Goal: Task Accomplishment & Management: Complete application form

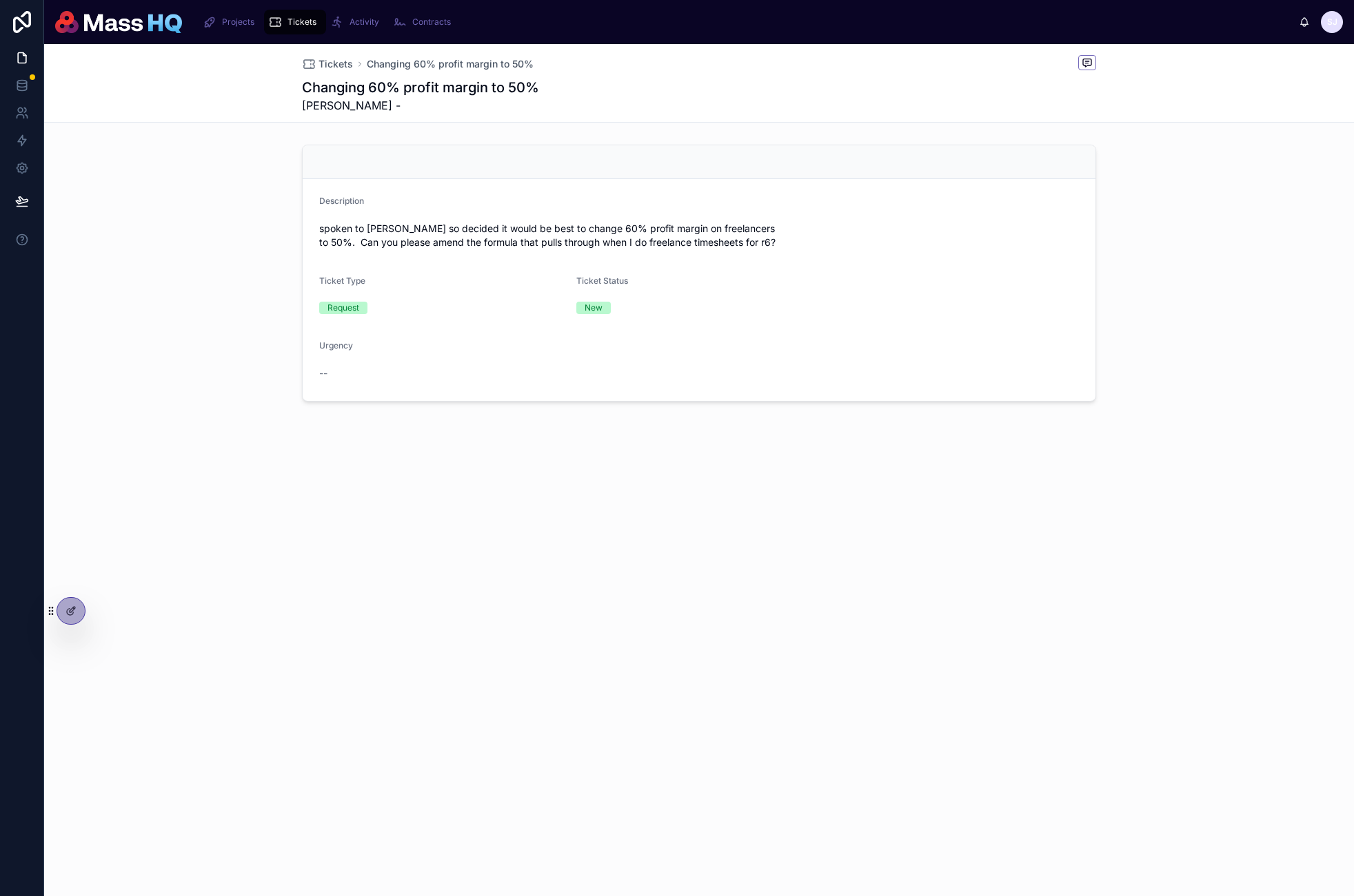
click at [288, 24] on span "Tickets" at bounding box center [302, 21] width 29 height 11
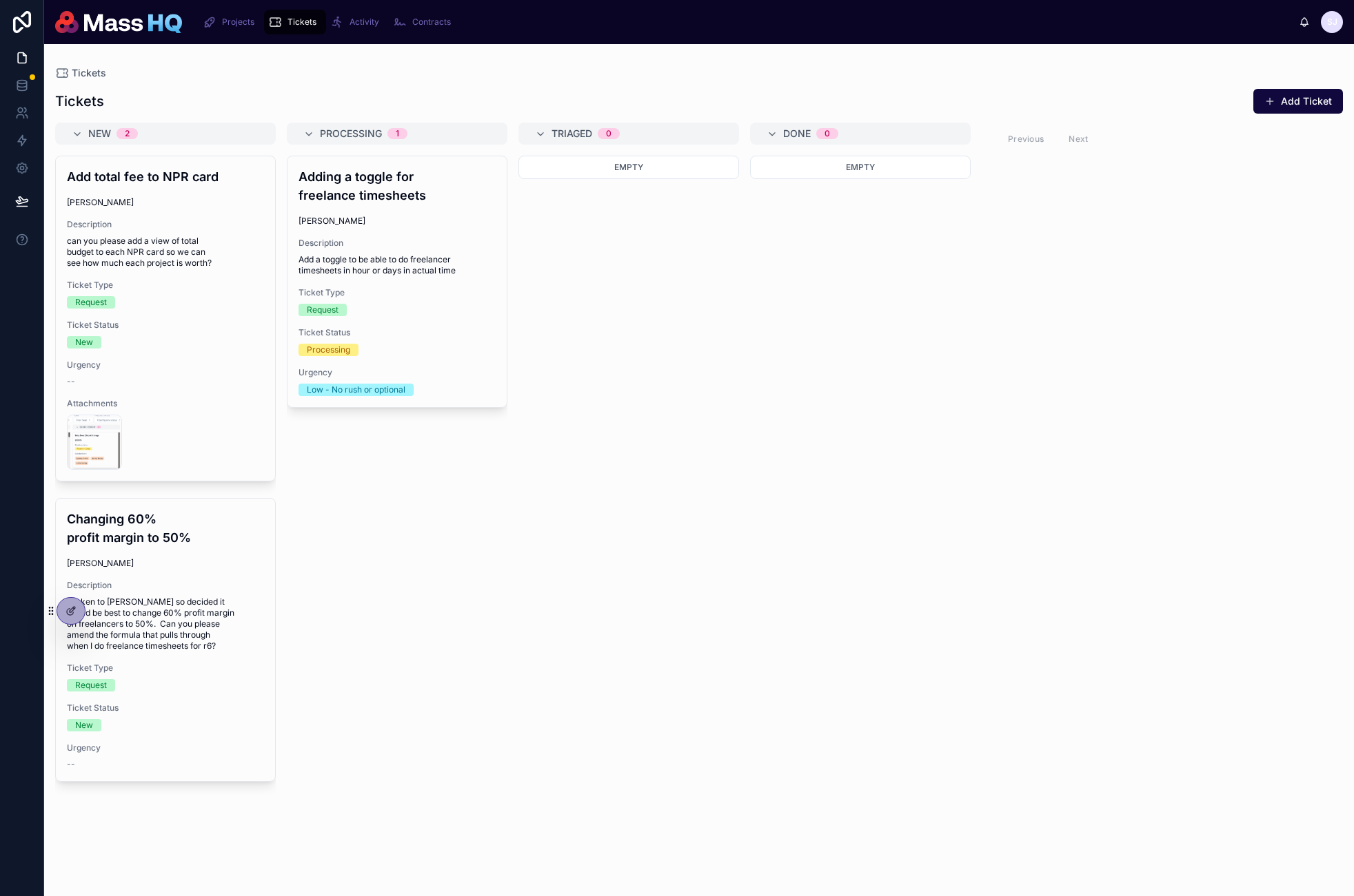
click at [433, 528] on div "Adding a toggle for freelance timesheets Greta Butkeviciute Description Add a t…" at bounding box center [397, 517] width 220 height 724
click at [443, 486] on div "Adding a toggle for freelance timesheets Greta Butkeviciute Description Add a t…" at bounding box center [397, 517] width 220 height 724
click at [442, 486] on div "Adding a toggle for freelance timesheets Greta Butkeviciute Description Add a t…" at bounding box center [397, 517] width 220 height 724
drag, startPoint x: 677, startPoint y: 769, endPoint x: 674, endPoint y: 760, distance: 9.5
click at [677, 770] on div "Empty" at bounding box center [628, 517] width 220 height 724
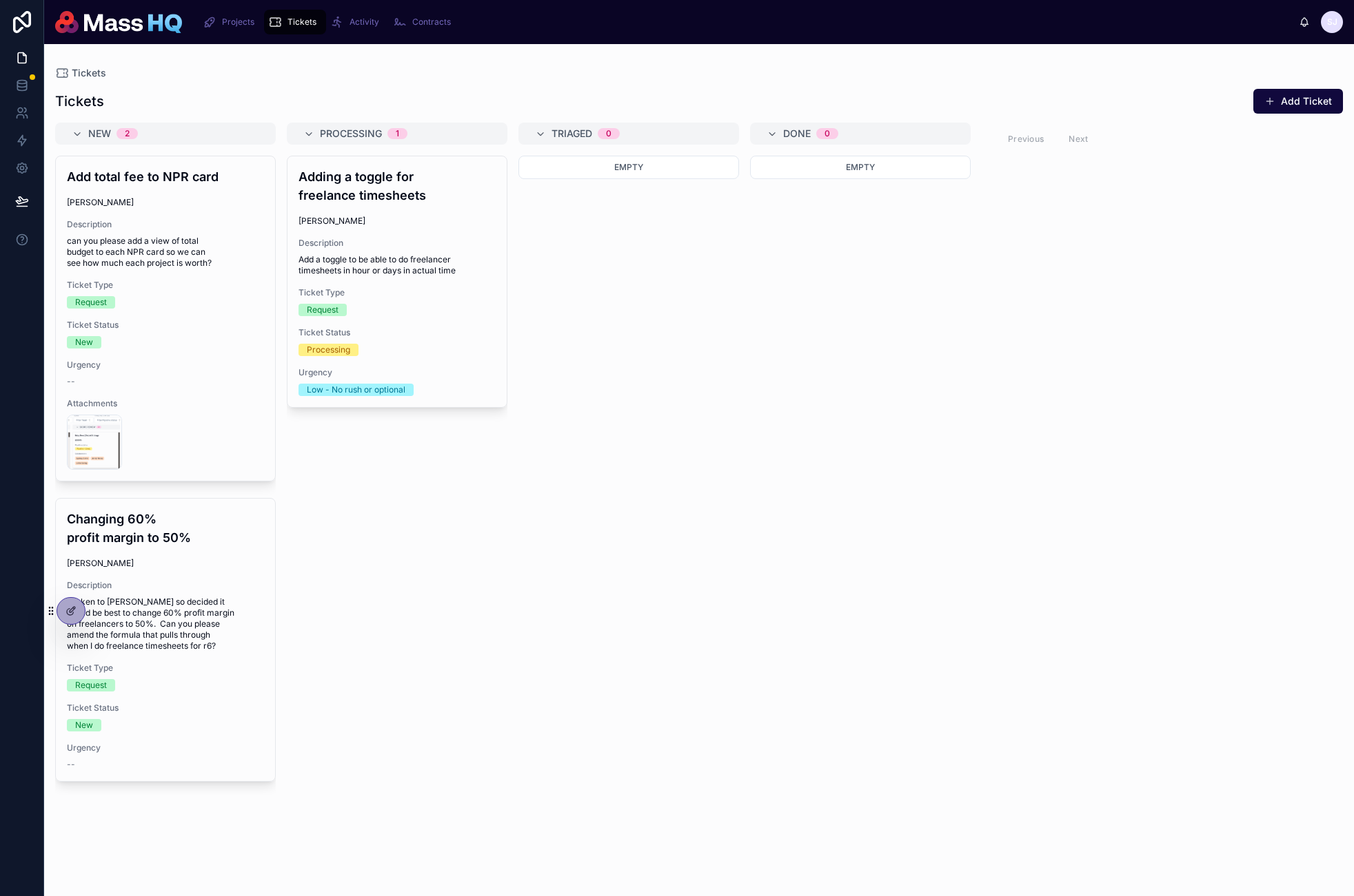
click at [640, 706] on div "Empty" at bounding box center [628, 517] width 220 height 724
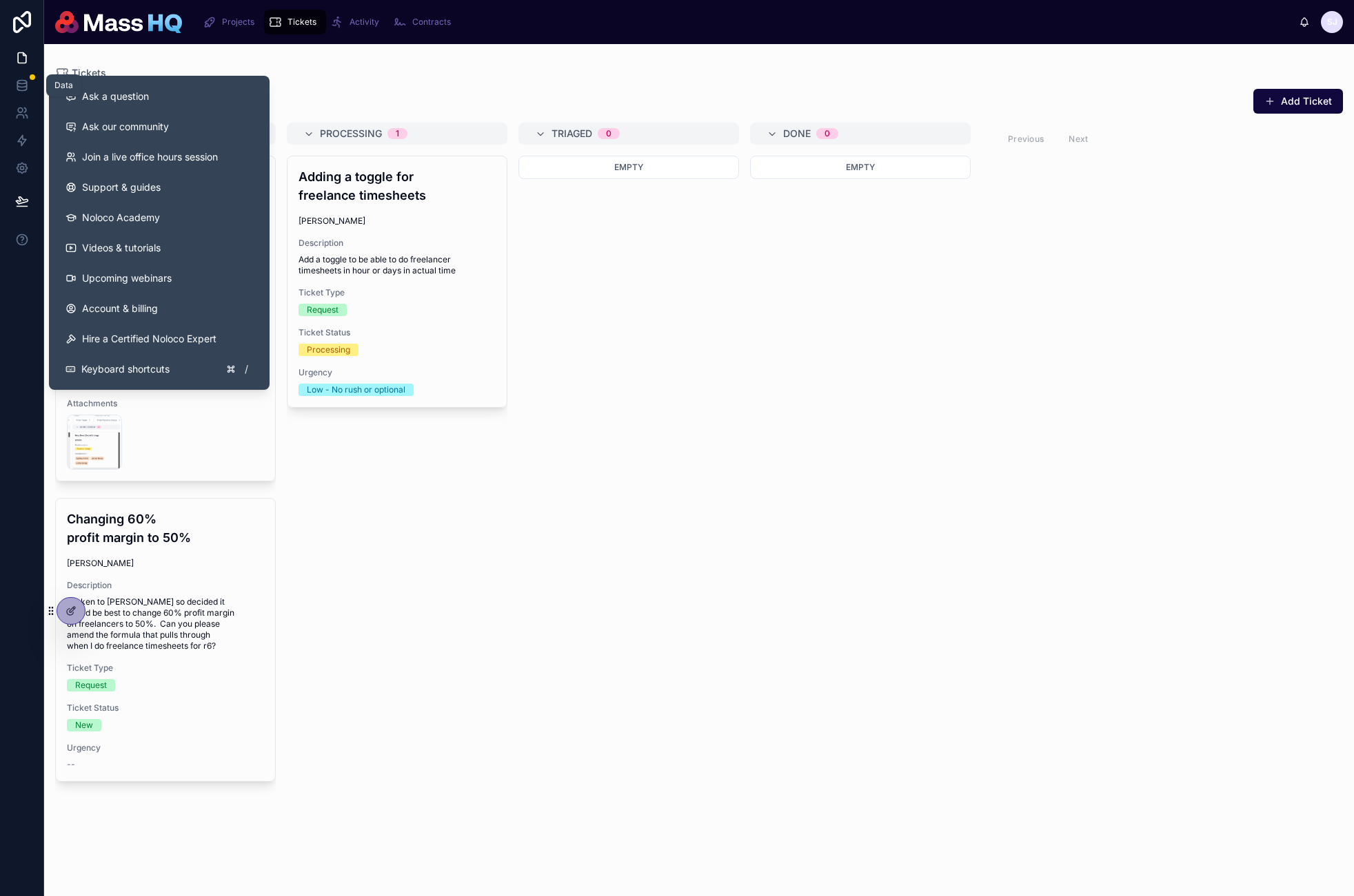
click at [22, 79] on icon at bounding box center [22, 85] width 14 height 14
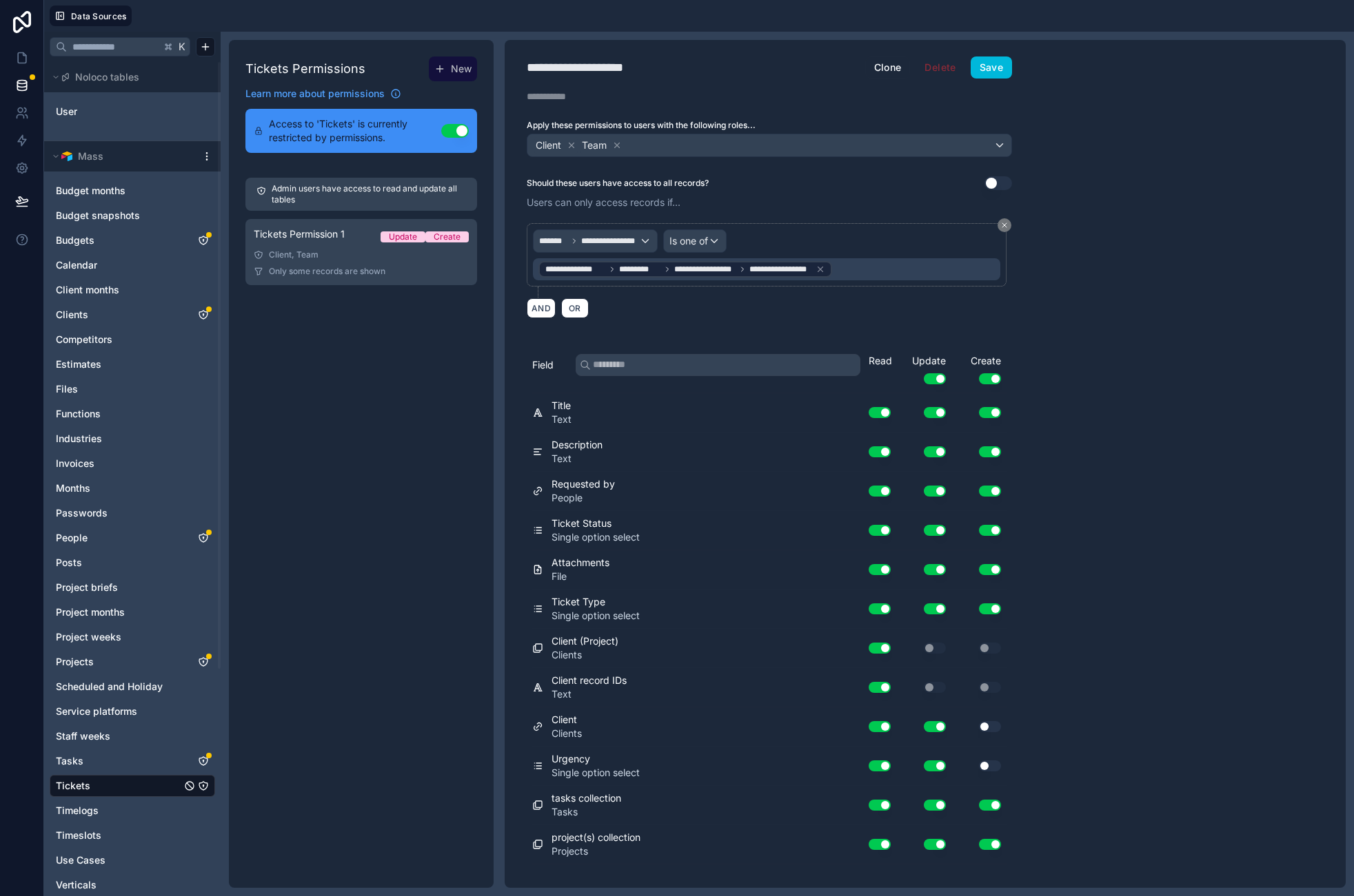
click at [312, 243] on div "Tickets Permission 1 Update Create" at bounding box center [361, 236] width 215 height 20
click at [983, 70] on button "Save" at bounding box center [991, 67] width 41 height 22
click at [16, 51] on icon at bounding box center [22, 58] width 14 height 14
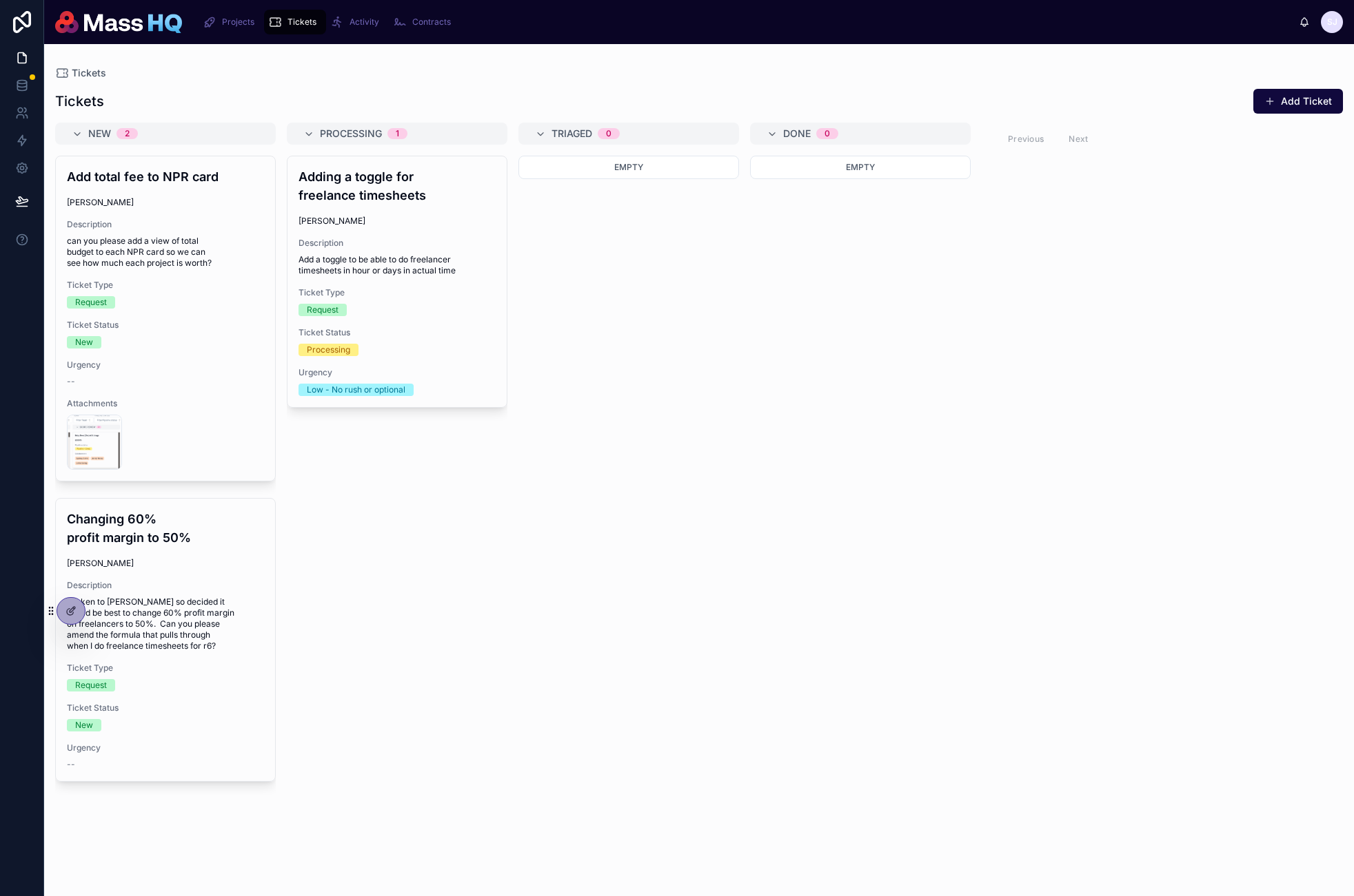
click at [102, 610] on span "spoken to [PERSON_NAME] so decided it would be best to change 60% profit margin…" at bounding box center [165, 624] width 197 height 55
click at [0, 0] on div at bounding box center [0, 0] width 0 height 0
click at [0, 0] on icon at bounding box center [0, 0] width 0 height 0
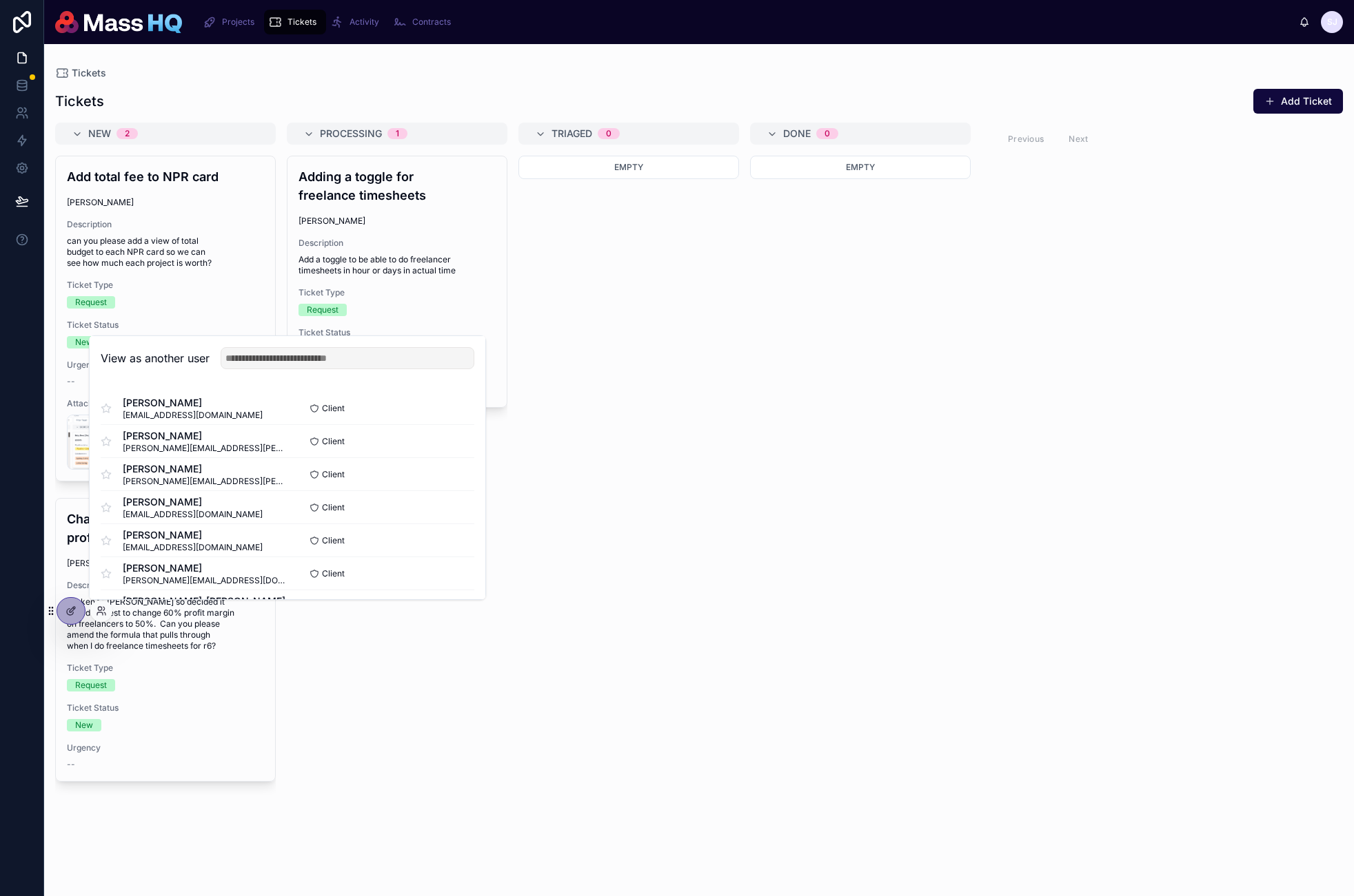
click at [310, 369] on div "View as another user" at bounding box center [287, 358] width 395 height 44
click at [317, 357] on input "text" at bounding box center [347, 358] width 254 height 22
type input "******"
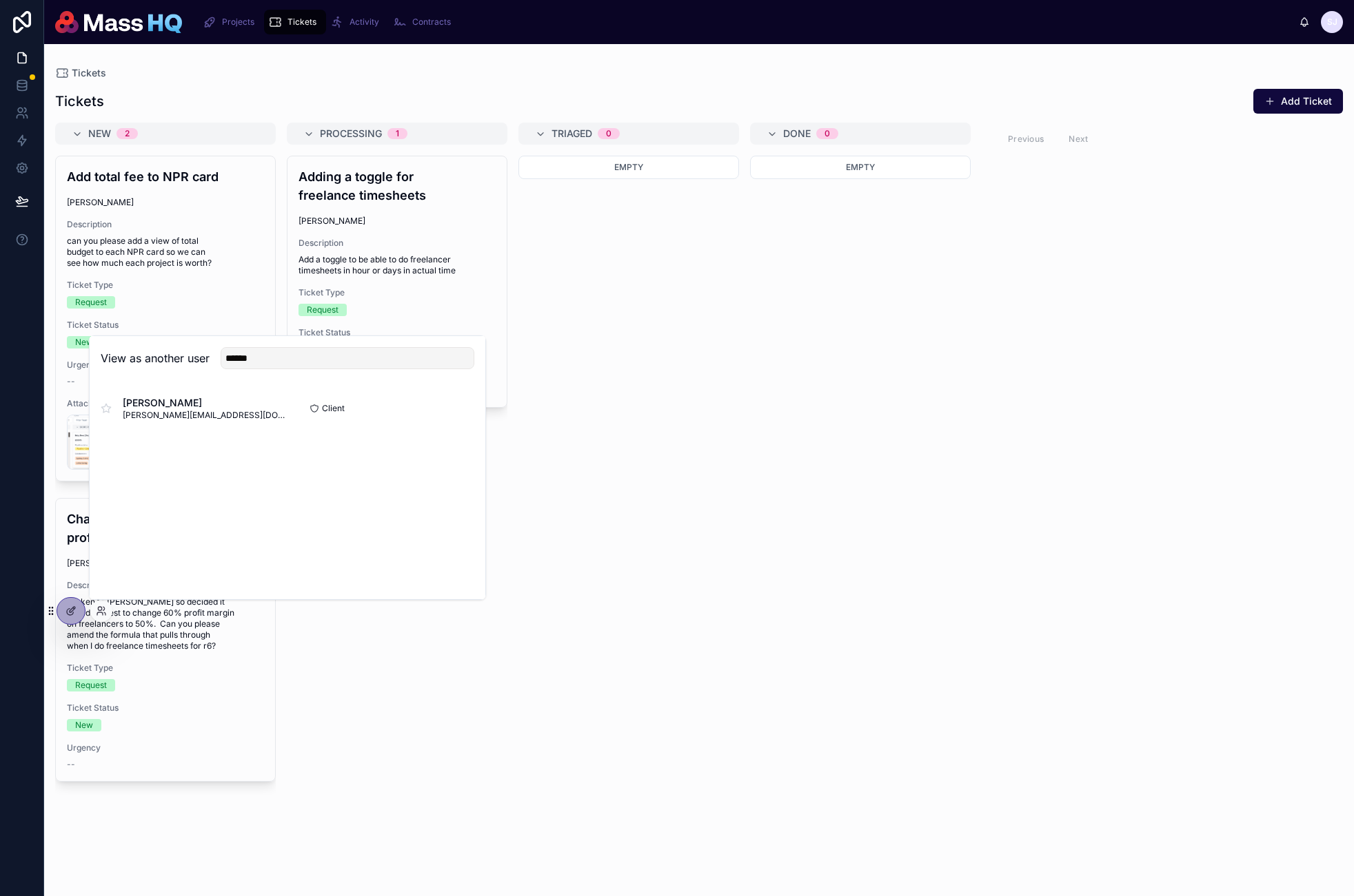
click at [0, 0] on button "Select" at bounding box center [0, 0] width 0 height 0
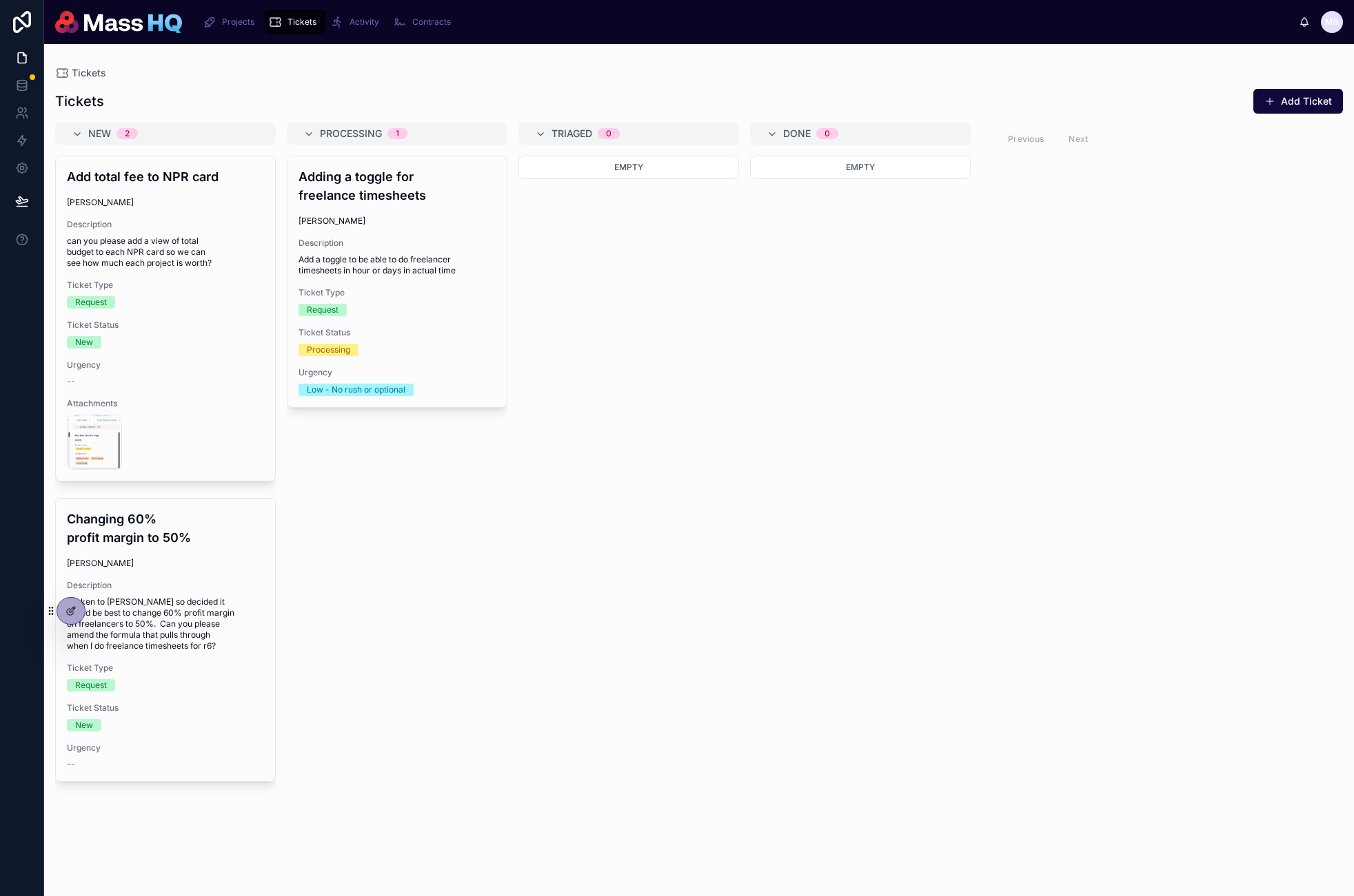
click at [904, 250] on div "Empty" at bounding box center [860, 517] width 220 height 724
click at [1296, 85] on div "Tickets Add Ticket New 2 Add total fee to NPR card Mollie Gallington Descriptio…" at bounding box center [699, 480] width 1310 height 800
click at [1304, 95] on button "Add Ticket" at bounding box center [1298, 101] width 90 height 25
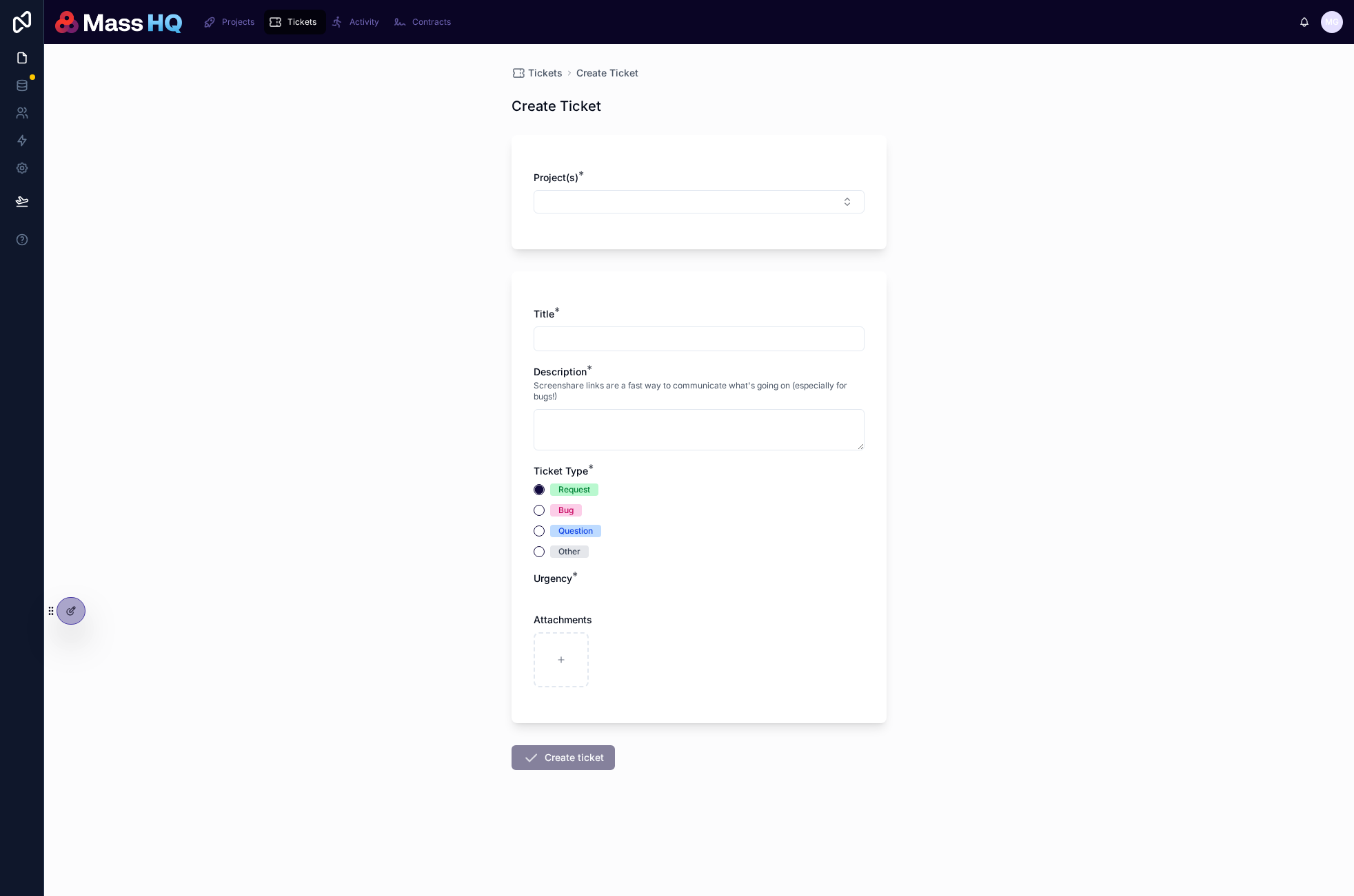
click at [80, 610] on div at bounding box center [71, 611] width 27 height 26
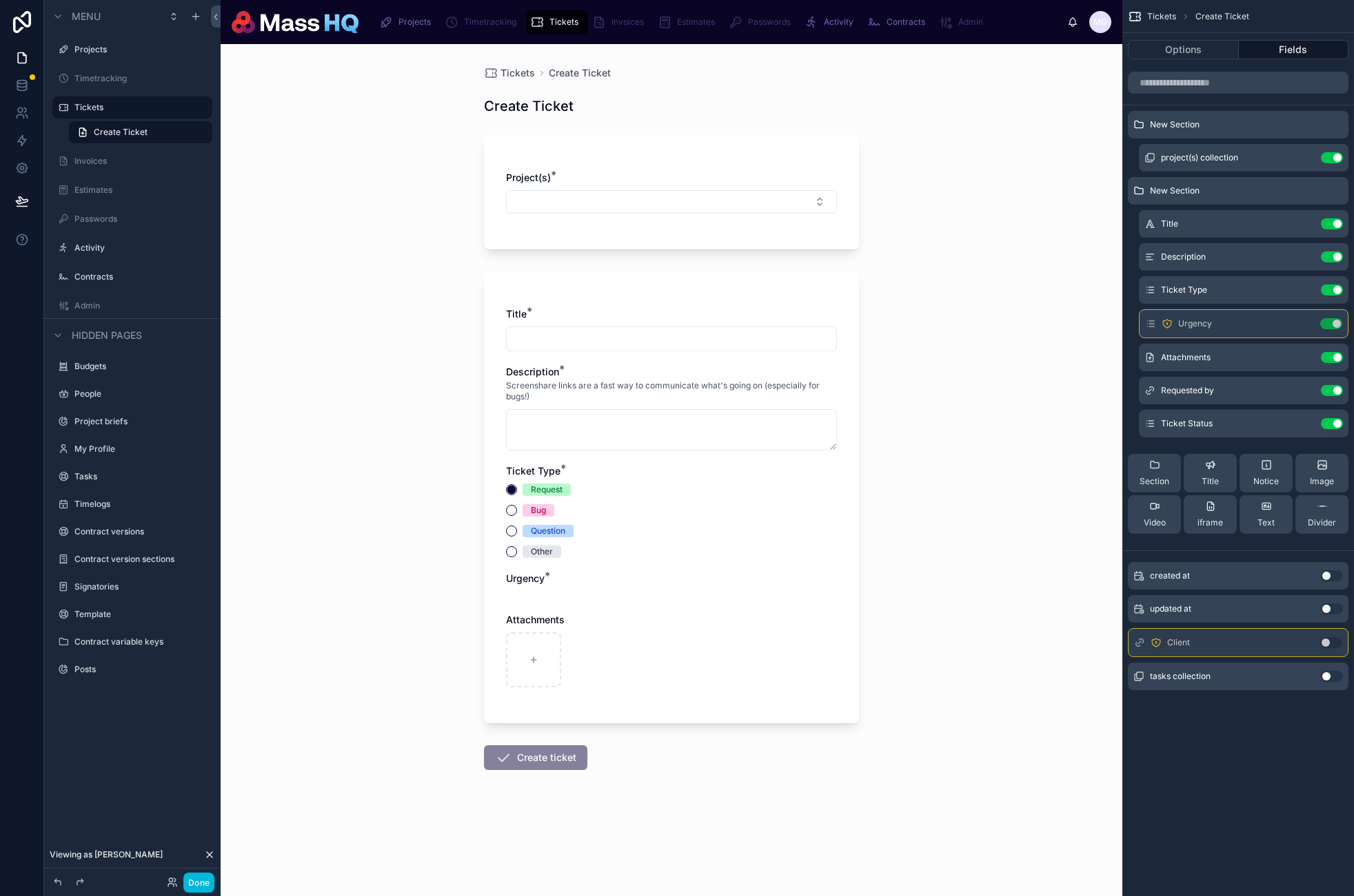
click at [735, 589] on div "Urgency *" at bounding box center [672, 585] width 331 height 27
click at [0, 0] on icon "scrollable content" at bounding box center [0, 0] width 0 height 0
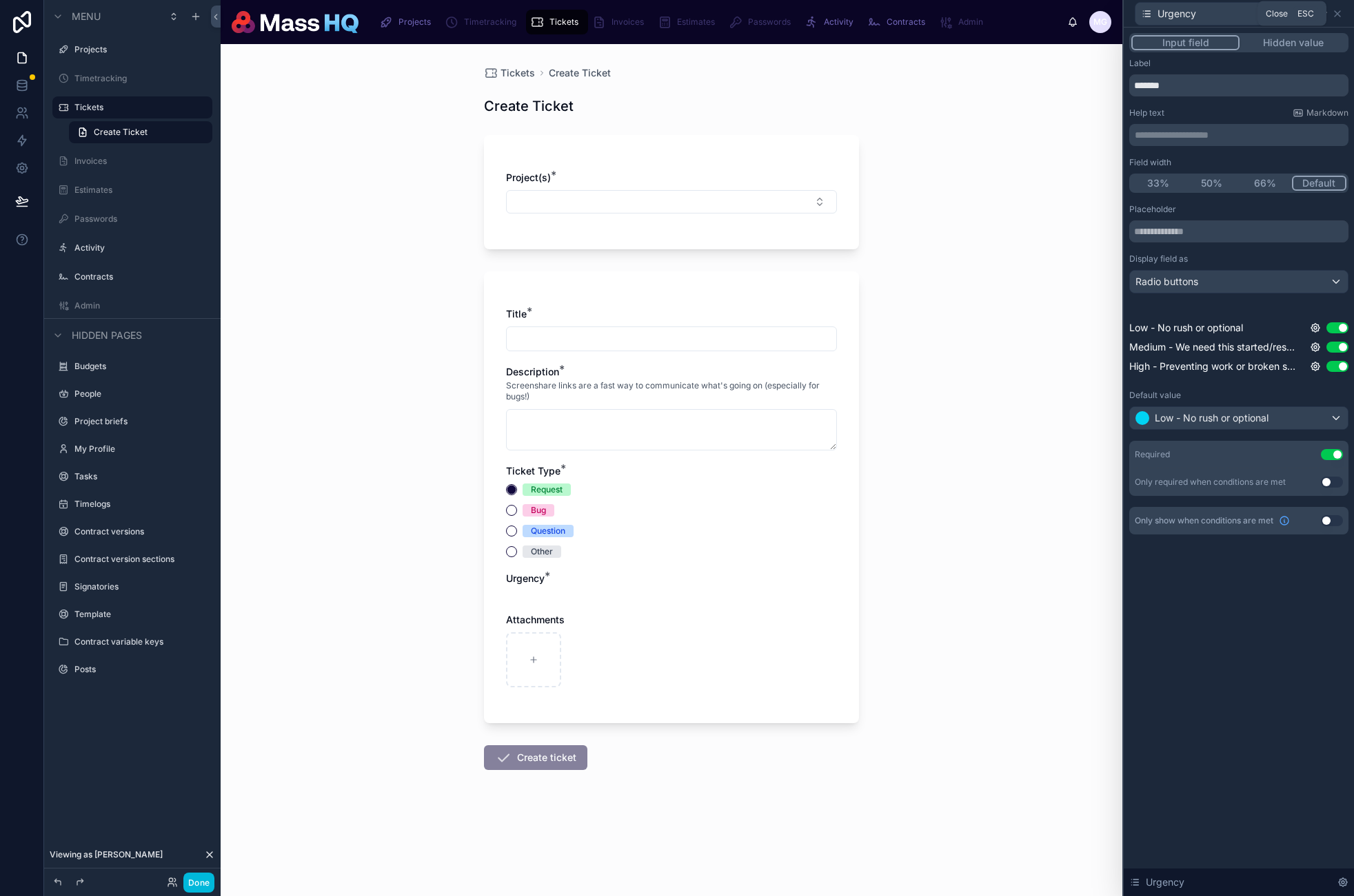
click at [1339, 12] on icon at bounding box center [1337, 14] width 5 height 5
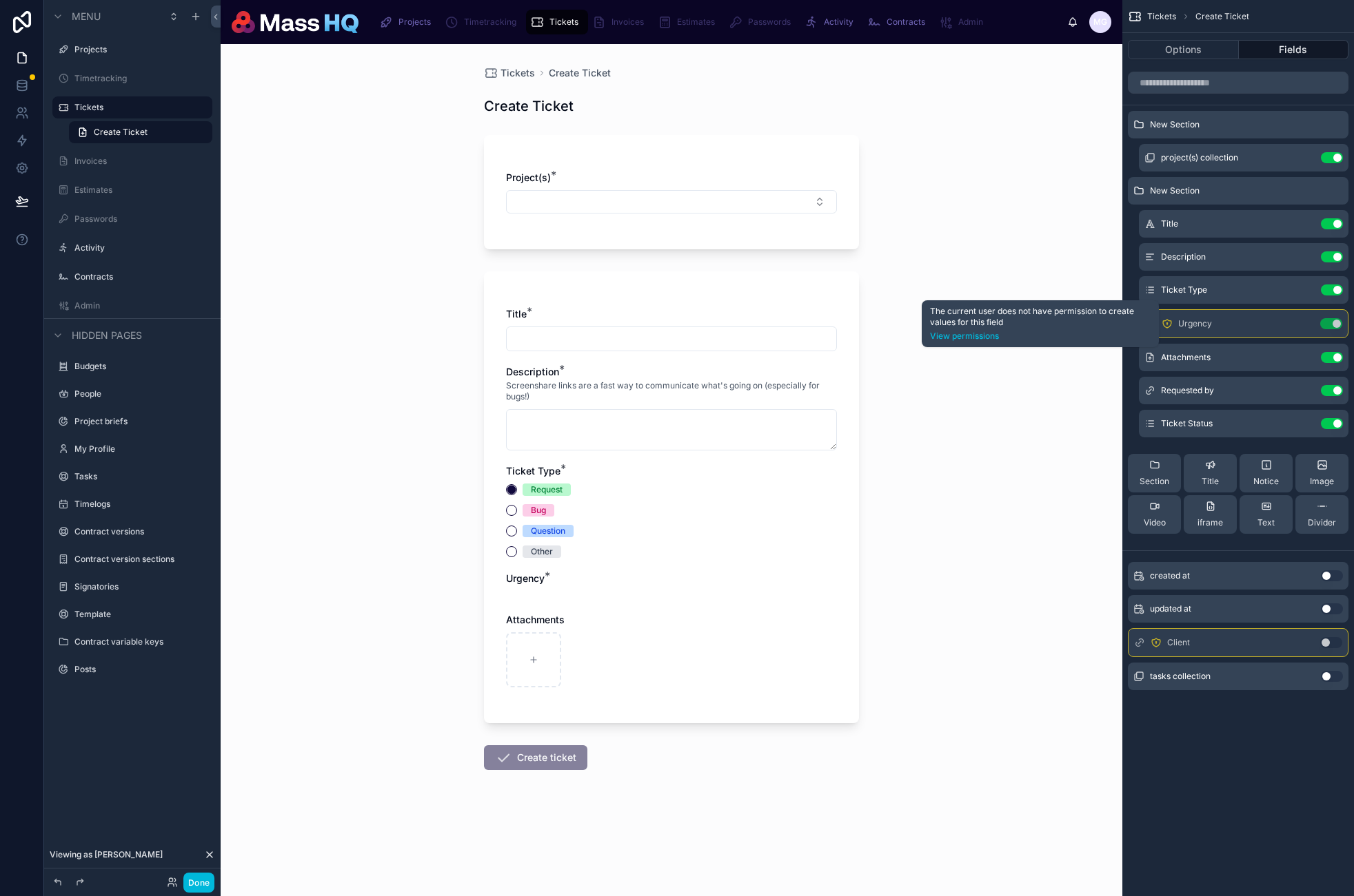
click at [972, 334] on link "View permissions" at bounding box center [1040, 336] width 220 height 11
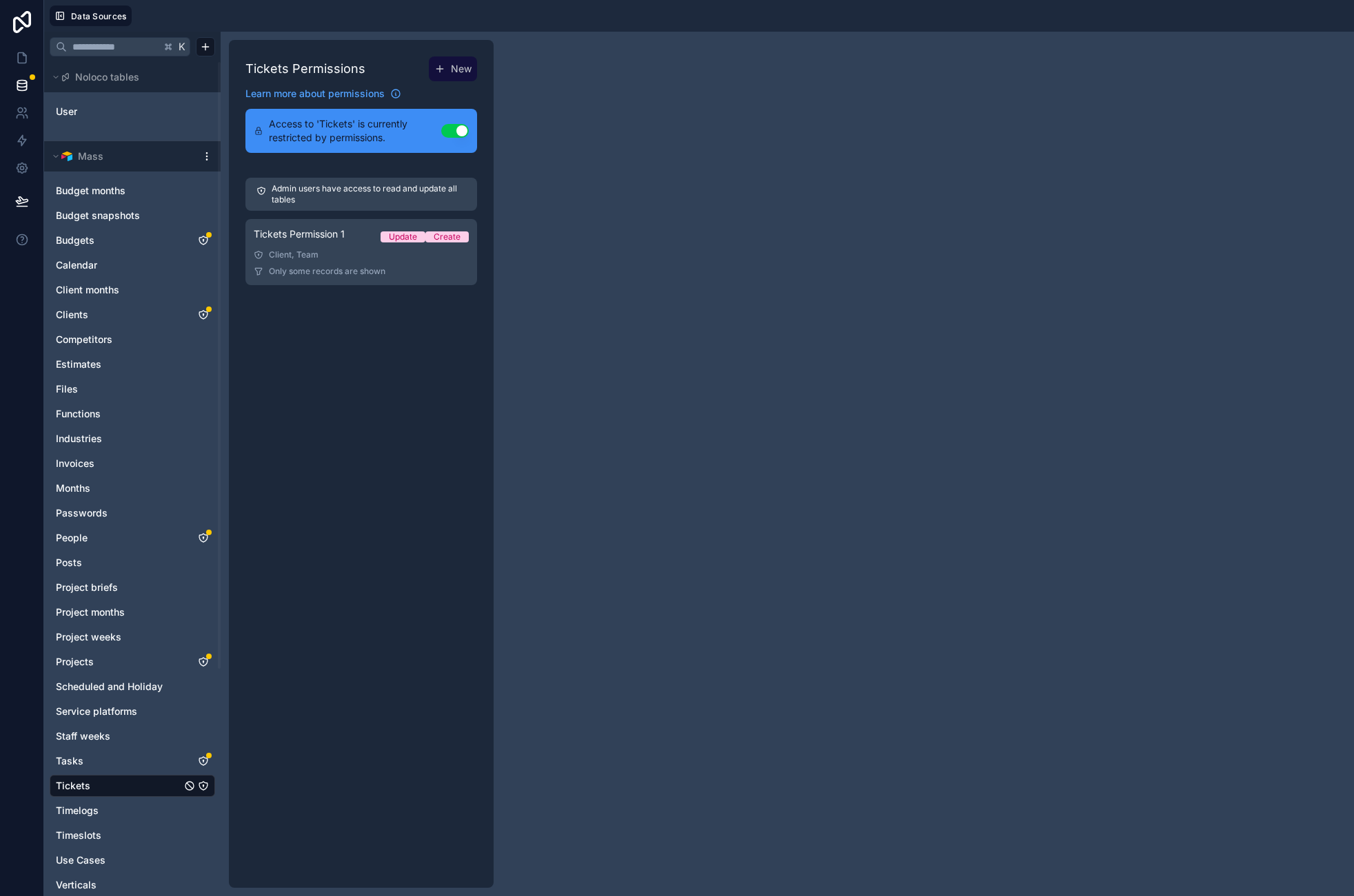
click at [296, 242] on div "Tickets Permission 1 Update Create" at bounding box center [361, 236] width 215 height 20
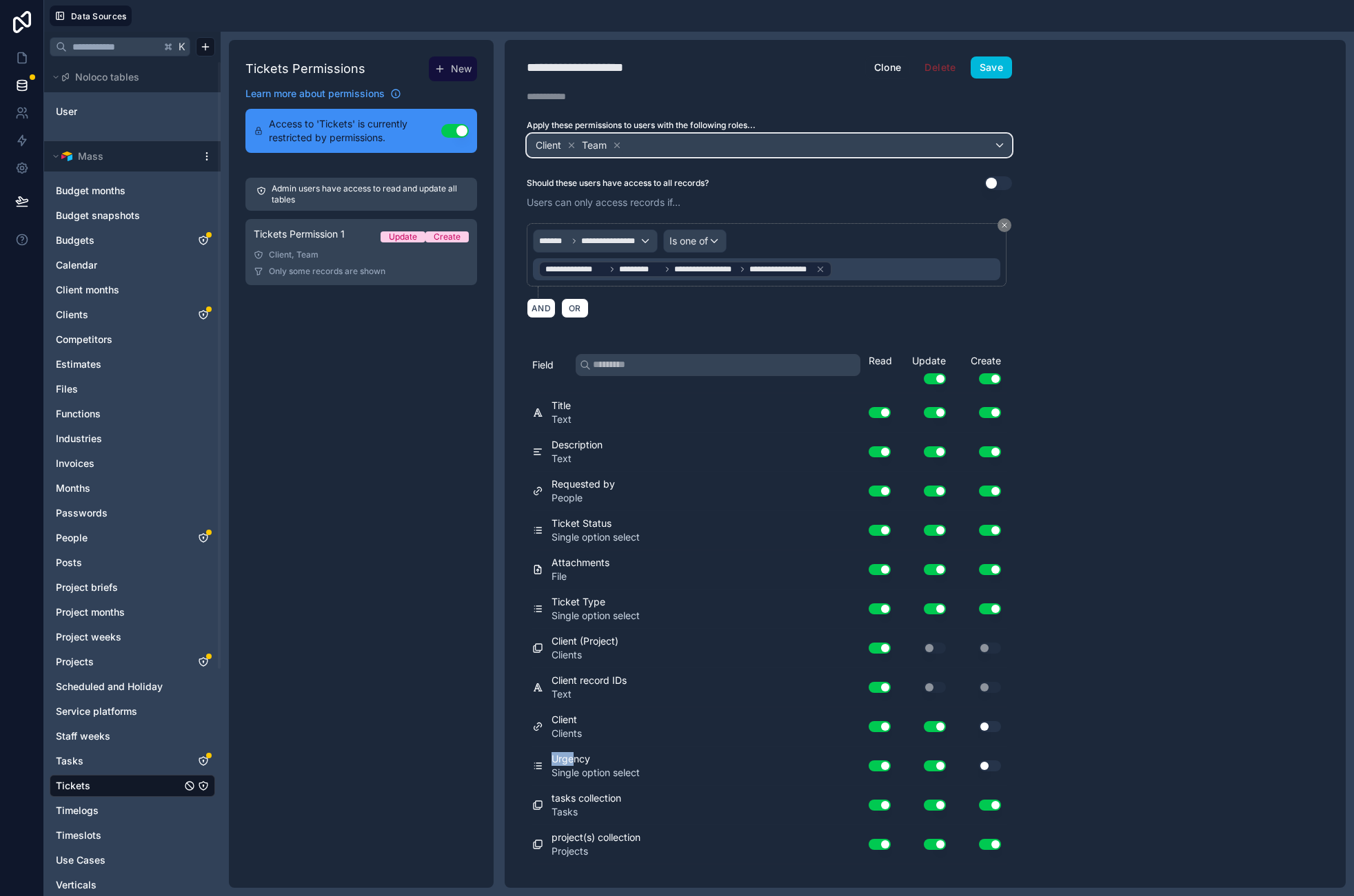
click at [735, 154] on div "Client Team" at bounding box center [769, 145] width 484 height 22
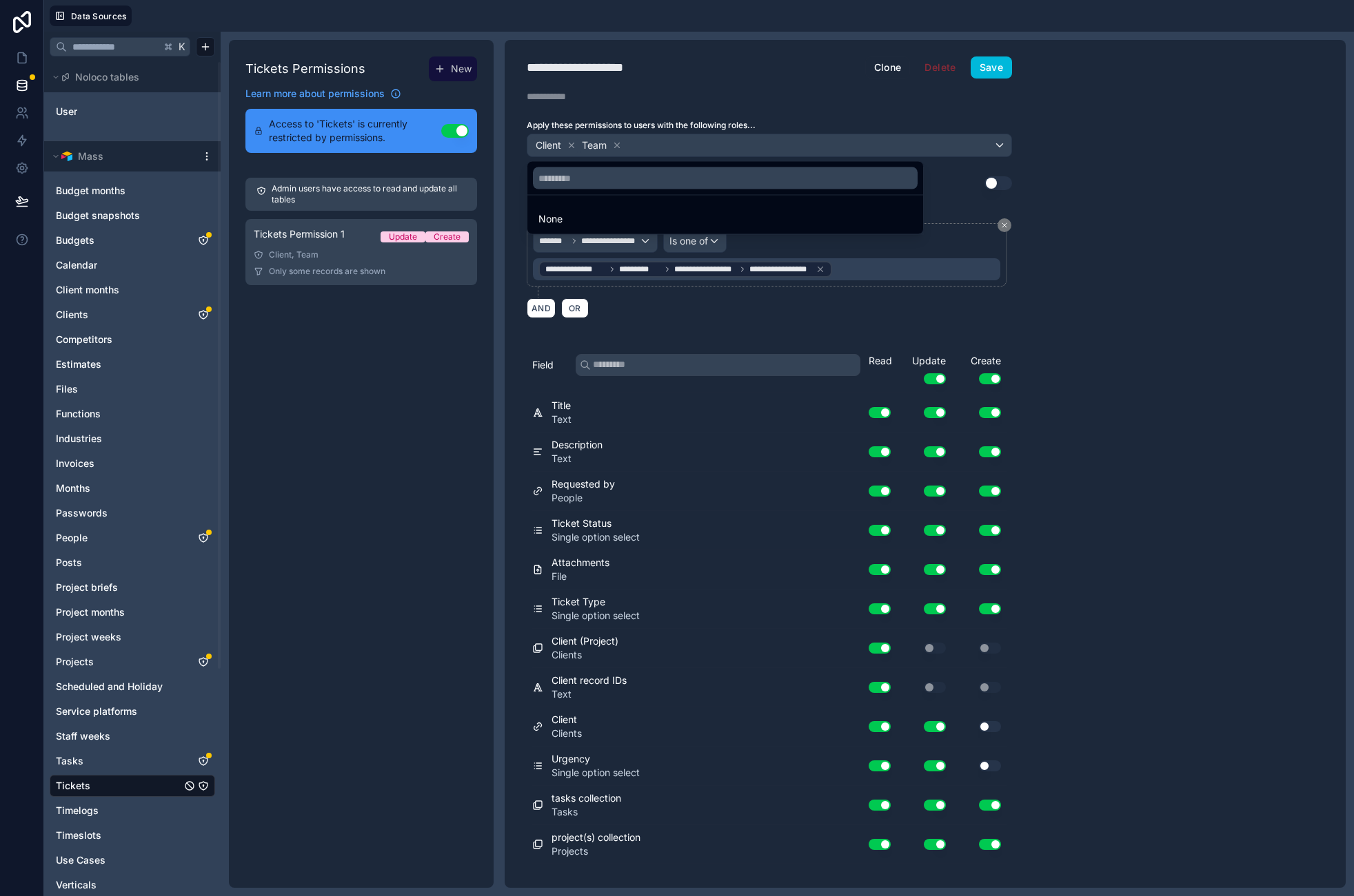
click at [1247, 286] on div at bounding box center [677, 448] width 1354 height 896
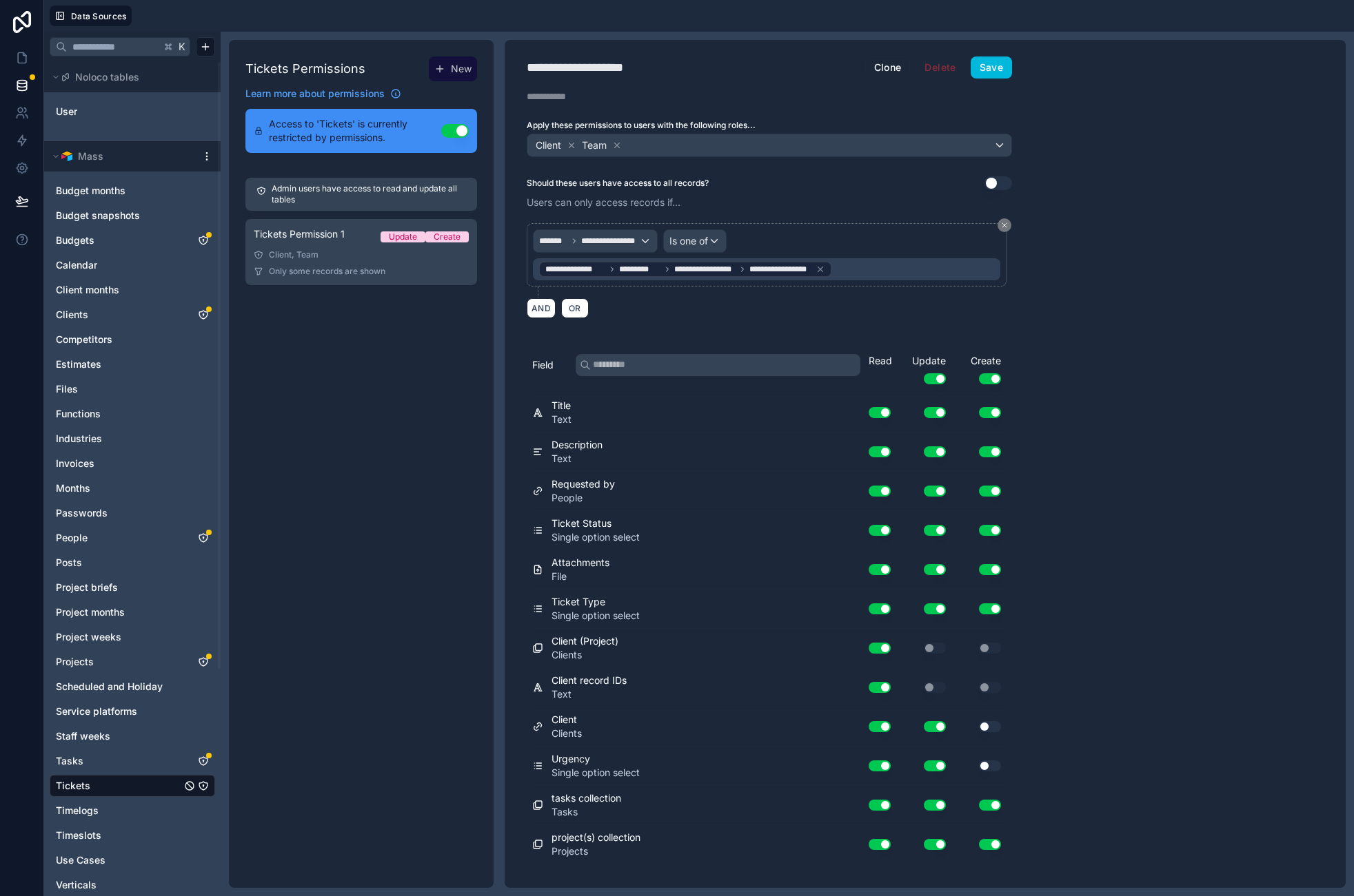
click at [1170, 685] on div "**********" at bounding box center [925, 464] width 841 height 848
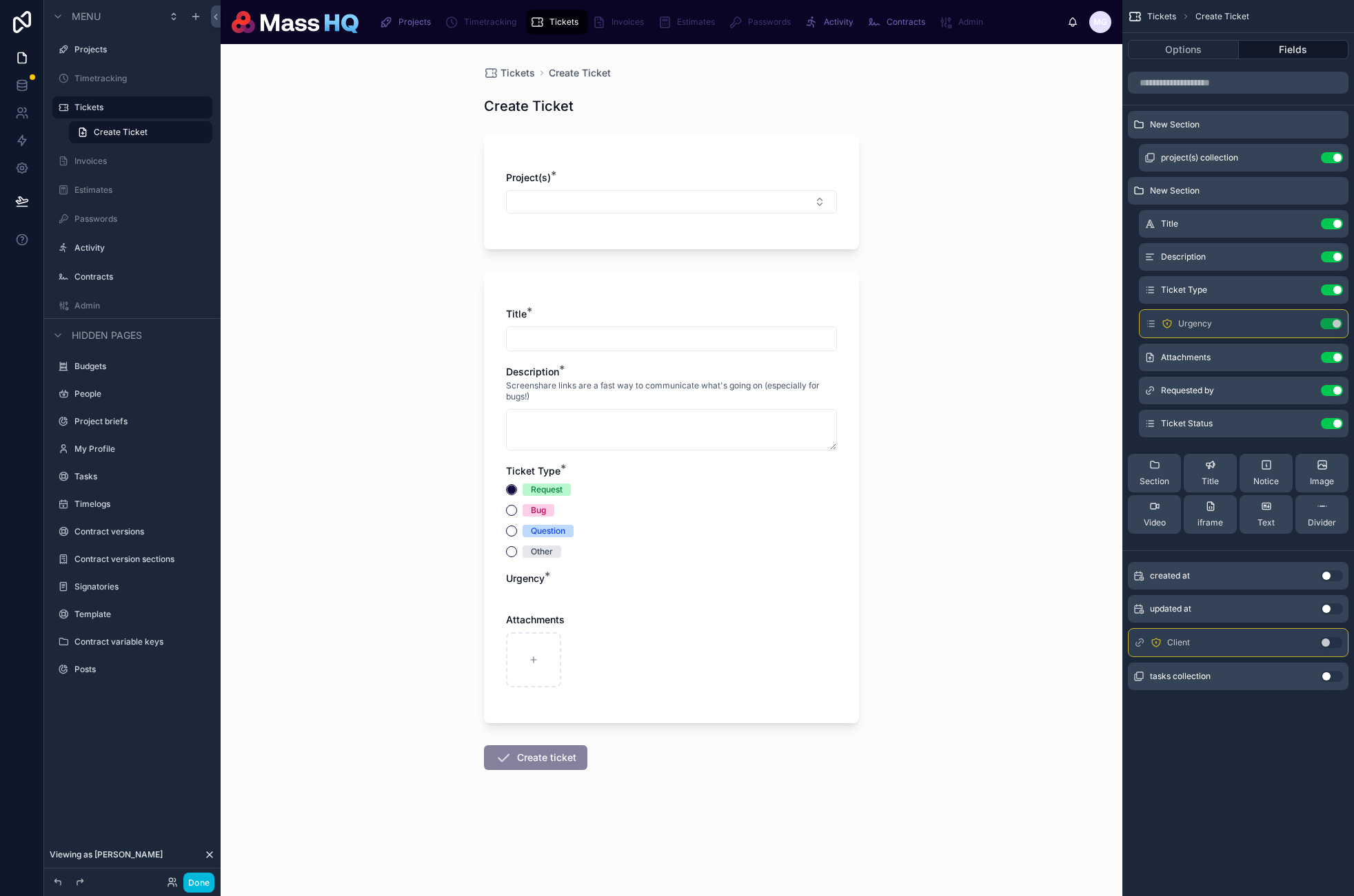
click at [0, 0] on icon "scrollable content" at bounding box center [0, 0] width 0 height 0
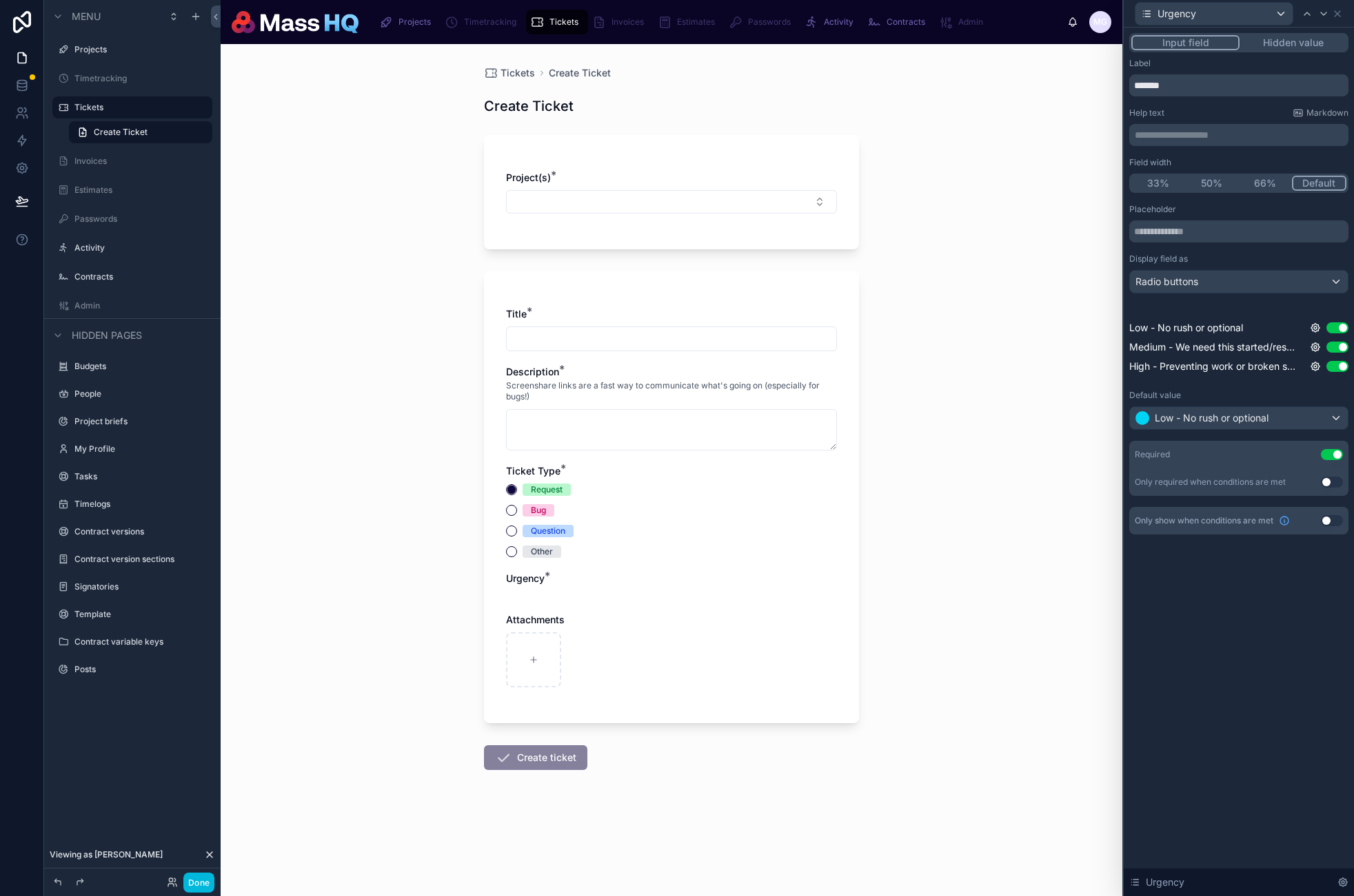
click at [1316, 328] on icon at bounding box center [1315, 328] width 11 height 11
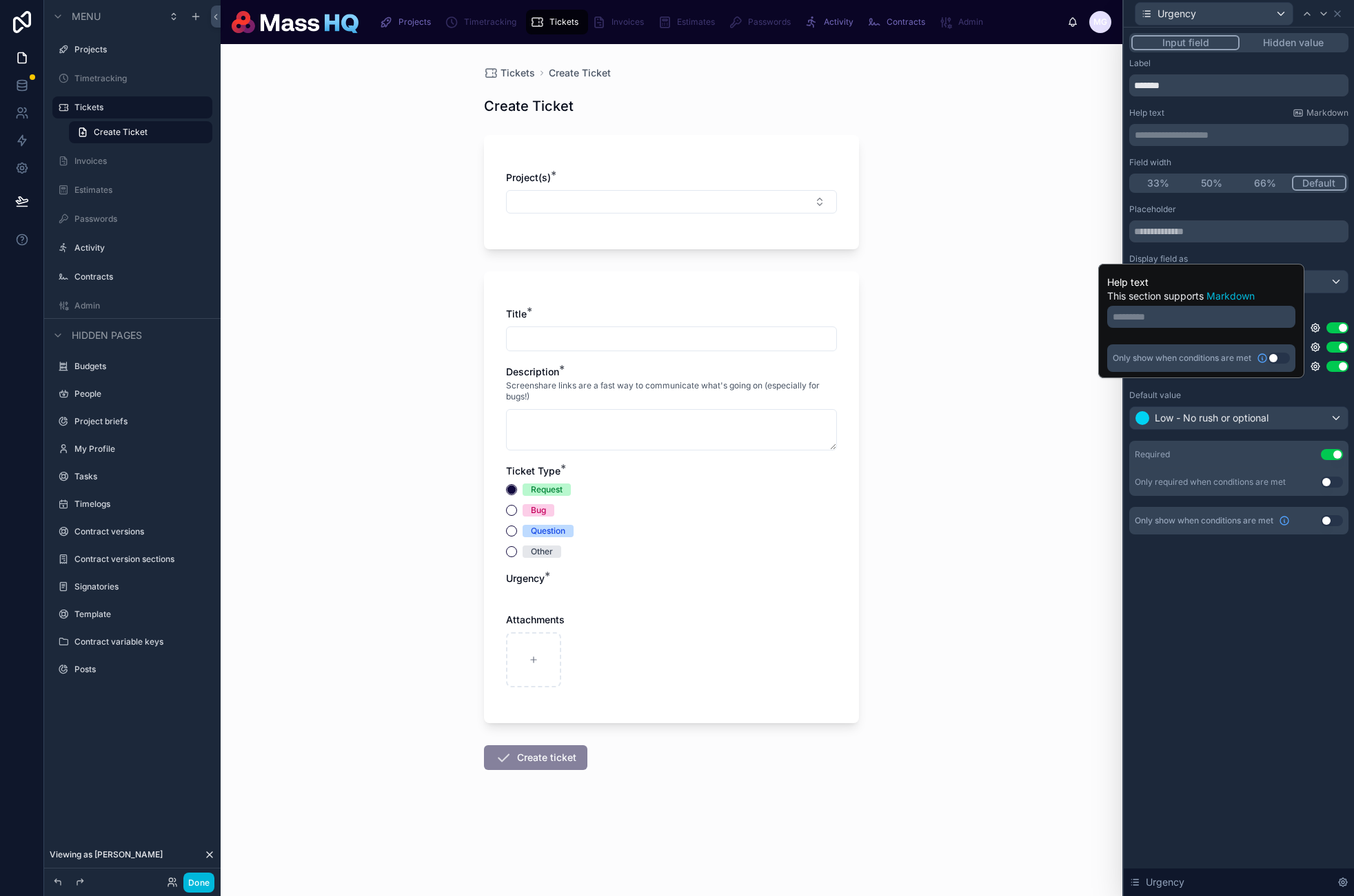
click at [1320, 343] on icon at bounding box center [1315, 346] width 11 height 11
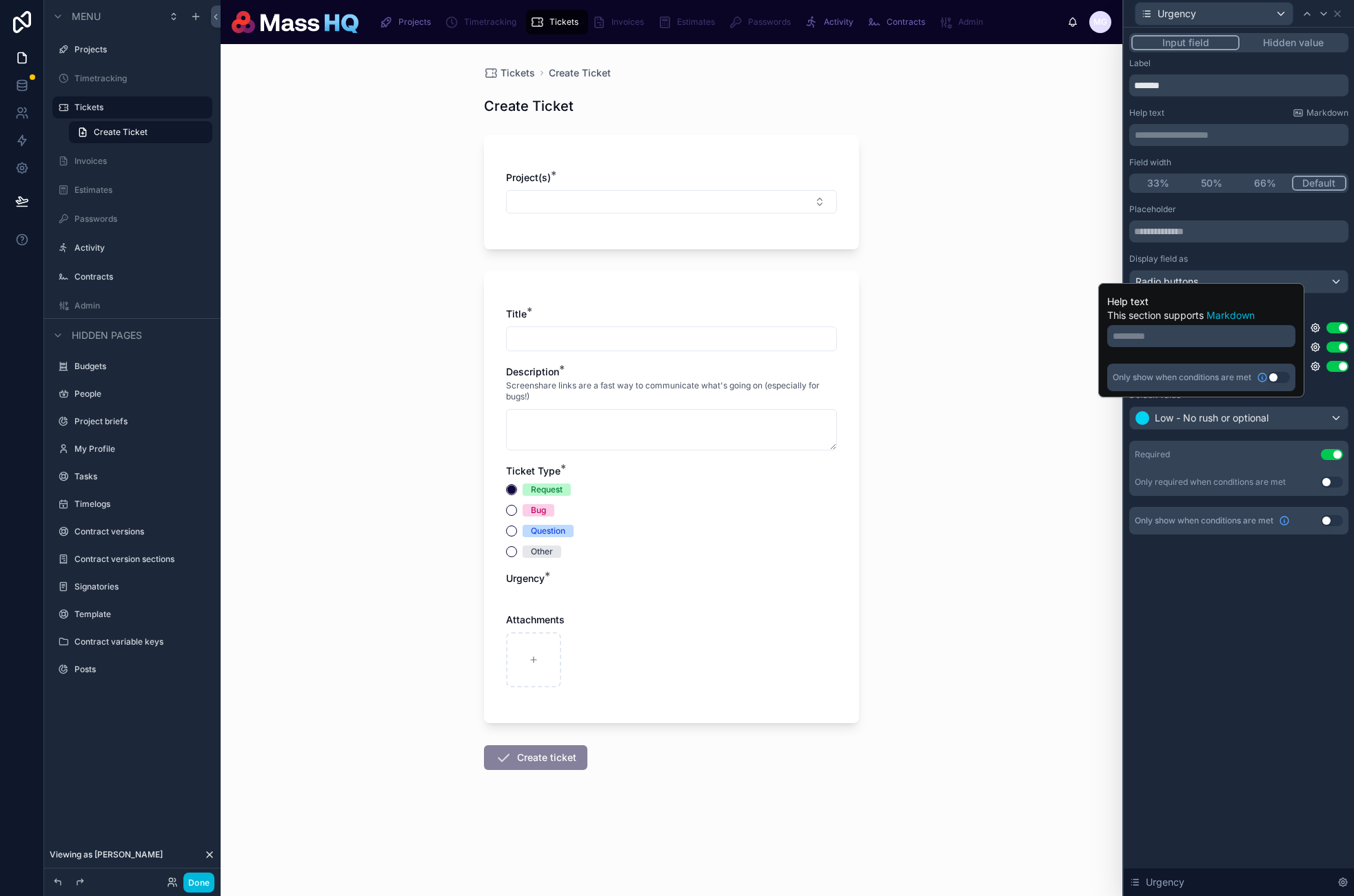
click at [1314, 364] on icon at bounding box center [1316, 367] width 9 height 9
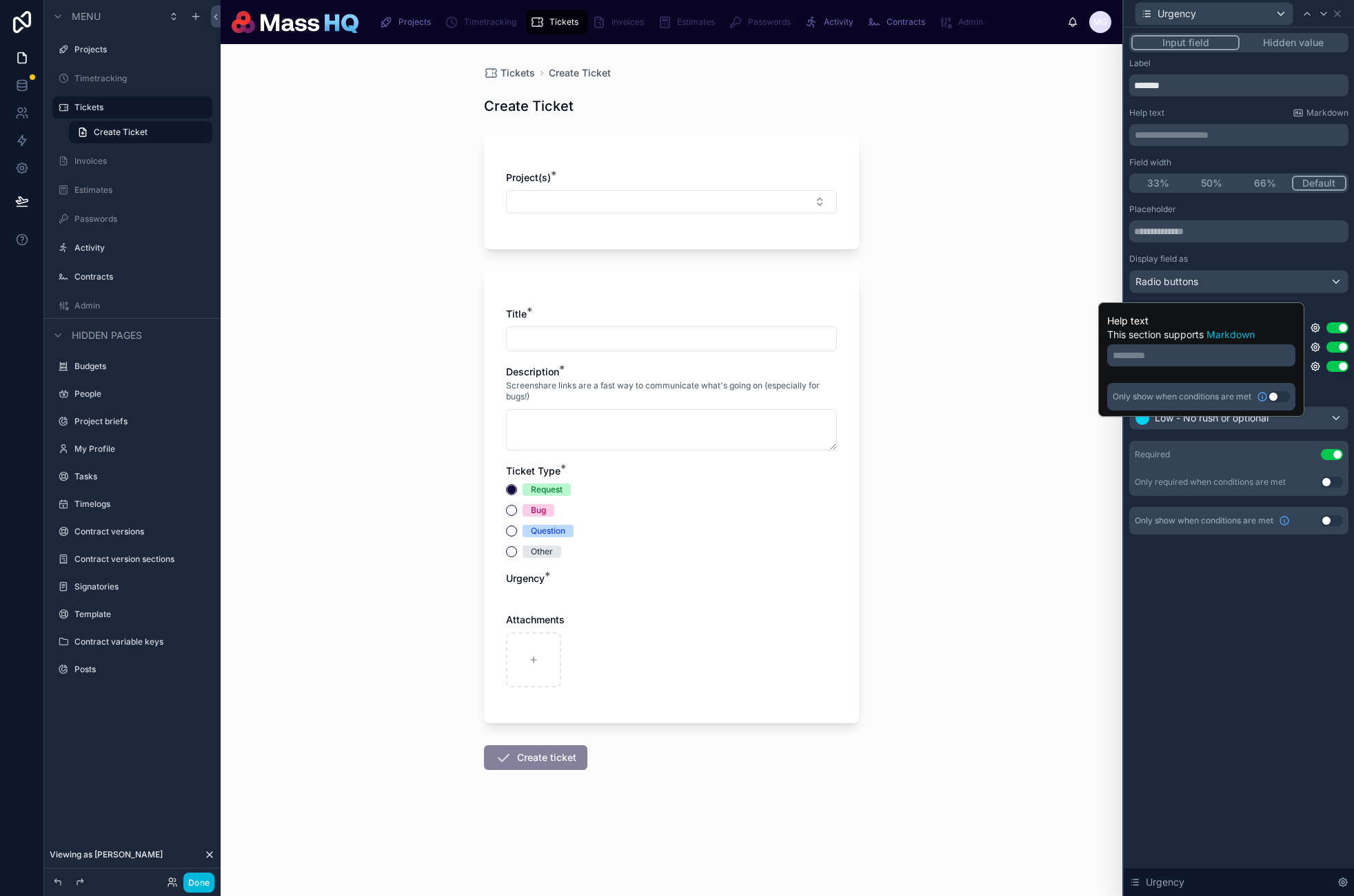
click at [1252, 752] on div "**********" at bounding box center [1239, 462] width 231 height 869
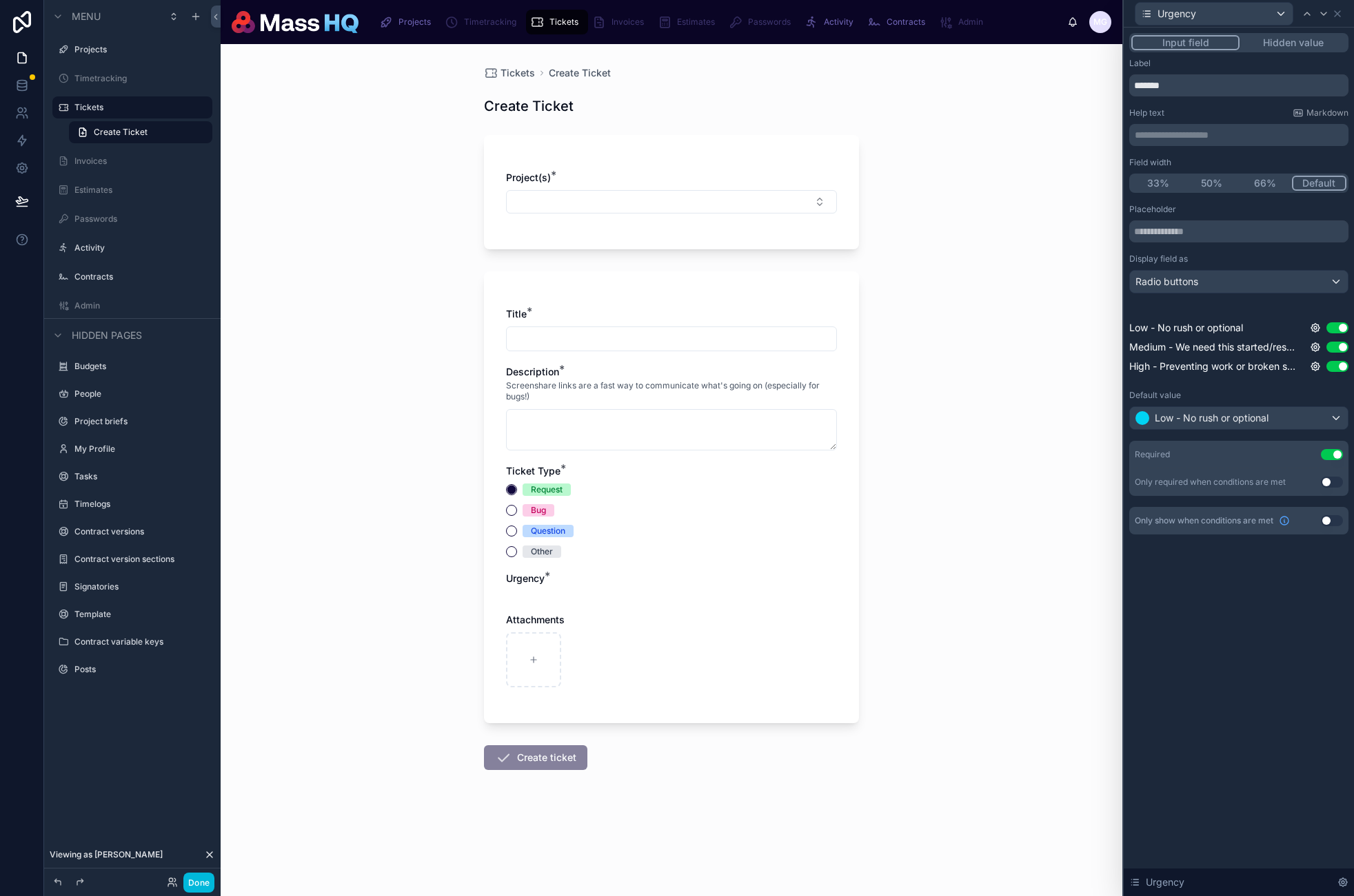
click at [1297, 47] on button "Hidden value" at bounding box center [1293, 43] width 107 height 15
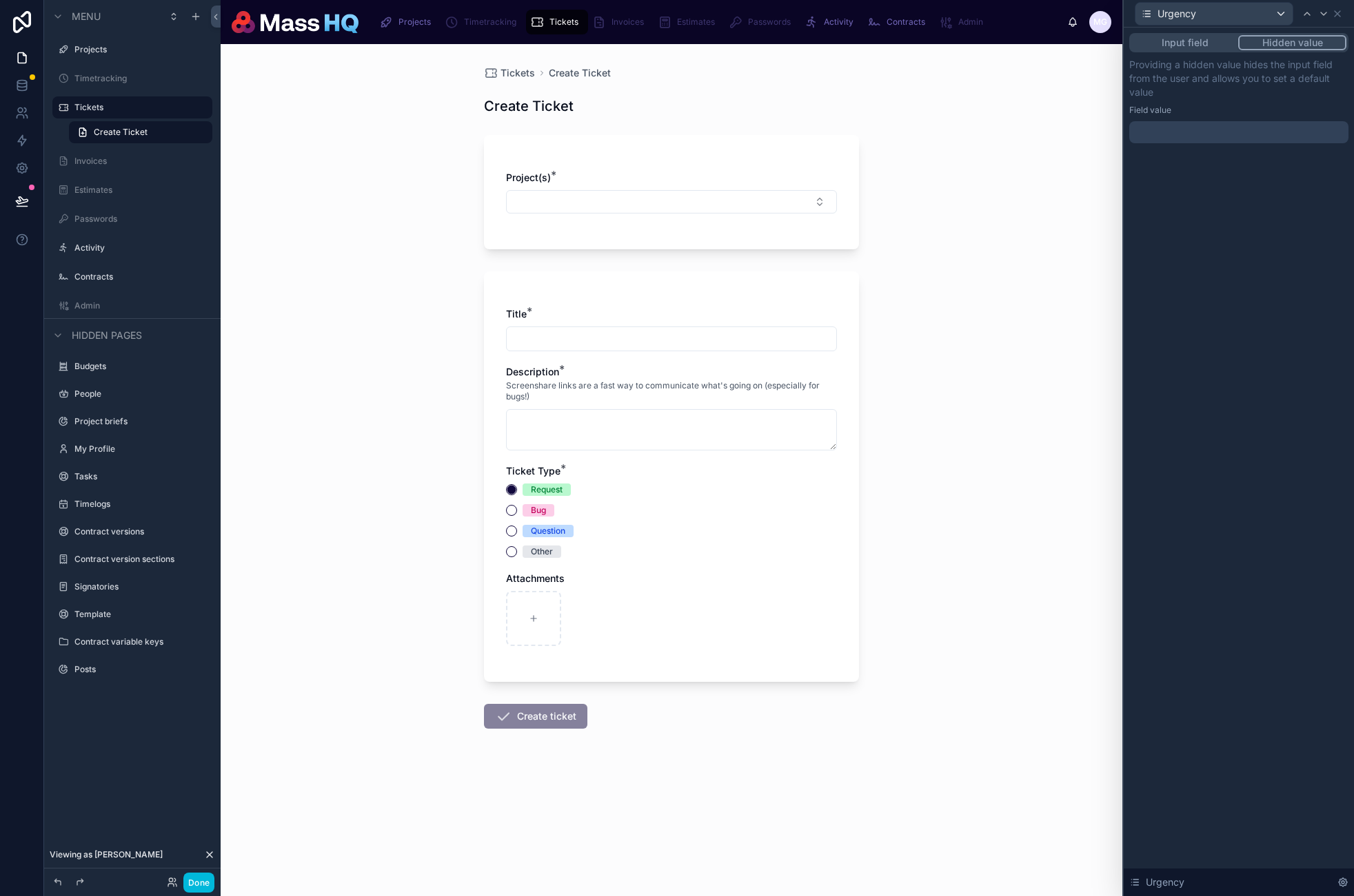
click at [1144, 43] on button "Input field" at bounding box center [1184, 43] width 107 height 15
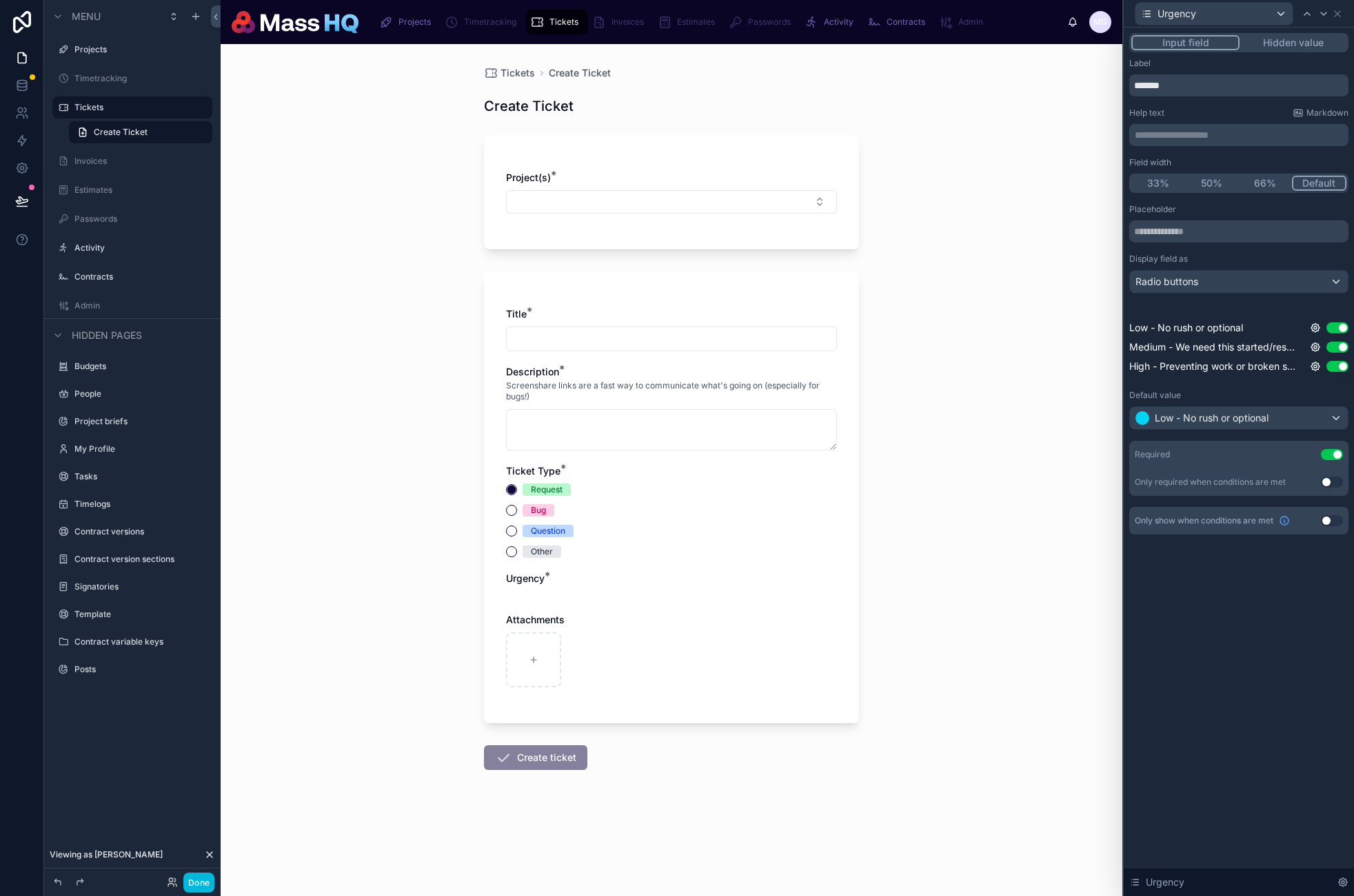
drag, startPoint x: 192, startPoint y: 884, endPoint x: 170, endPoint y: 646, distance: 239.0
click at [193, 884] on button "Done" at bounding box center [199, 882] width 31 height 20
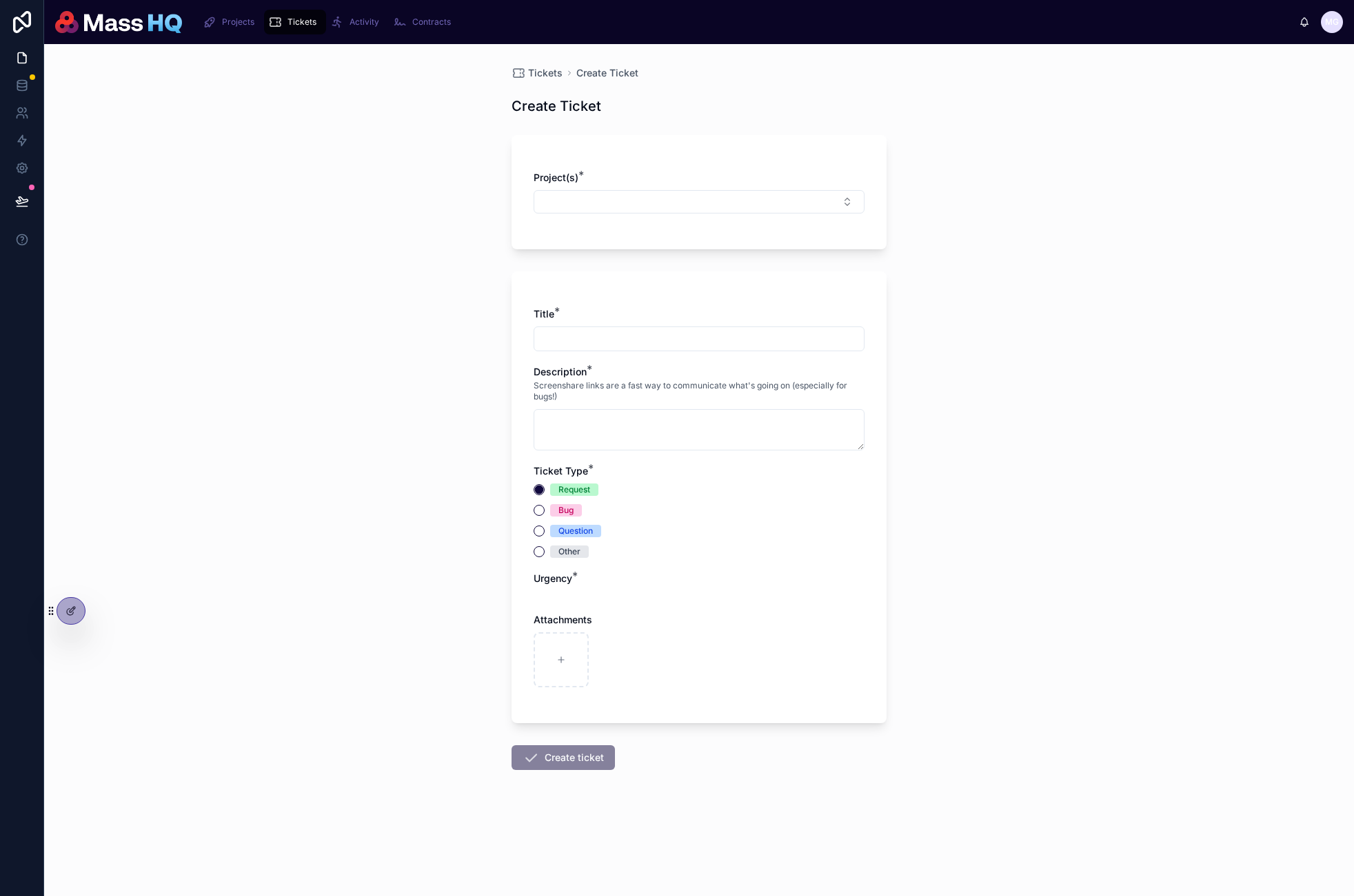
click at [28, 199] on button at bounding box center [22, 201] width 31 height 38
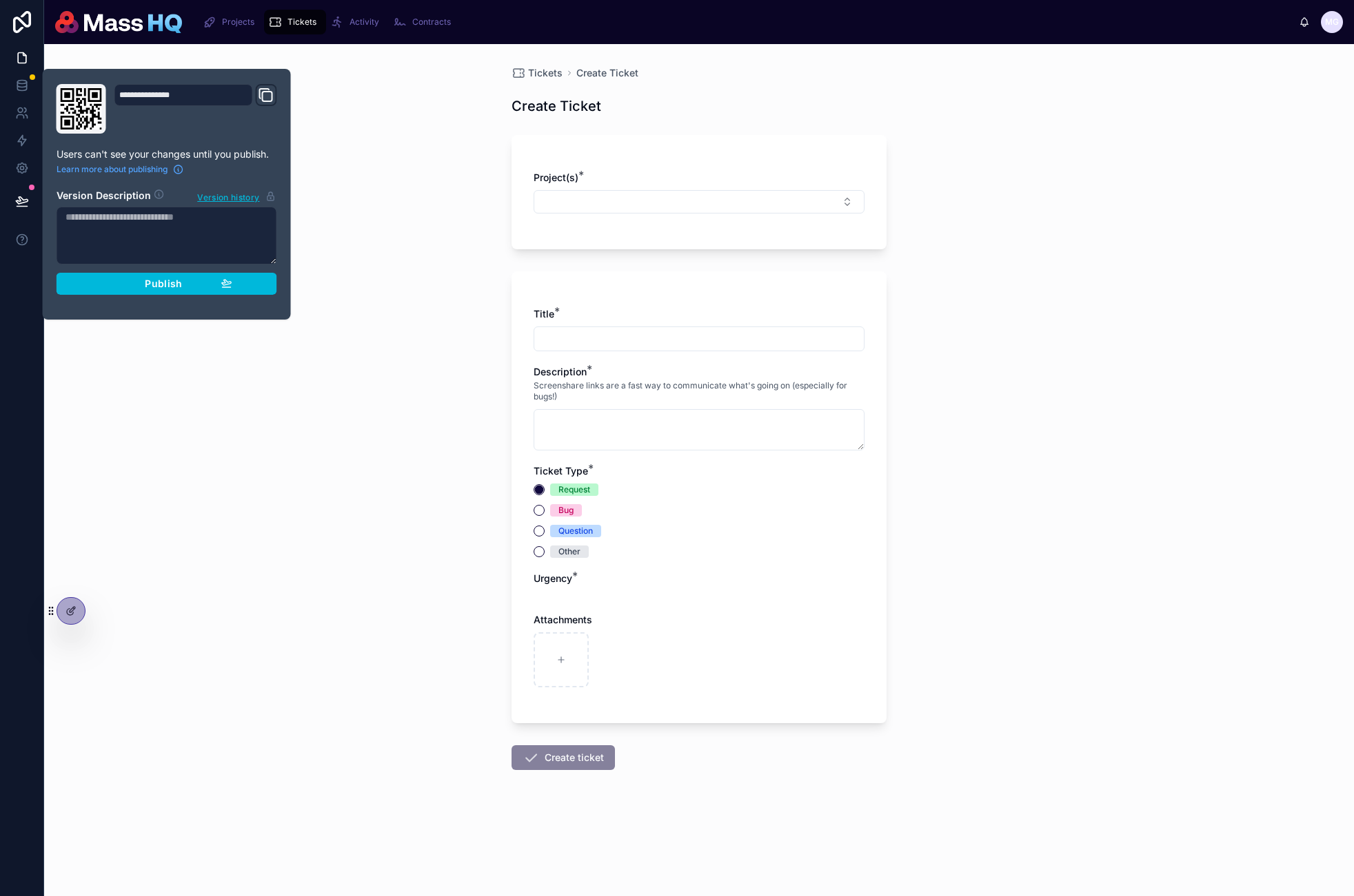
click at [139, 281] on button "Publish" at bounding box center [166, 284] width 220 height 22
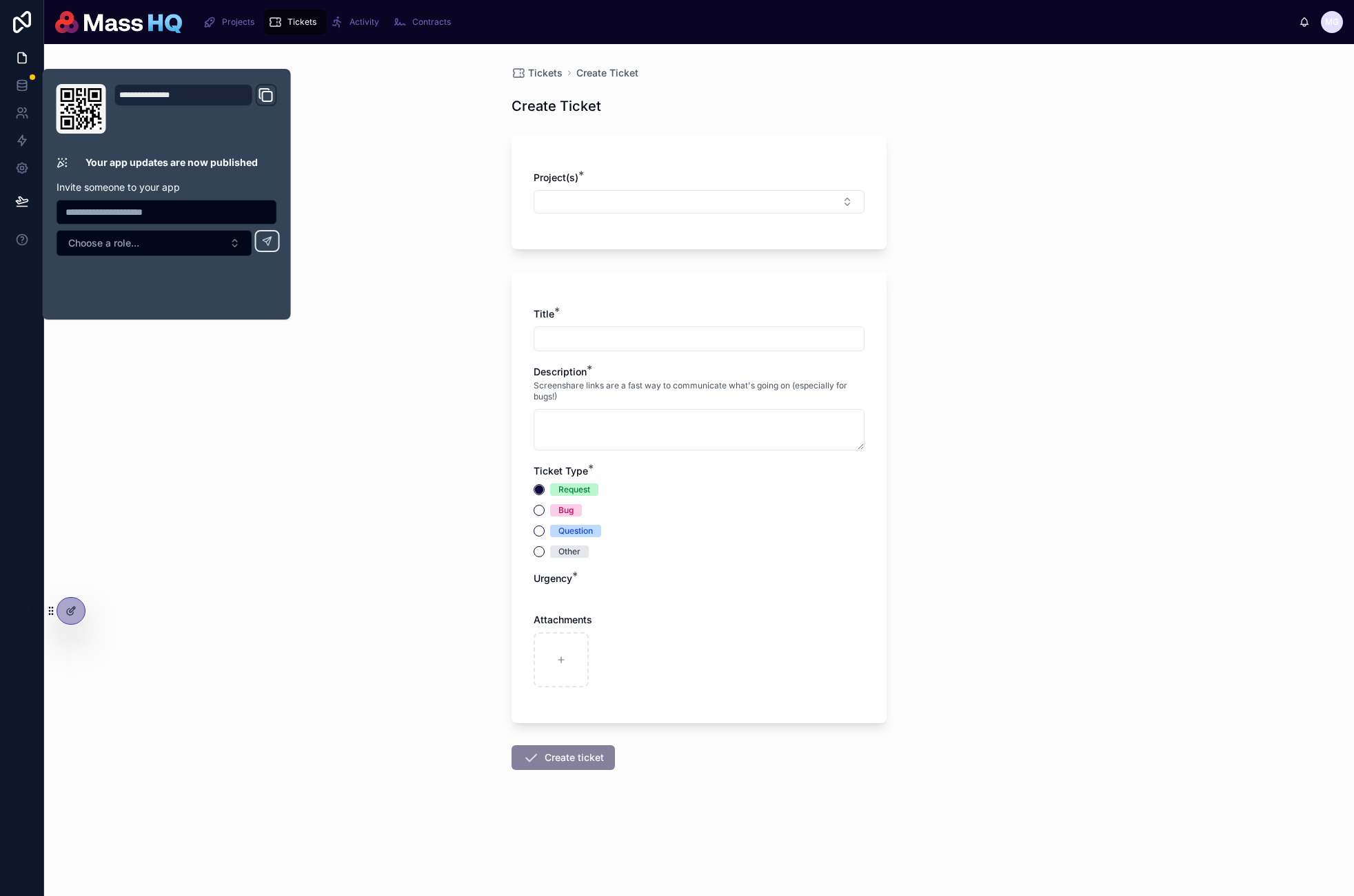
drag, startPoint x: 344, startPoint y: 581, endPoint x: 347, endPoint y: 573, distance: 8.5
click at [346, 581] on div "Tickets Create Ticket Create Ticket Project(s) * Title * Description * Screensh…" at bounding box center [699, 470] width 1310 height 852
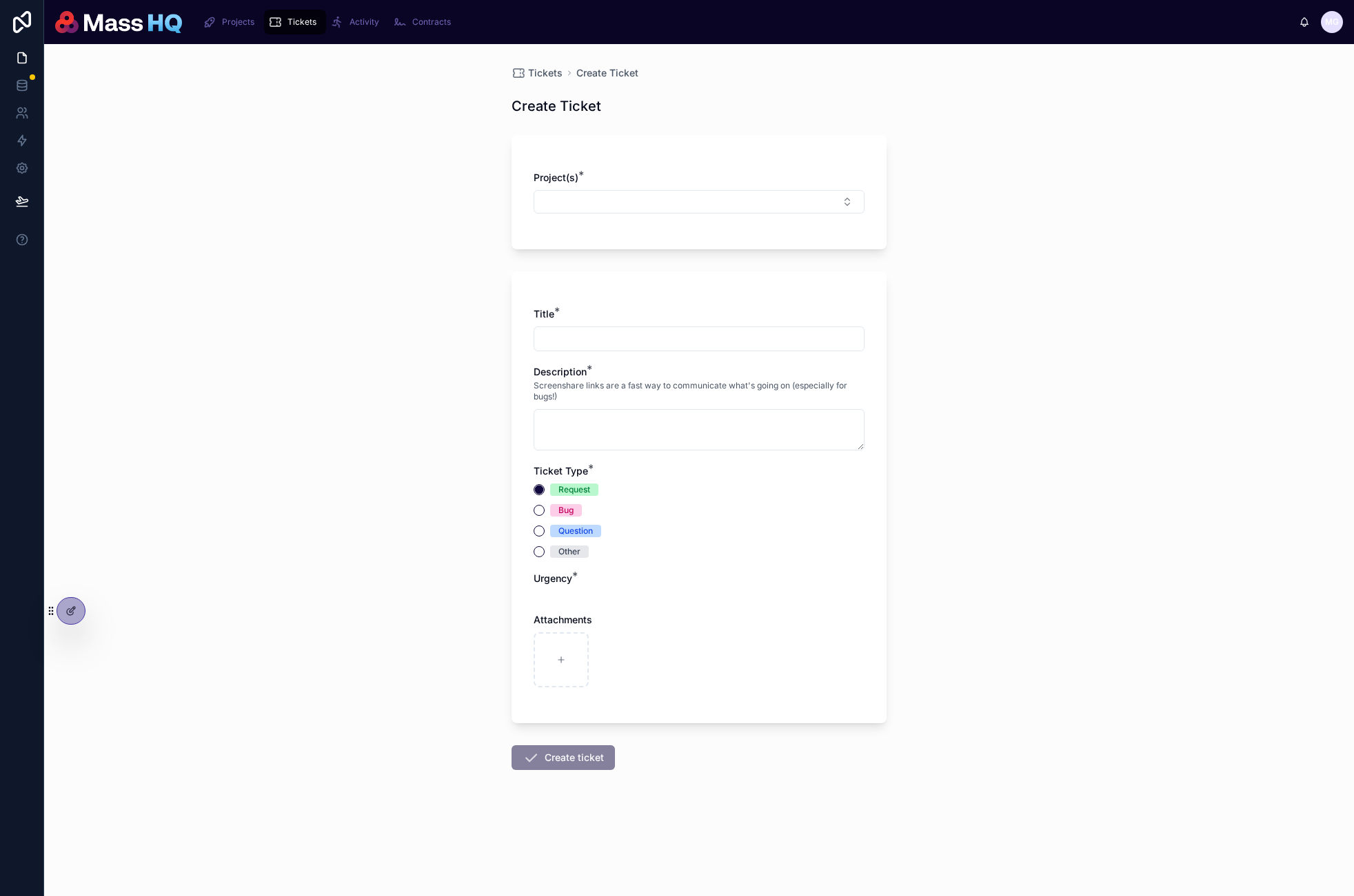
click at [346, 574] on div "Tickets Create Ticket Create Ticket Project(s) * Title * Description * Screensh…" at bounding box center [699, 470] width 1310 height 852
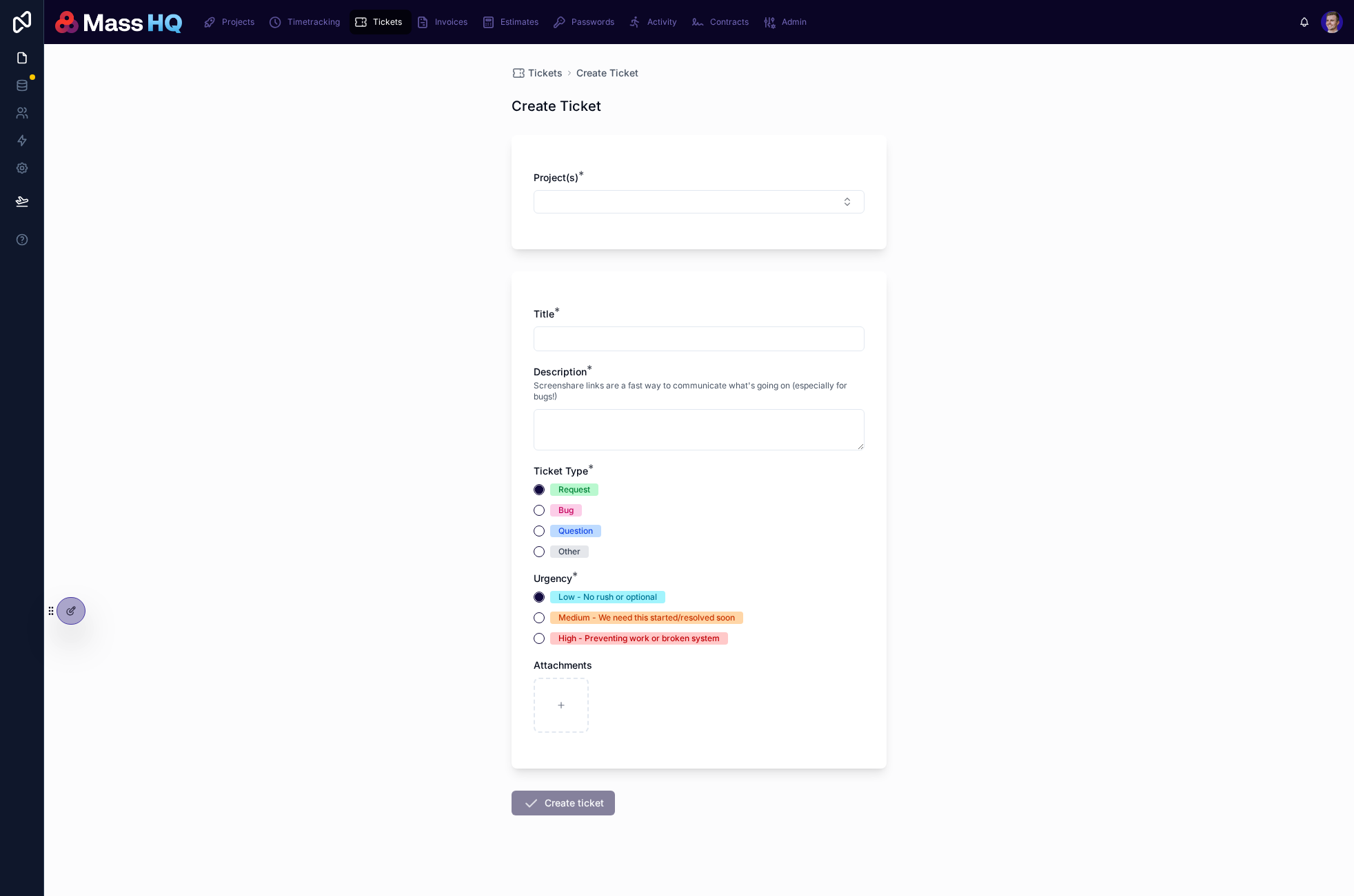
click at [0, 0] on icon at bounding box center [0, 0] width 0 height 0
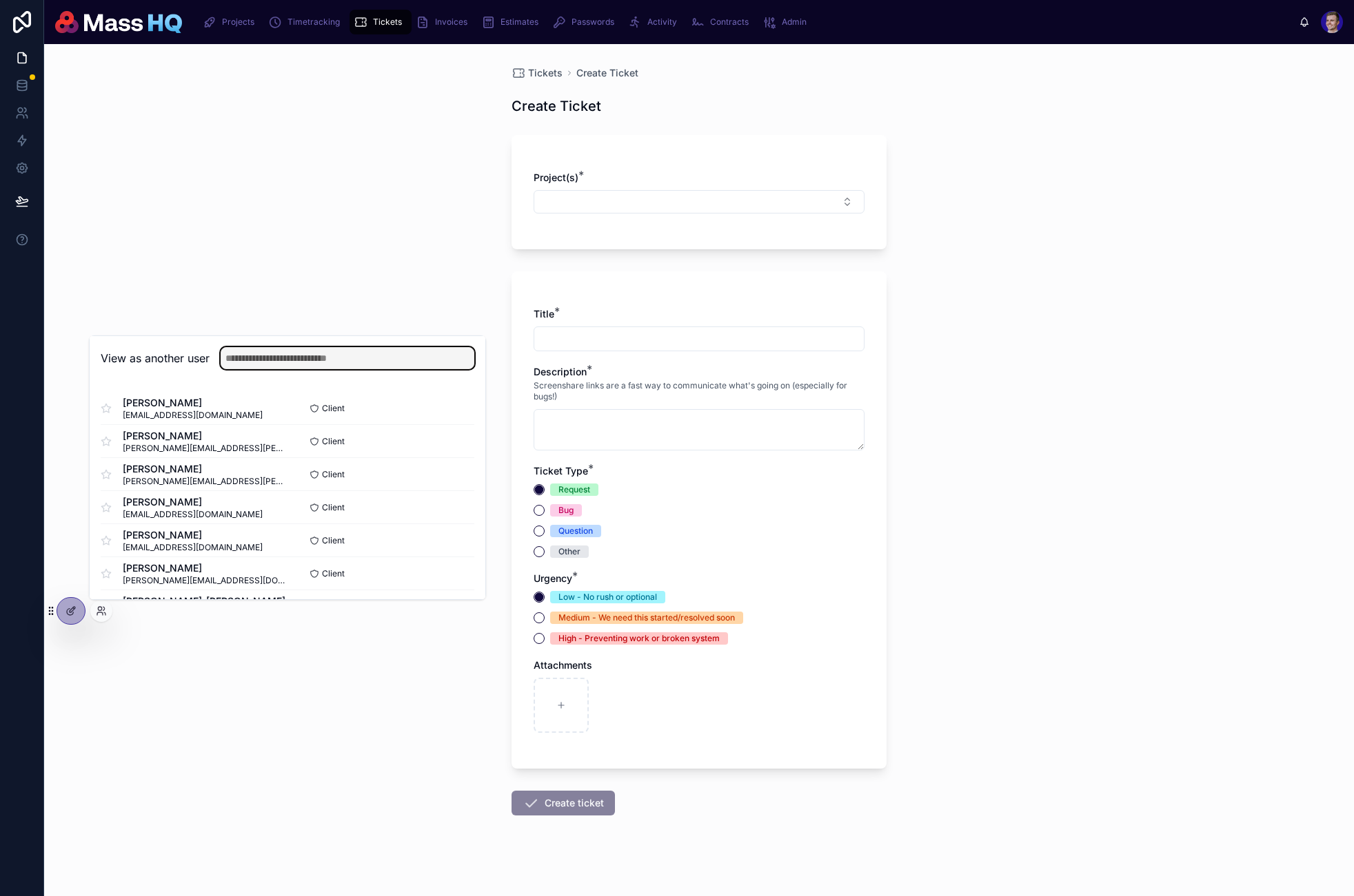
click at [317, 357] on input "text" at bounding box center [347, 358] width 254 height 22
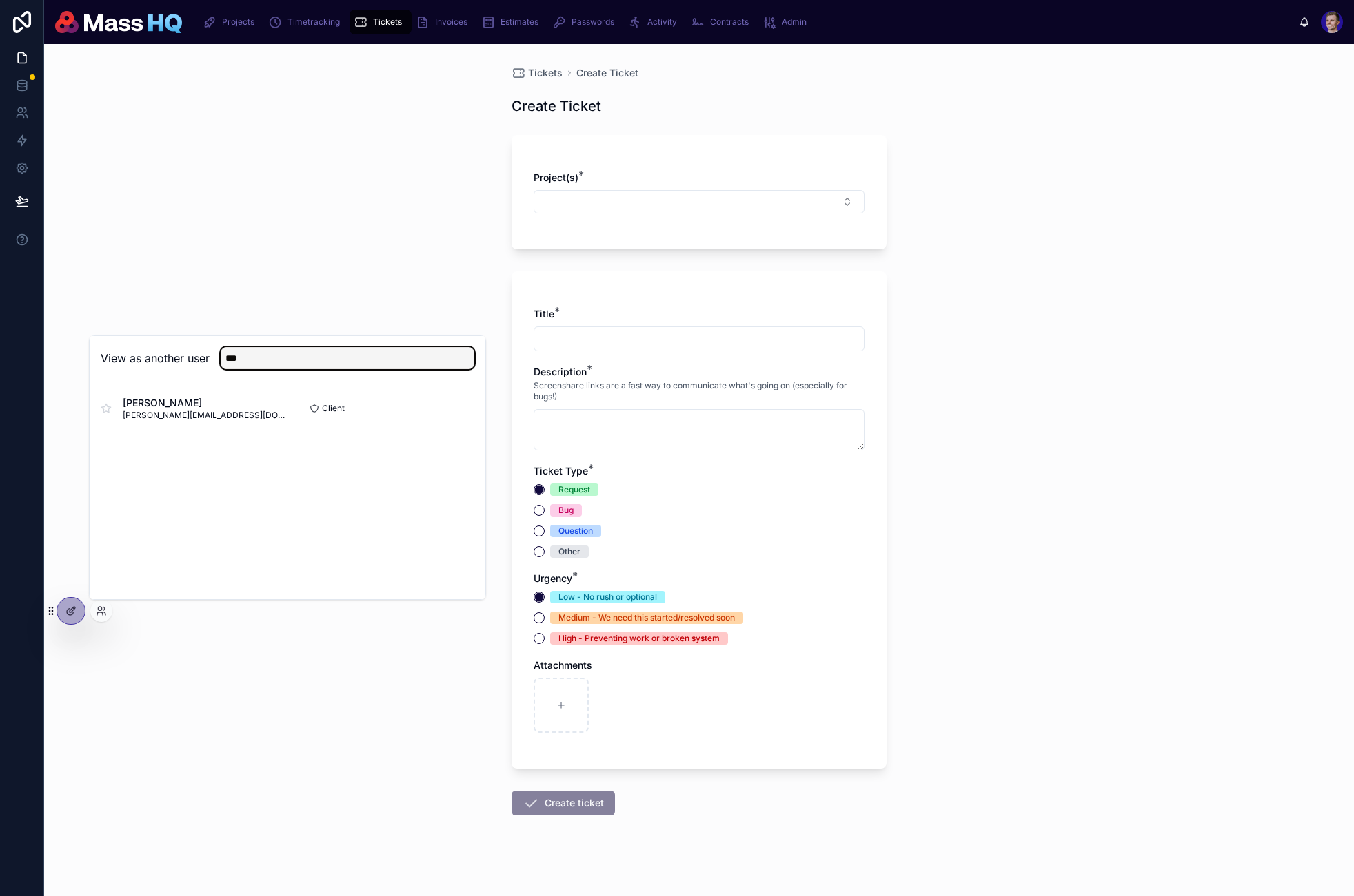
type input "***"
click at [0, 0] on button "Select" at bounding box center [0, 0] width 0 height 0
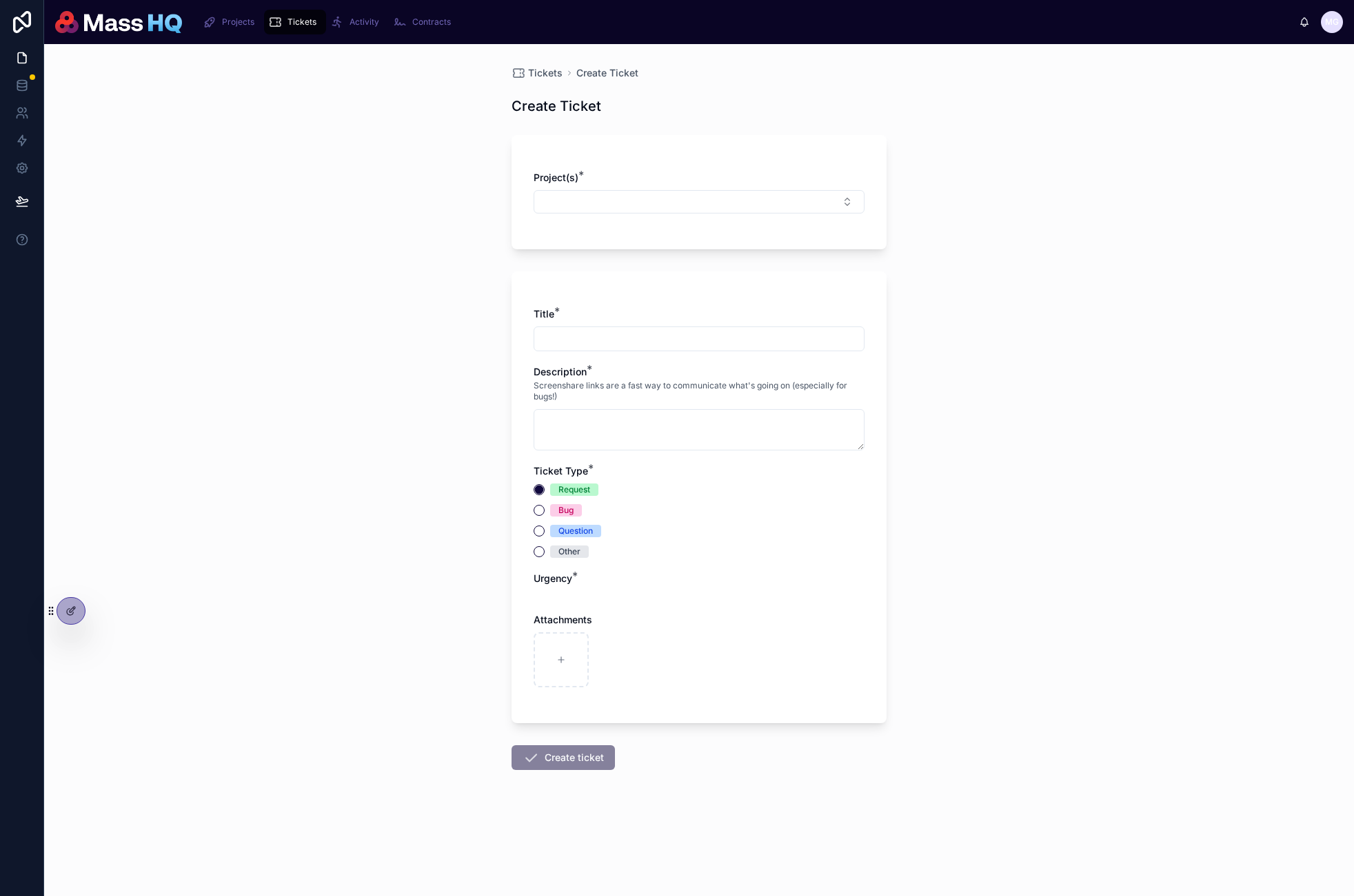
drag, startPoint x: 1184, startPoint y: 434, endPoint x: 849, endPoint y: 549, distance: 354.2
click at [1182, 436] on div "Tickets Create Ticket Create Ticket Project(s) * Title * Description * Screensh…" at bounding box center [699, 470] width 1310 height 852
click at [75, 614] on div at bounding box center [71, 611] width 27 height 26
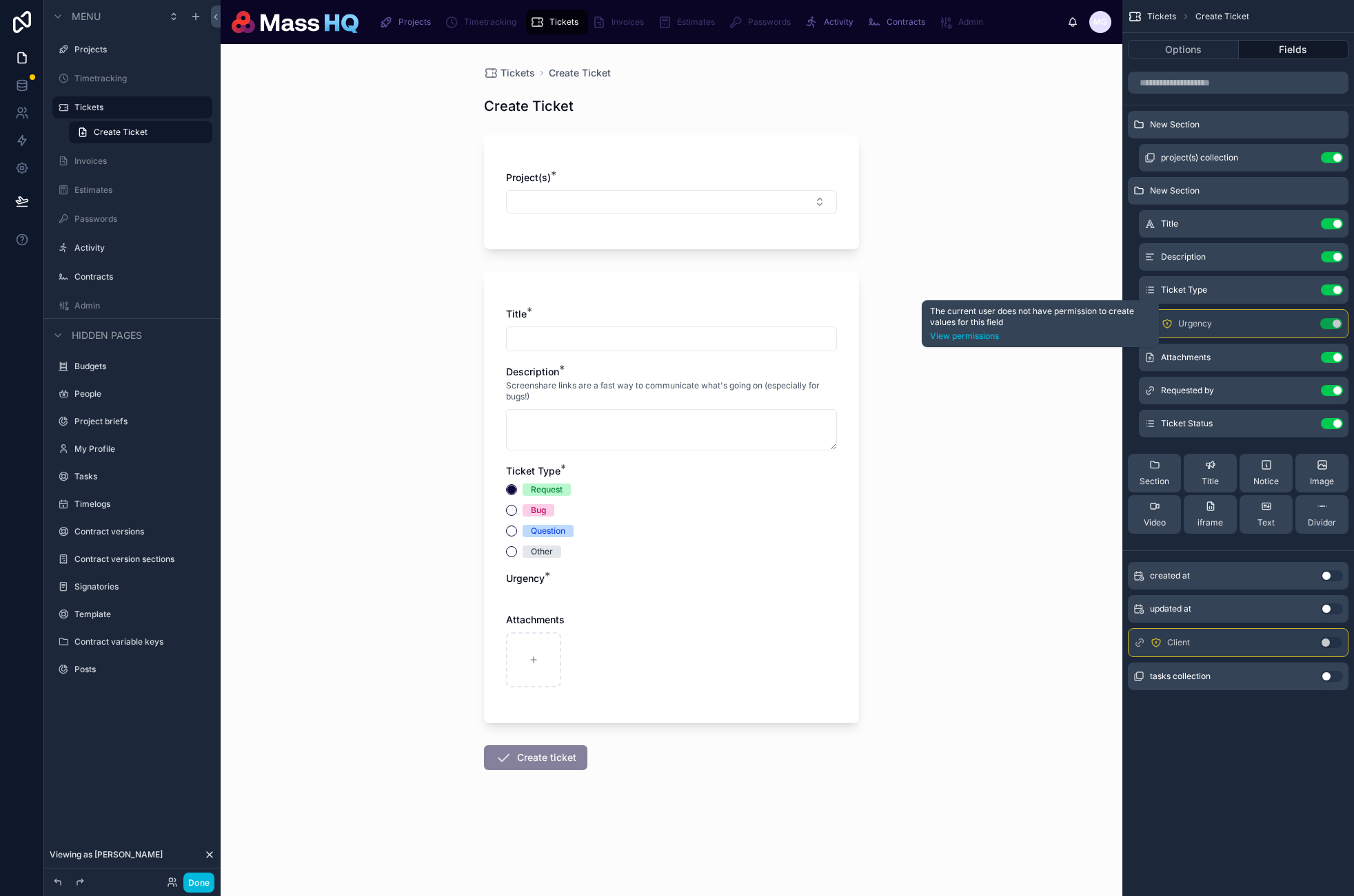
click at [1044, 336] on link "View permissions" at bounding box center [1040, 336] width 220 height 11
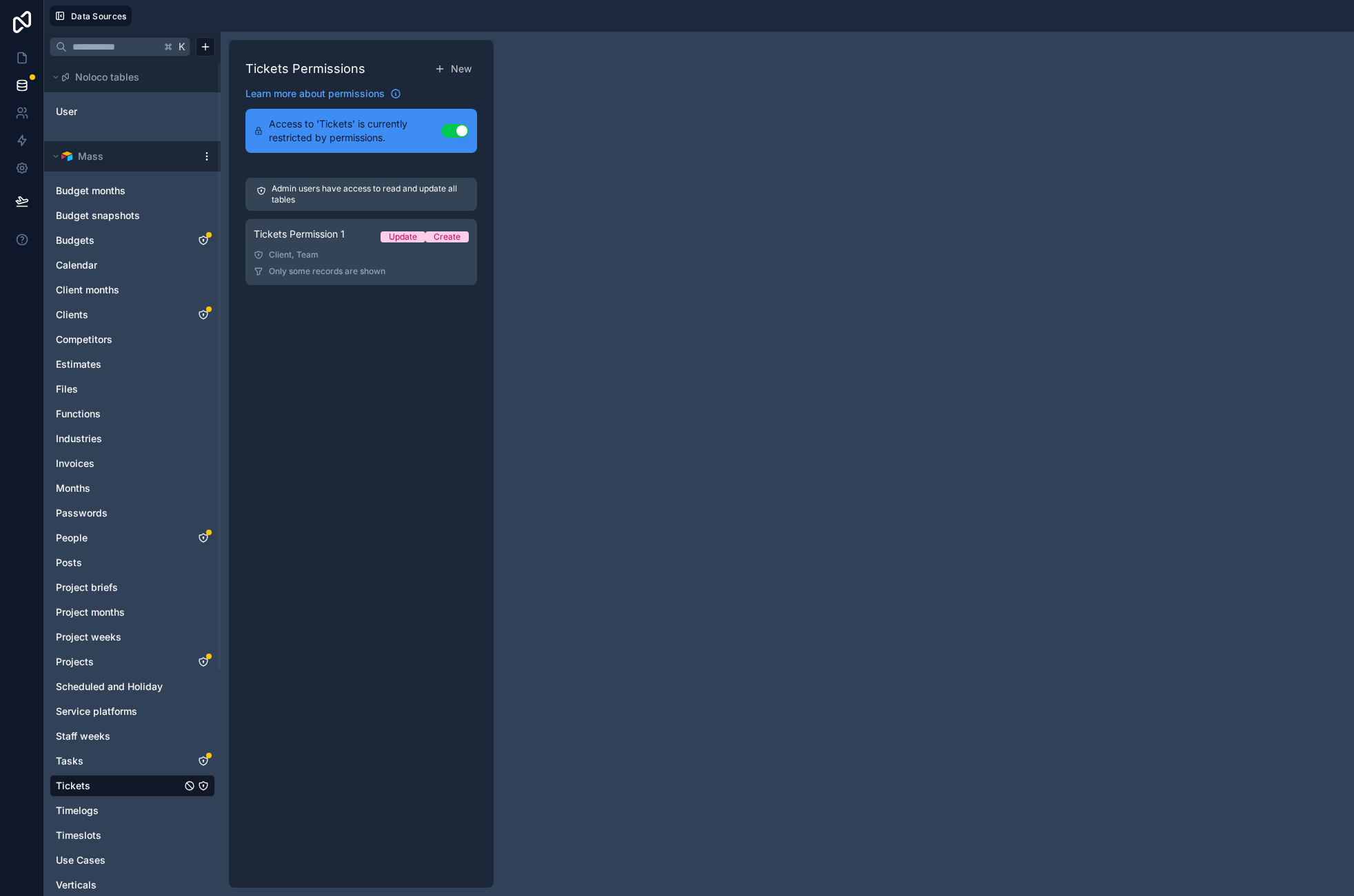
click at [409, 256] on div "Client, Team" at bounding box center [361, 254] width 215 height 11
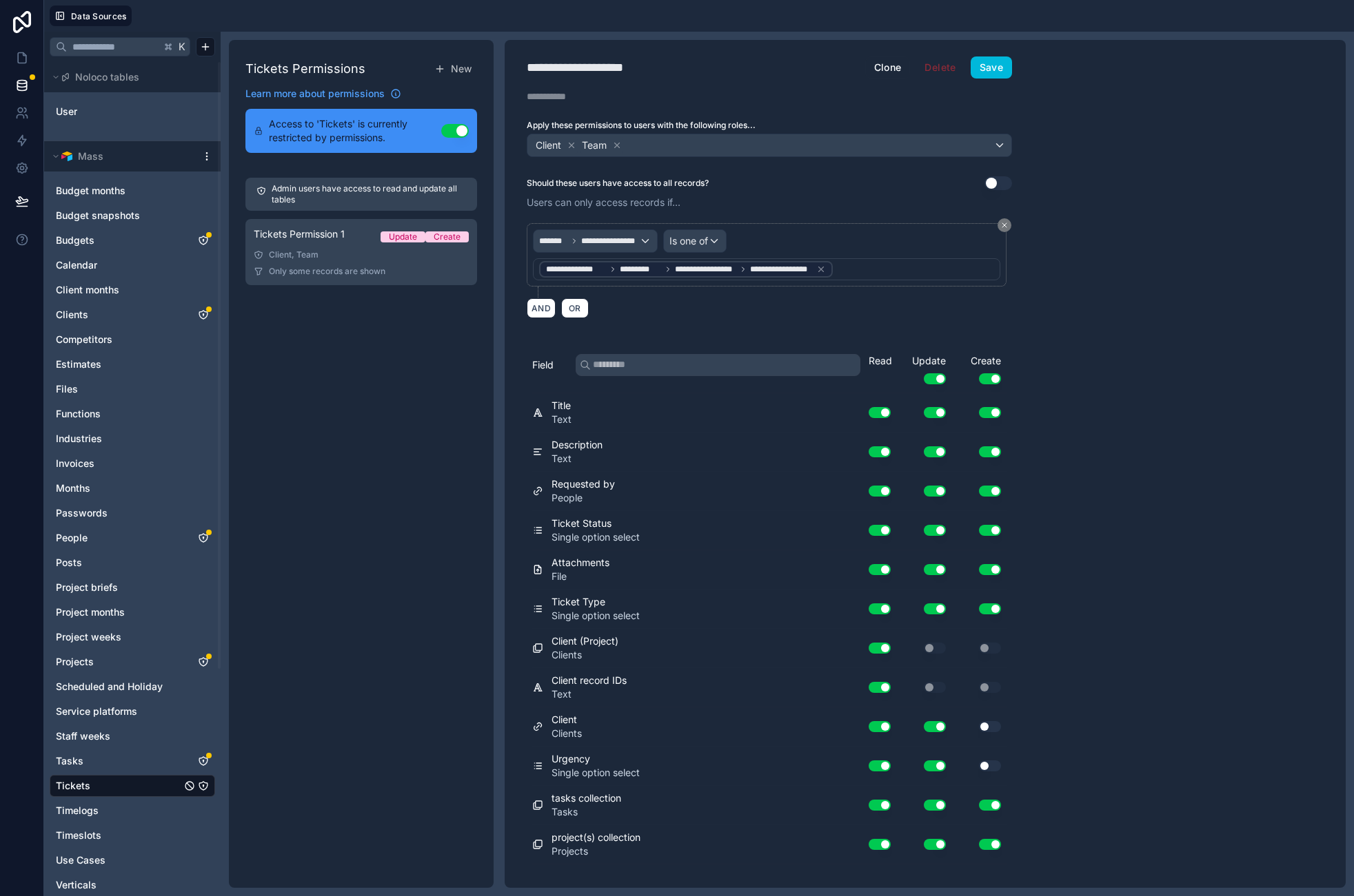
click at [873, 377] on div "Read Update Use setting Create Use setting" at bounding box center [937, 373] width 137 height 38
click at [875, 376] on div "Read Update Use setting Create Use setting" at bounding box center [937, 373] width 137 height 38
drag, startPoint x: 1219, startPoint y: 282, endPoint x: 1214, endPoint y: 287, distance: 7.1
click at [1219, 281] on div "**********" at bounding box center [925, 464] width 841 height 848
click at [315, 201] on p "Admin users have access to read and update all tables" at bounding box center [369, 195] width 195 height 22
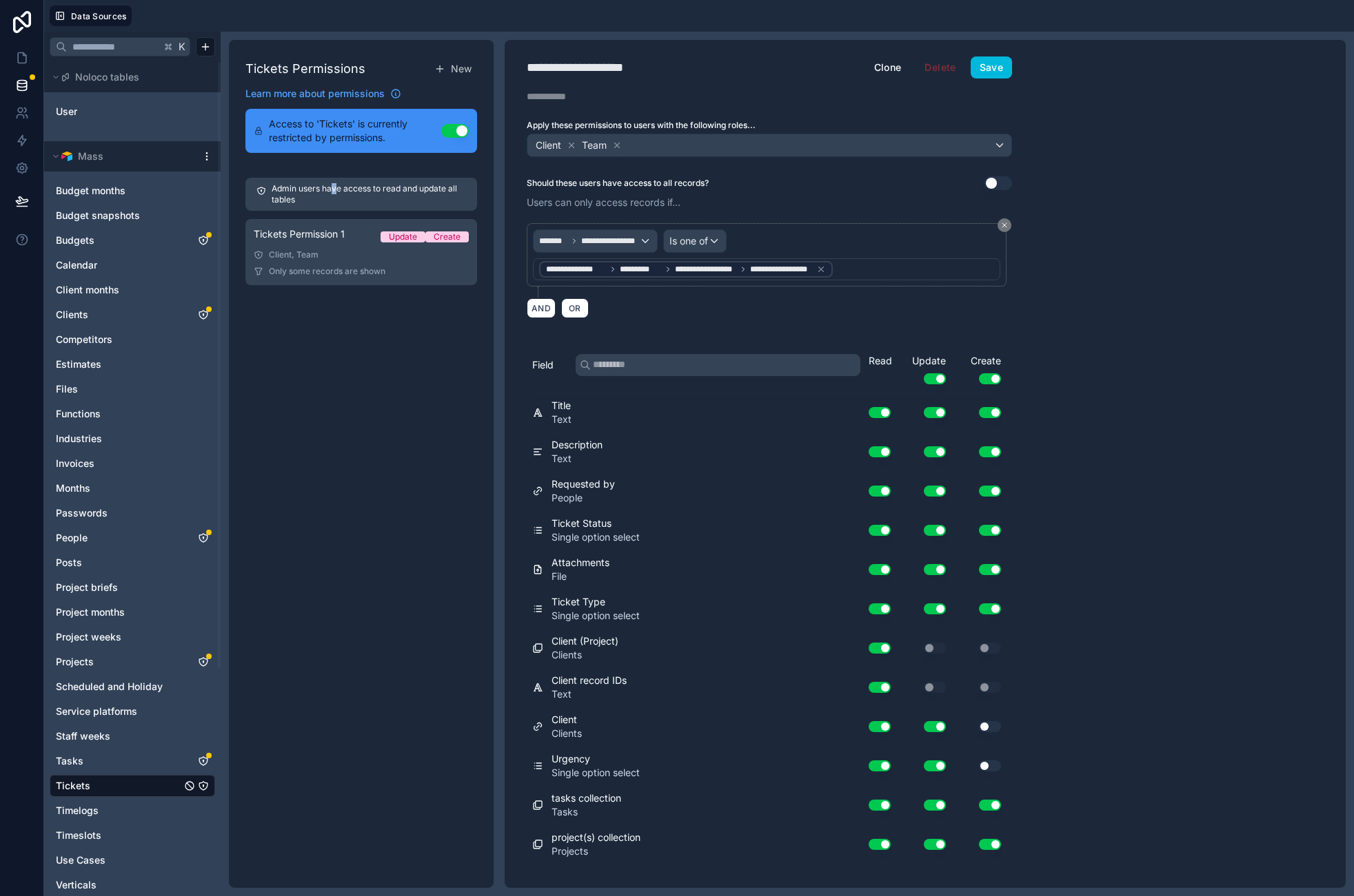
drag, startPoint x: 335, startPoint y: 192, endPoint x: 333, endPoint y: 201, distance: 9.2
click at [335, 192] on p "Admin users have access to read and update all tables" at bounding box center [369, 195] width 195 height 22
click at [320, 245] on div "Tickets Permission 1 Update Create" at bounding box center [361, 236] width 215 height 20
click at [1007, 69] on button "Save" at bounding box center [991, 67] width 41 height 22
click at [1007, 68] on button "Save" at bounding box center [991, 67] width 41 height 22
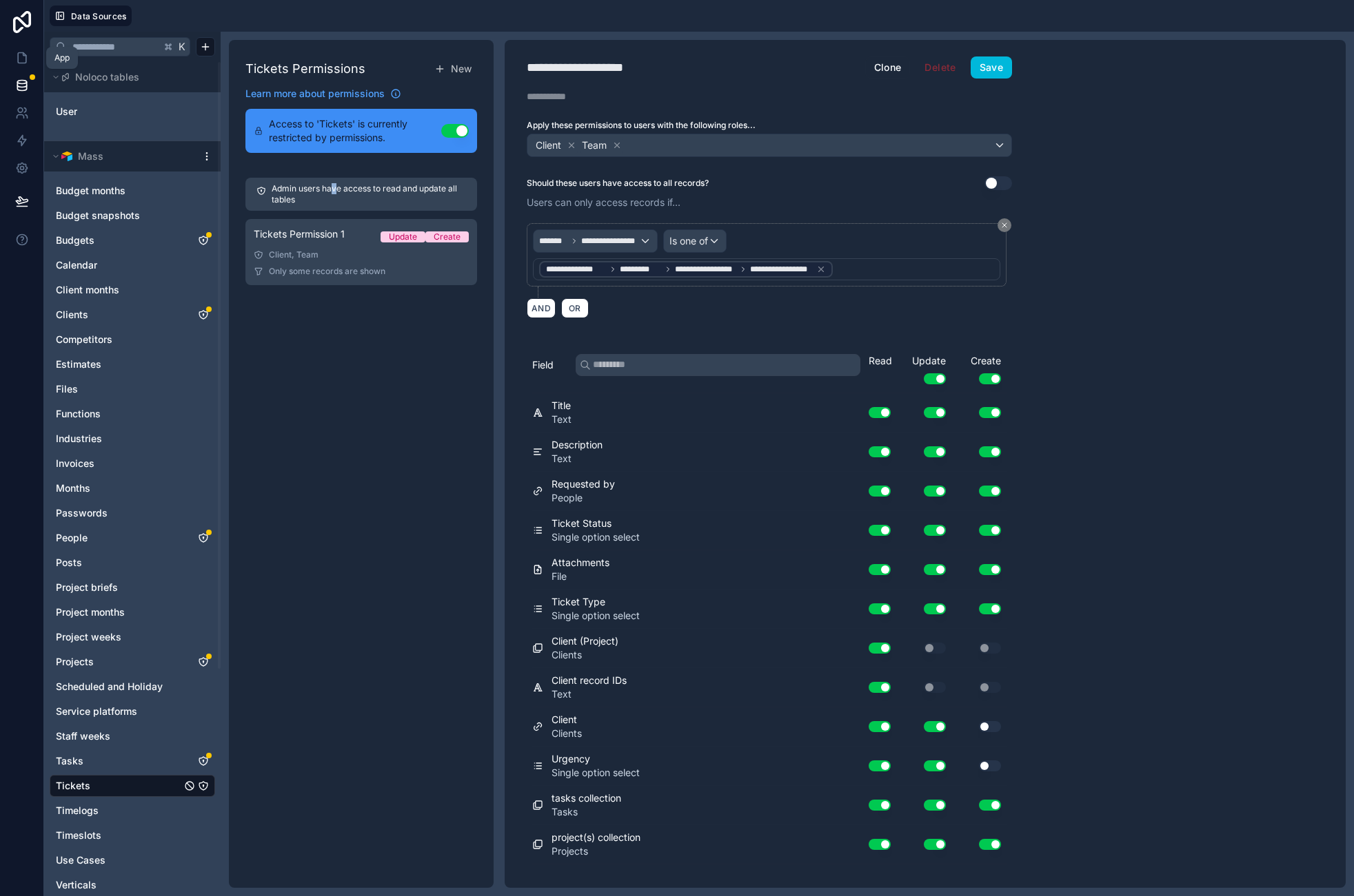
click at [23, 63] on icon at bounding box center [22, 58] width 14 height 14
click at [346, 241] on div "Tickets Permission 1 Update Create" at bounding box center [361, 236] width 215 height 20
click at [986, 67] on button "Save" at bounding box center [991, 67] width 41 height 22
click at [9, 44] on link at bounding box center [21, 58] width 44 height 27
click at [20, 49] on link at bounding box center [21, 58] width 44 height 27
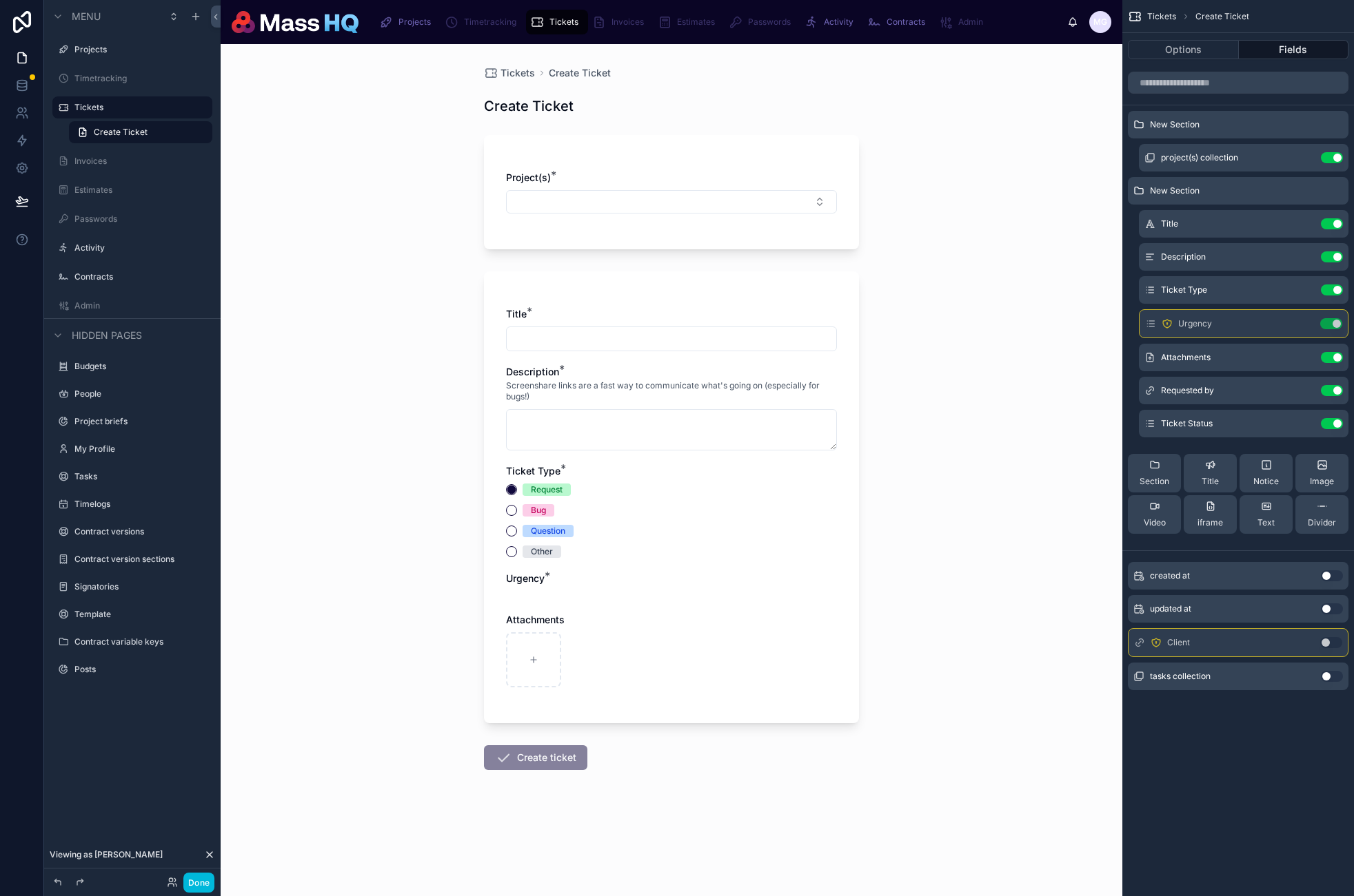
click at [190, 881] on button "Done" at bounding box center [199, 882] width 31 height 20
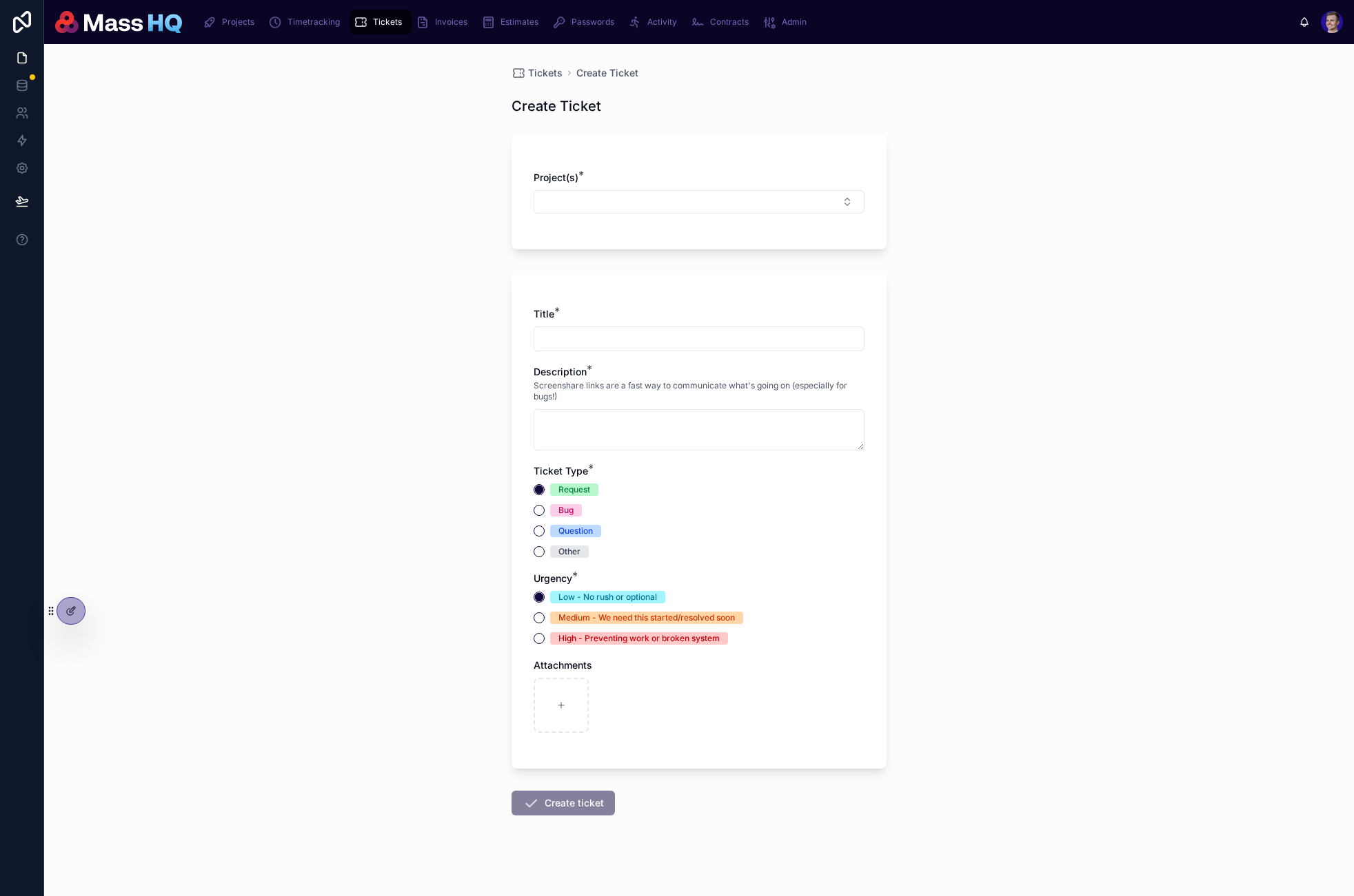
click at [791, 26] on span "Admin" at bounding box center [794, 21] width 25 height 11
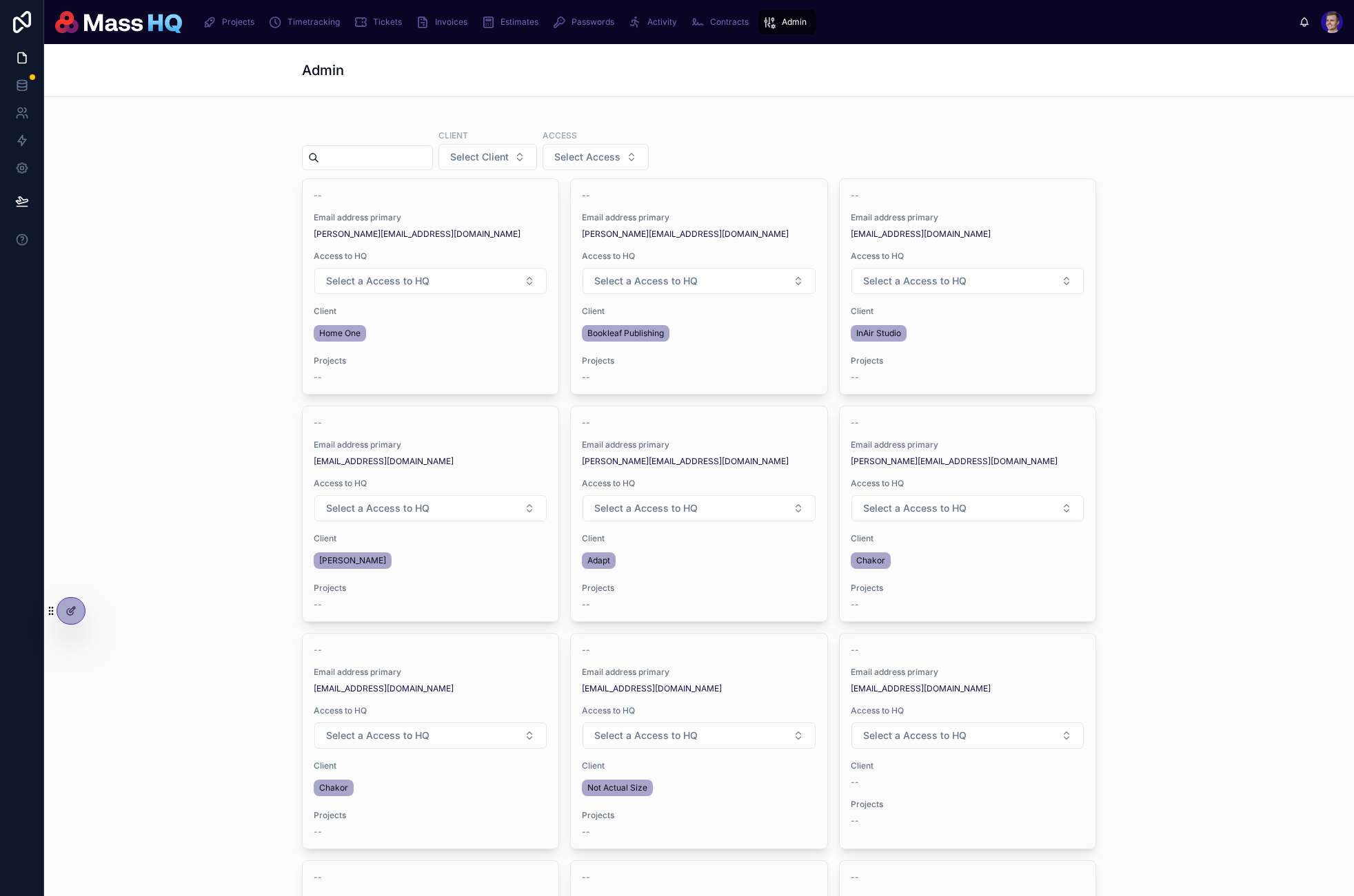
click at [503, 159] on span "Select Client" at bounding box center [479, 157] width 59 height 14
type input "*****"
click at [476, 206] on div "Not Actual Size" at bounding box center [495, 213] width 191 height 22
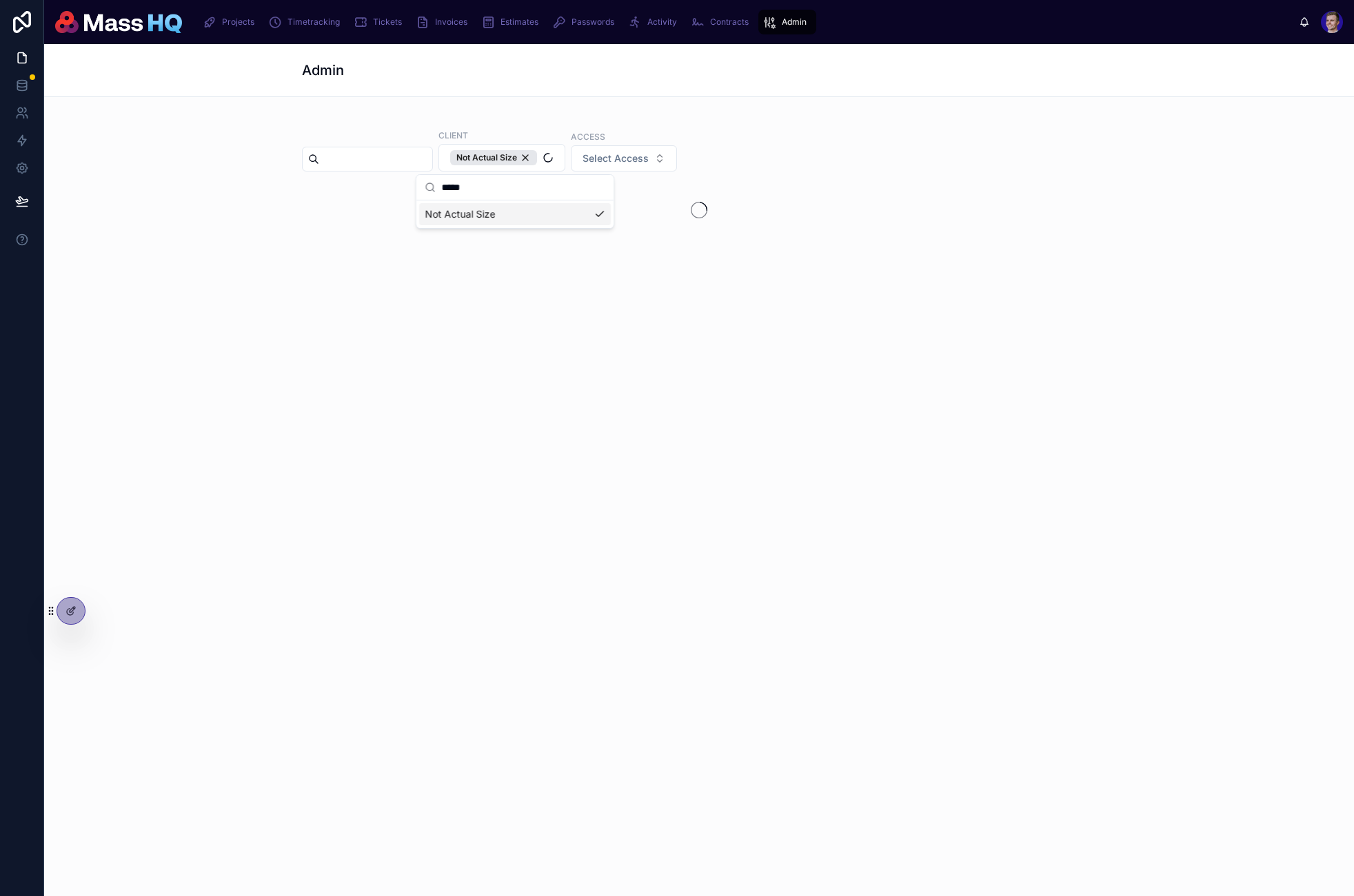
click at [472, 215] on span "Not Actual Size" at bounding box center [459, 214] width 70 height 14
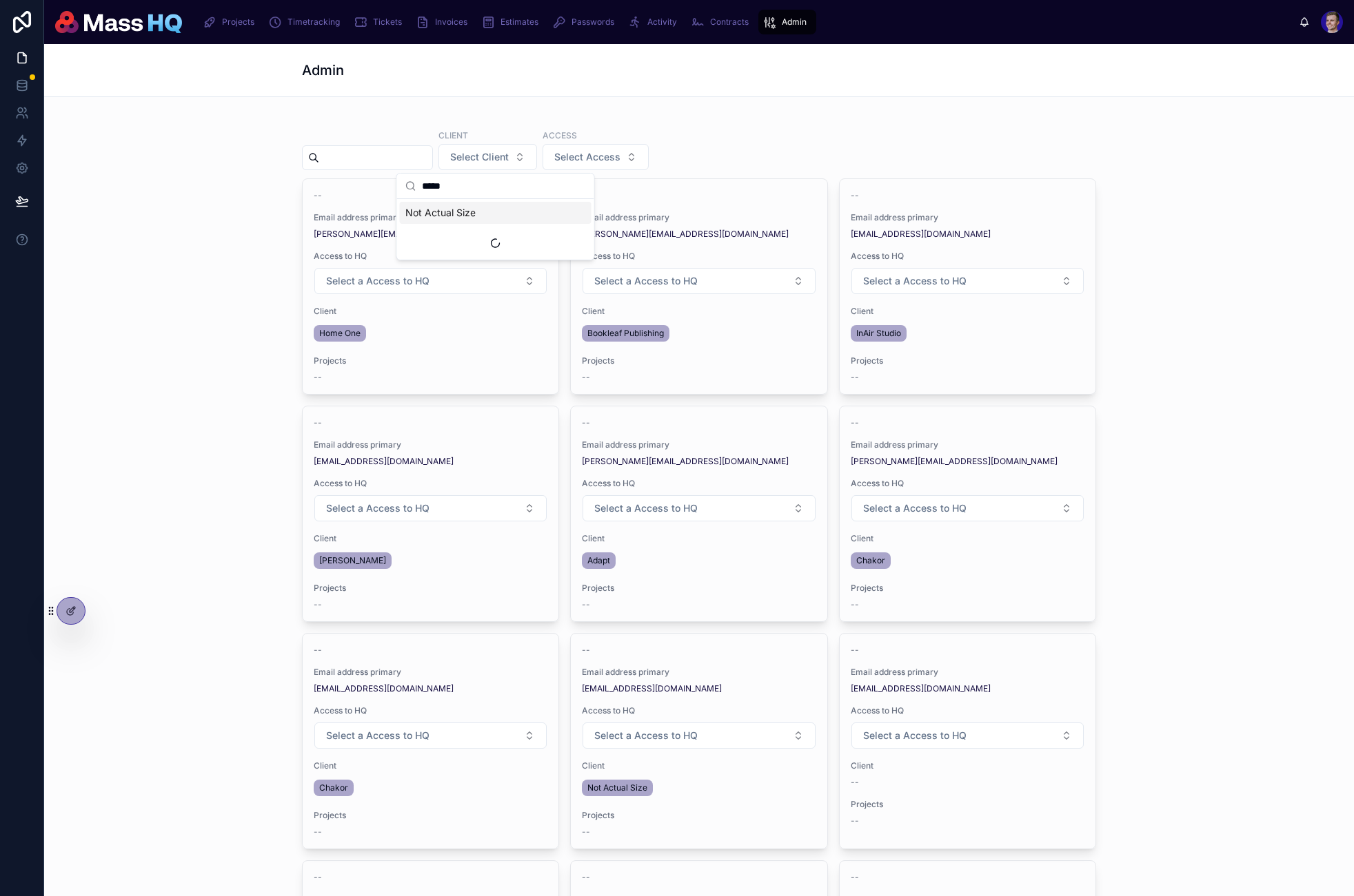
click at [471, 214] on span "Not Actual Size" at bounding box center [441, 212] width 70 height 14
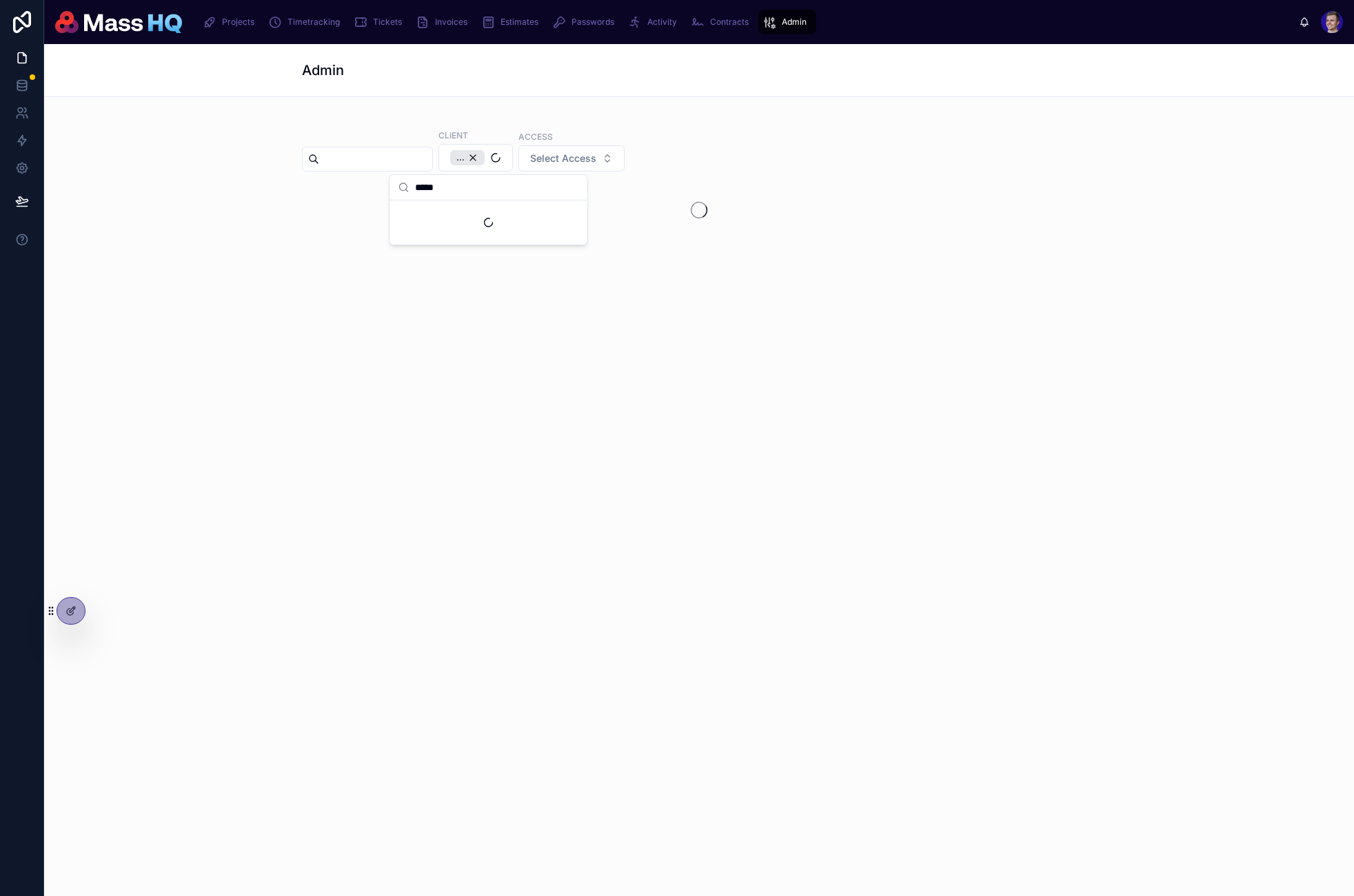
click at [910, 133] on div "Client ... Access Select Access" at bounding box center [699, 150] width 794 height 43
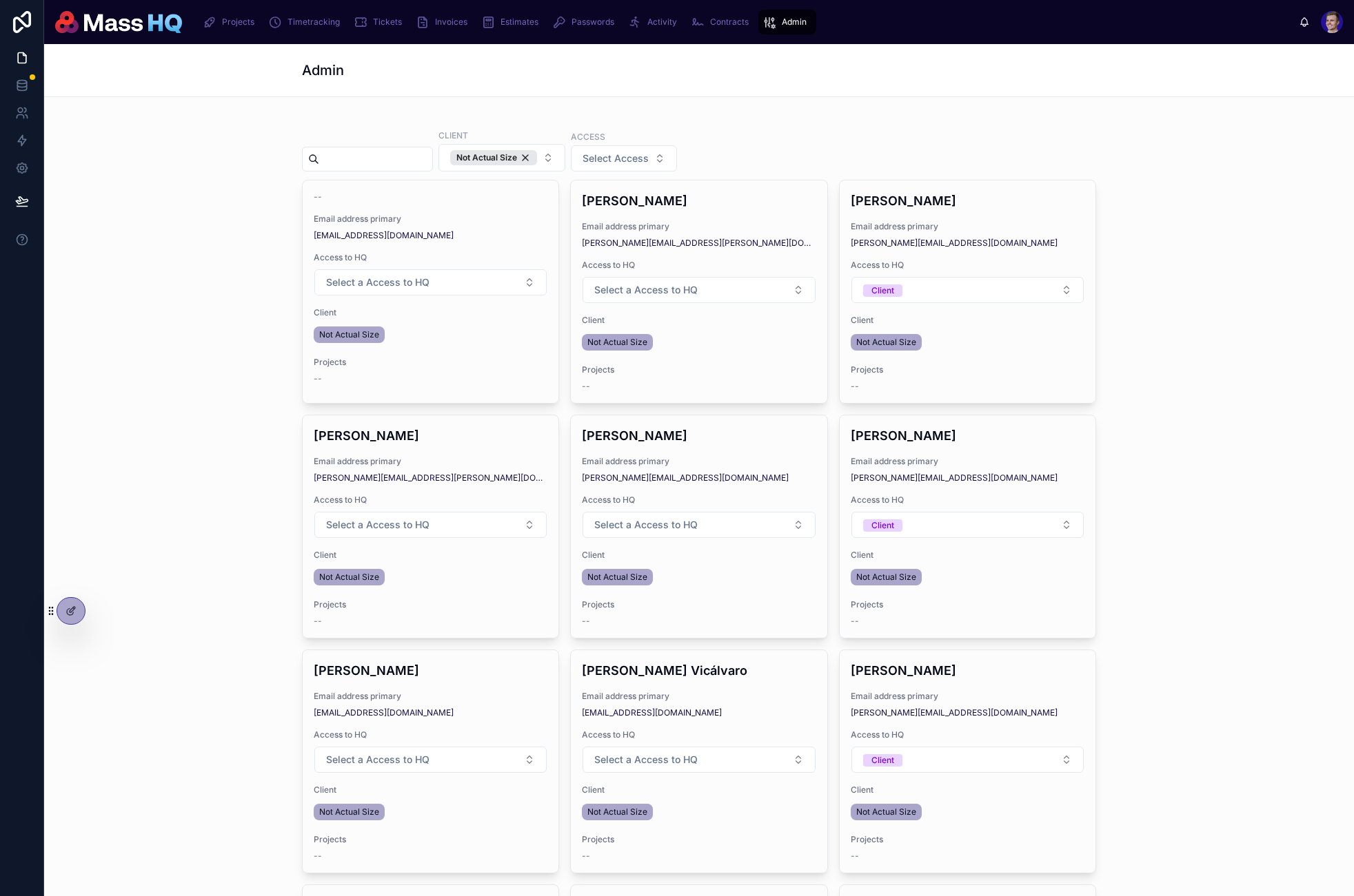
click at [1182, 253] on div "Client Not Actual Size Access Select Access -- Email address primary [EMAIL_ADD…" at bounding box center [699, 611] width 1287 height 1006
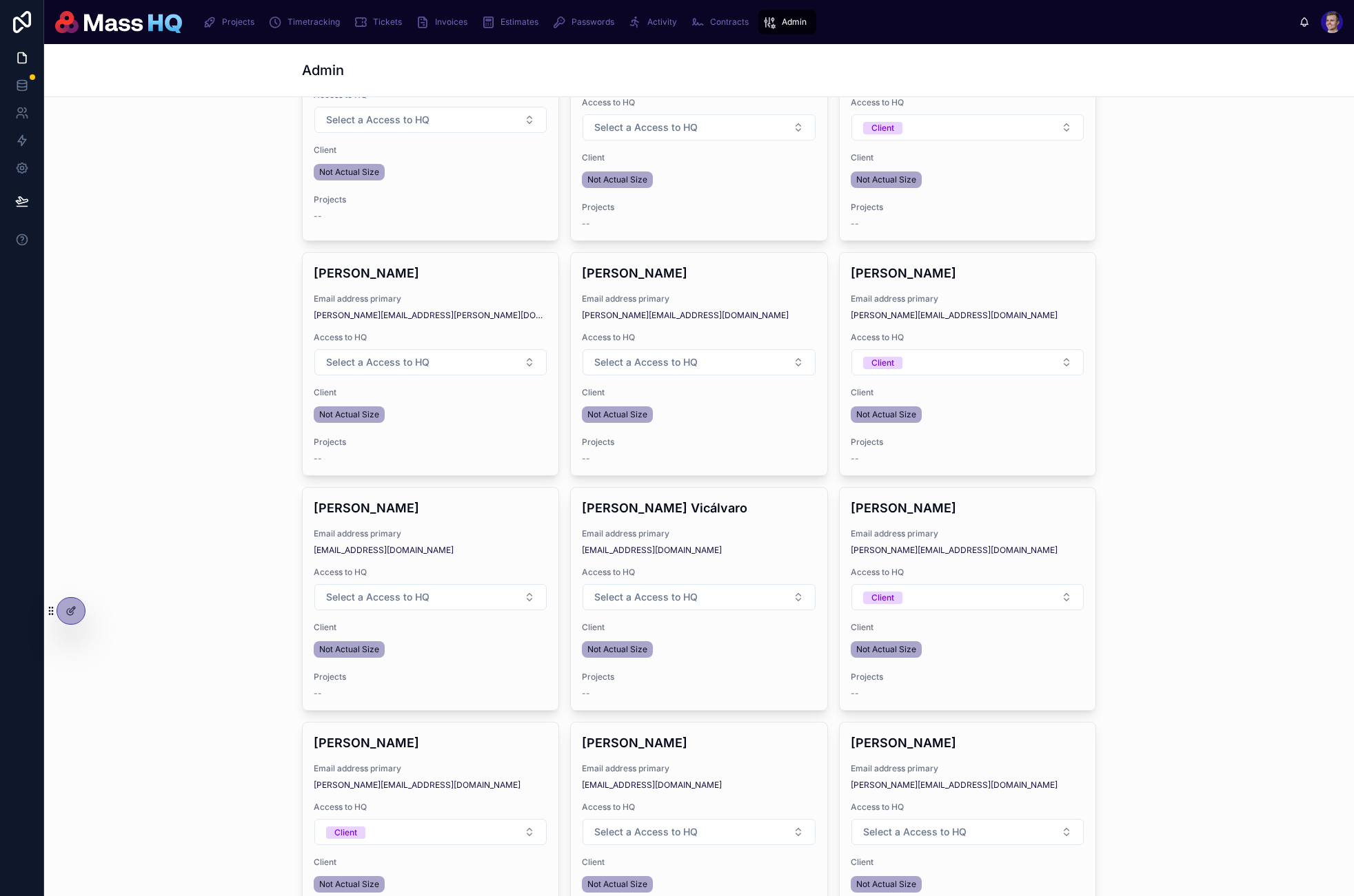
scroll to position [266, 0]
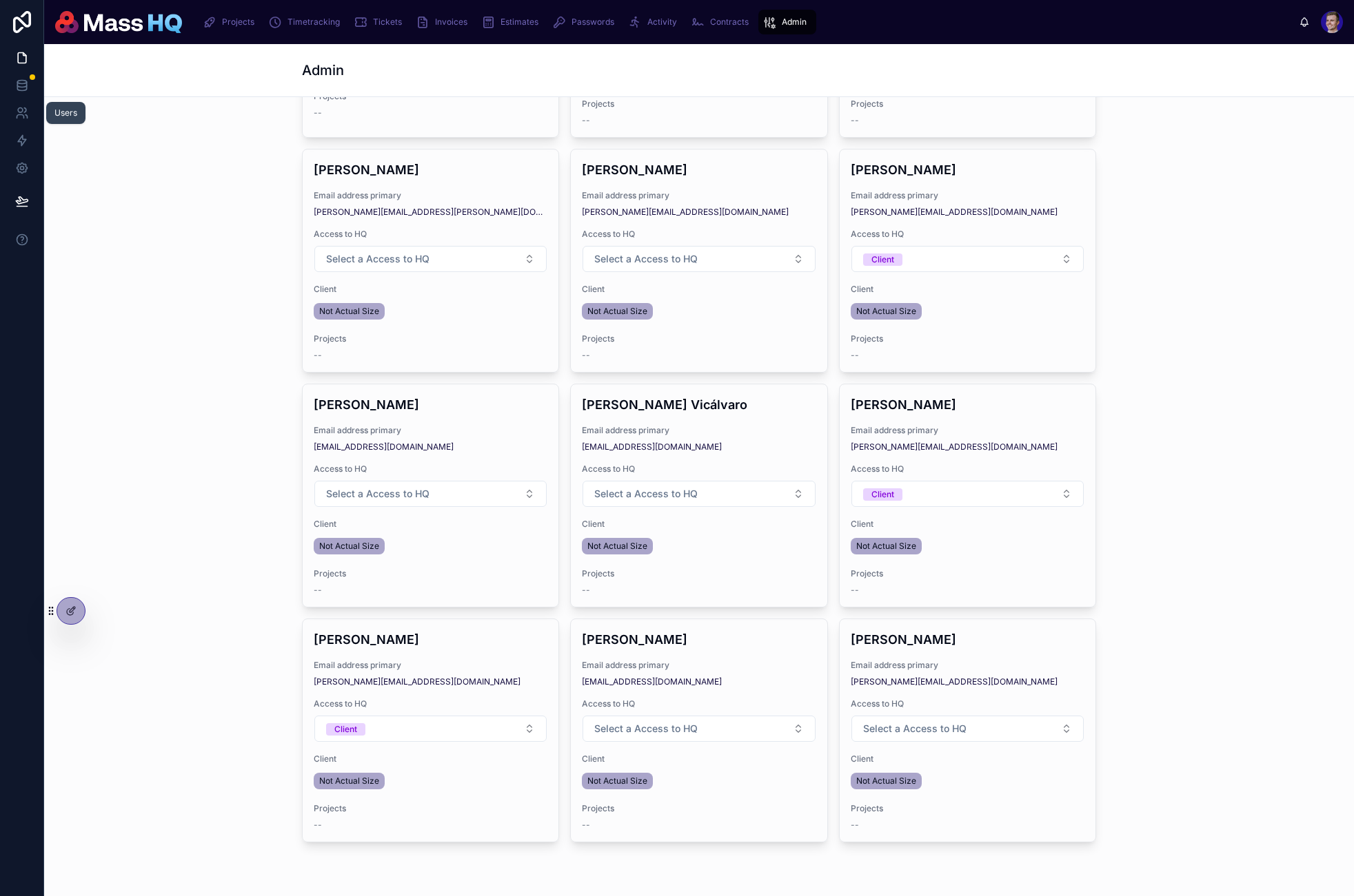
click at [9, 109] on link at bounding box center [21, 113] width 44 height 27
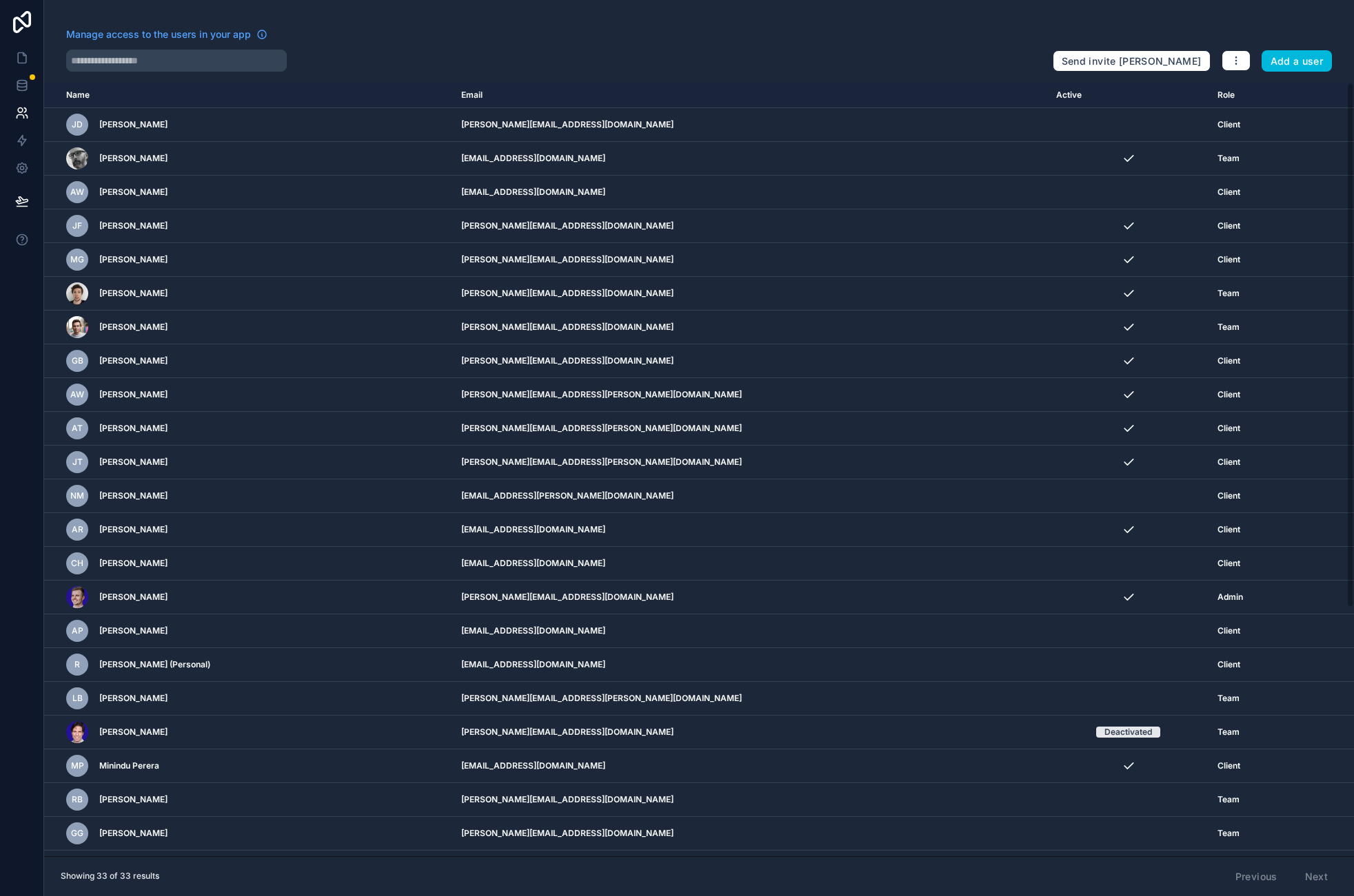
click at [0, 0] on div "scrollable content" at bounding box center [0, 0] width 0 height 0
click at [0, 0] on icon "scrollable content" at bounding box center [0, 0] width 0 height 0
click at [20, 67] on link at bounding box center [21, 58] width 44 height 27
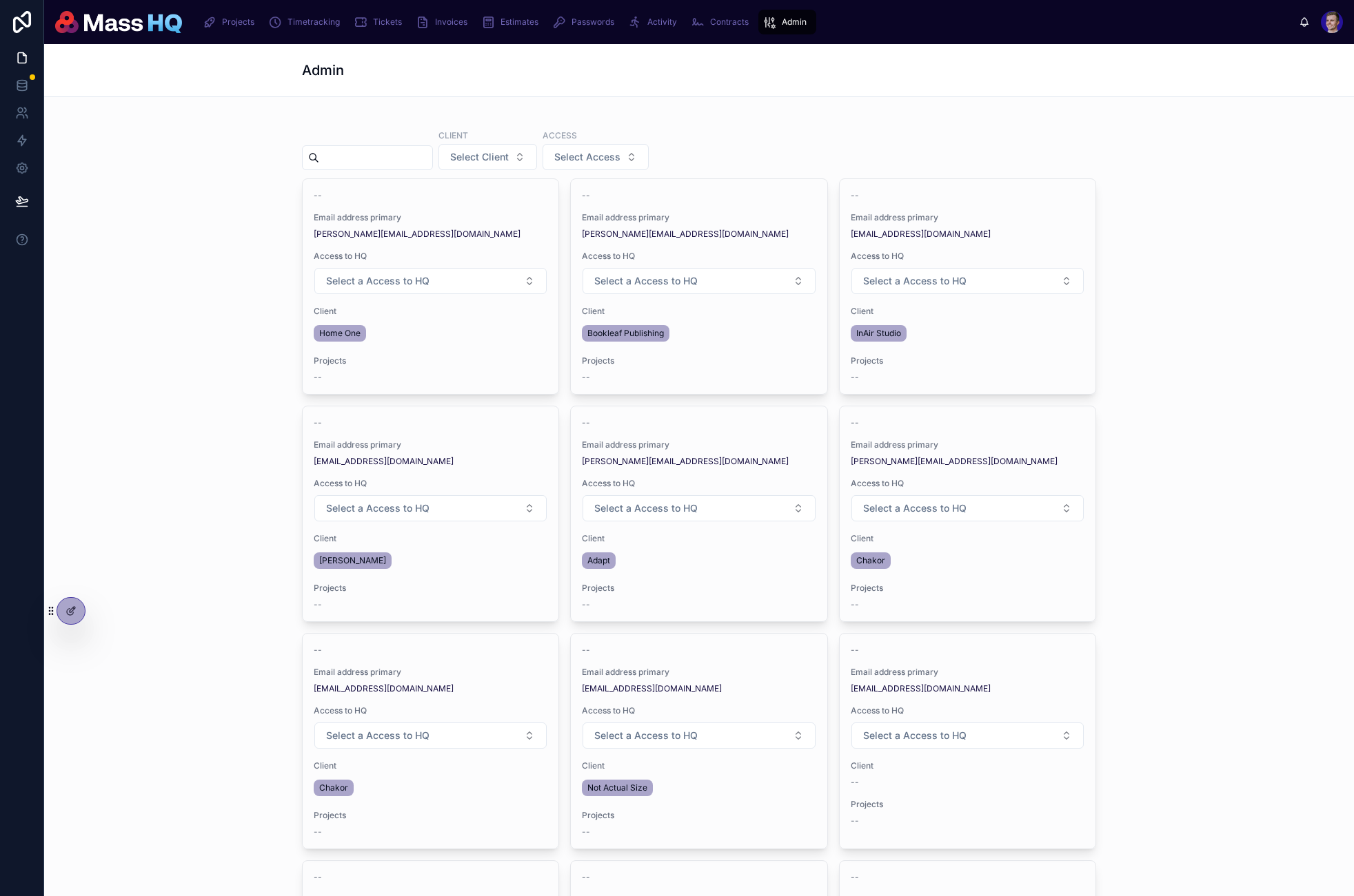
click at [310, 20] on span "Timetracking" at bounding box center [313, 21] width 52 height 11
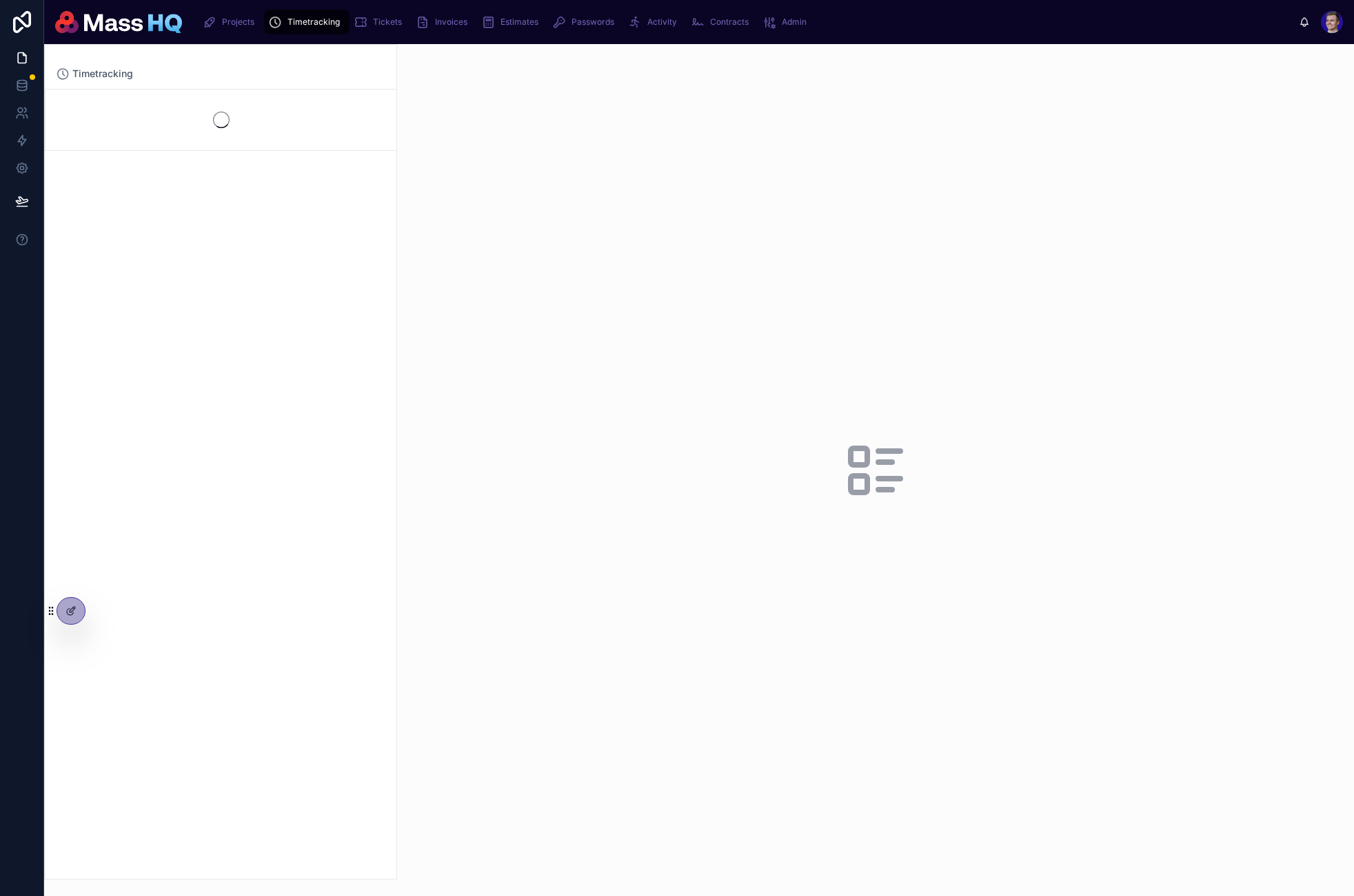
click at [374, 23] on span "Tickets" at bounding box center [388, 21] width 29 height 11
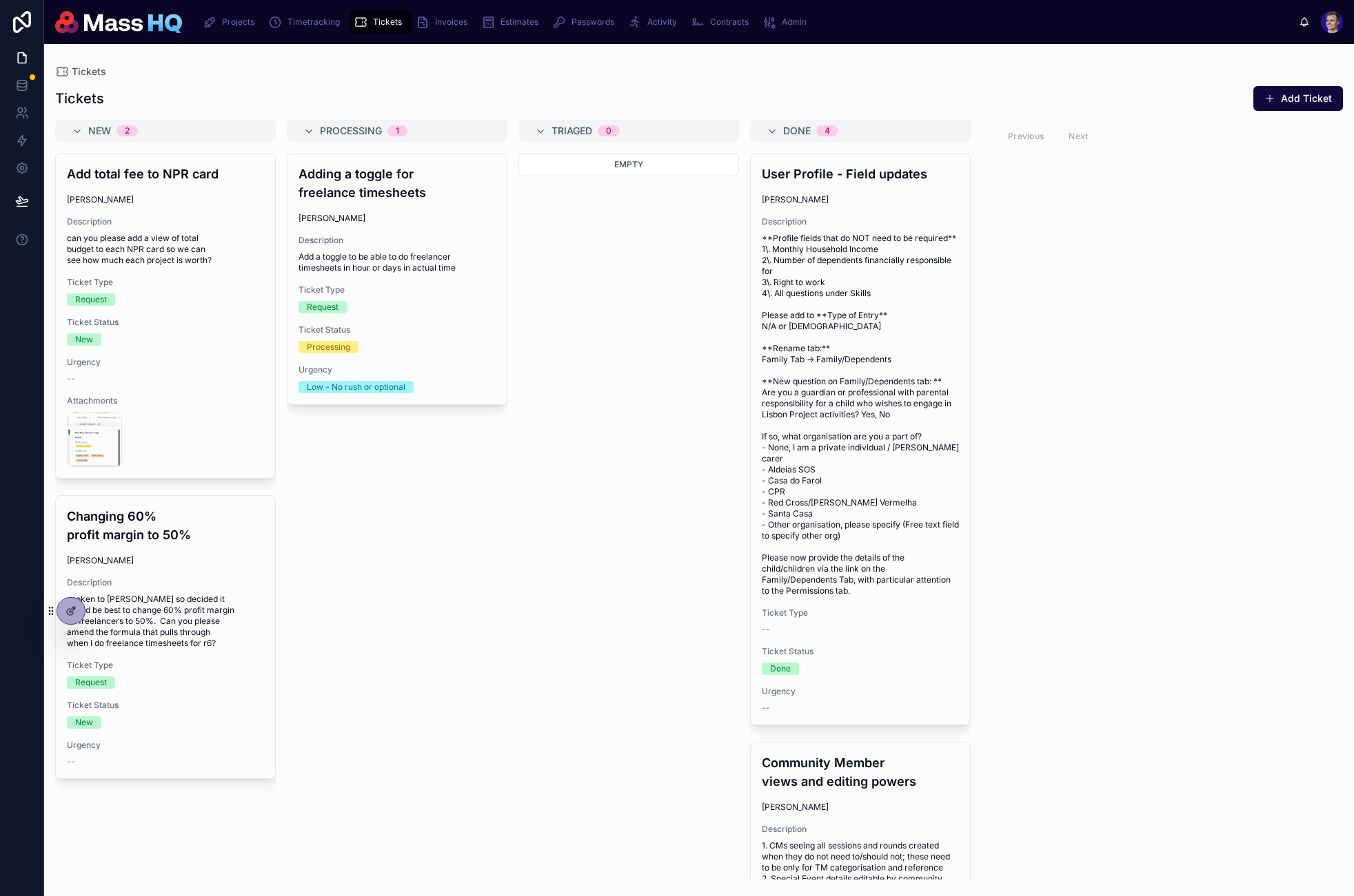
click at [0, 0] on icon at bounding box center [0, 0] width 0 height 0
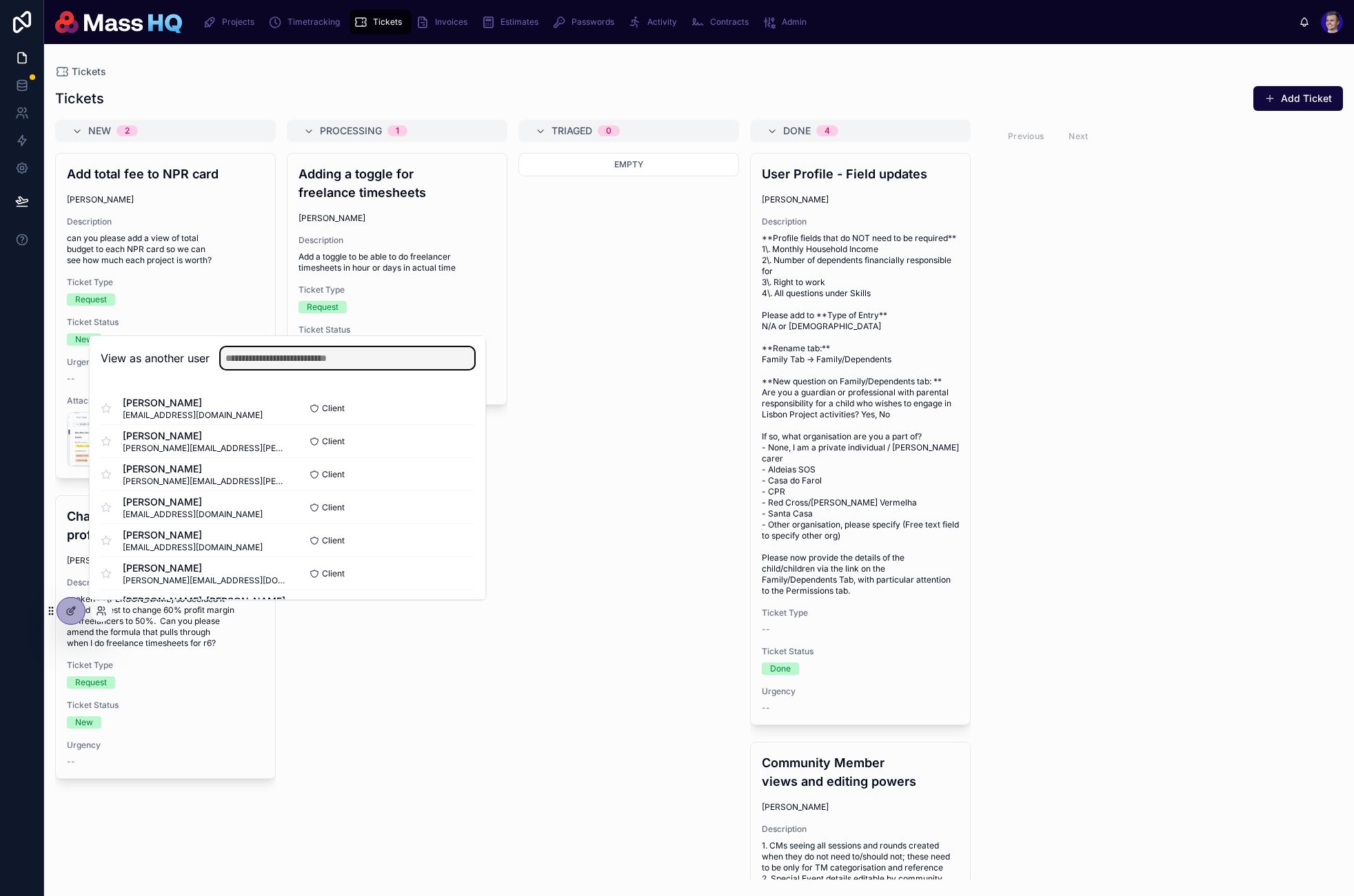
click at [399, 358] on input "text" at bounding box center [347, 358] width 254 height 22
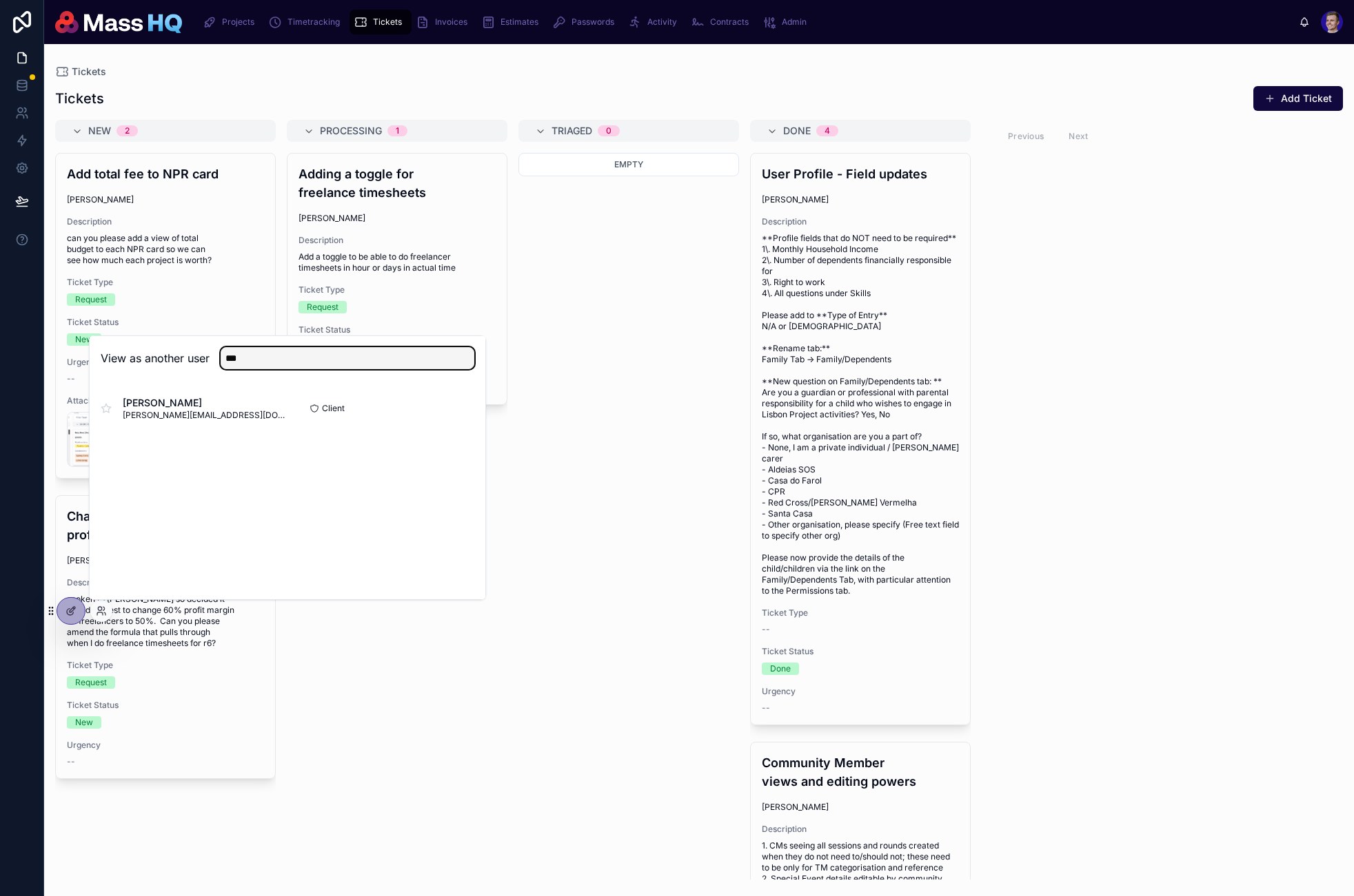
type input "***"
click at [0, 0] on button "Select" at bounding box center [0, 0] width 0 height 0
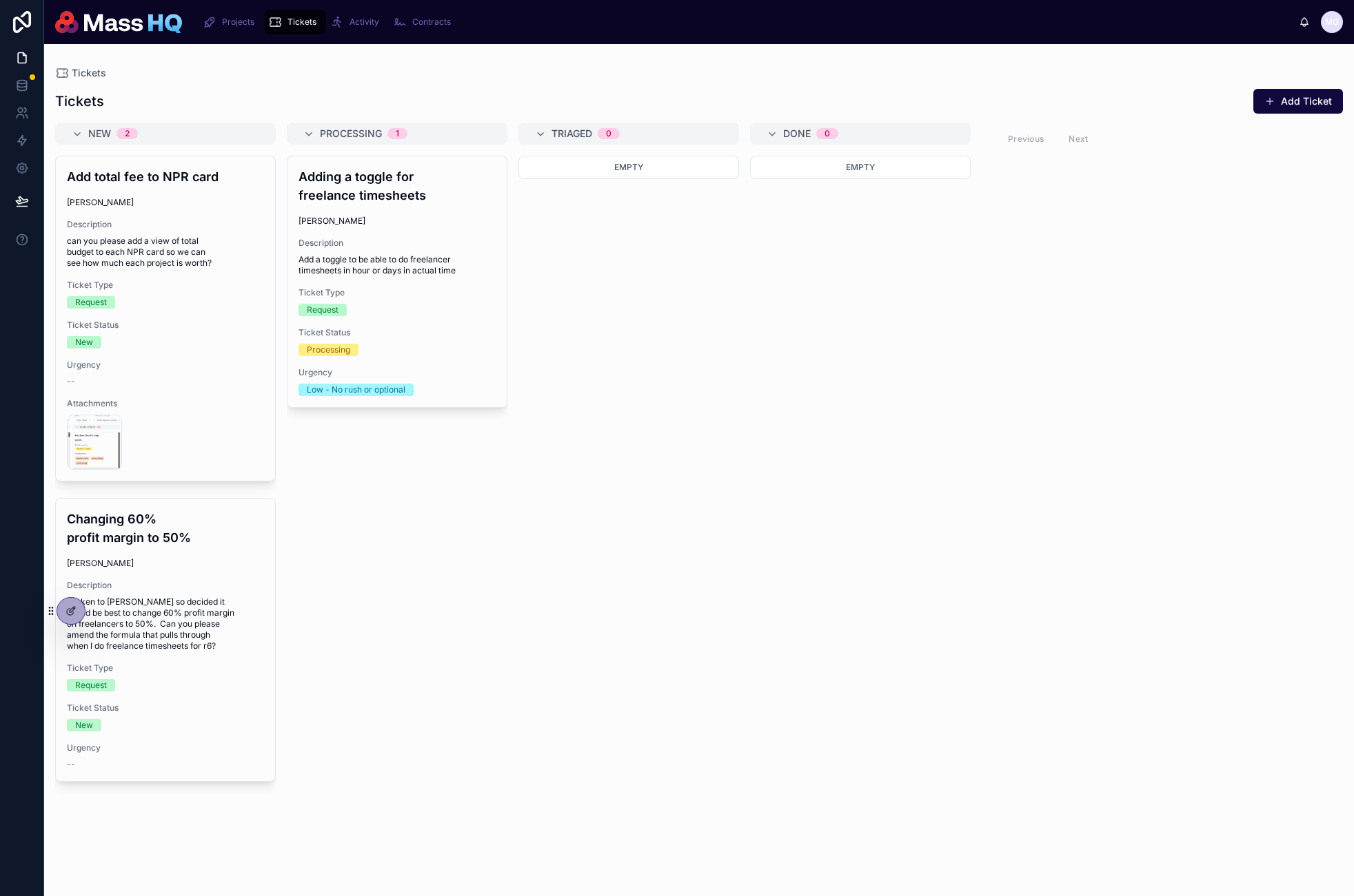
click at [1298, 105] on button "Add Ticket" at bounding box center [1298, 101] width 90 height 25
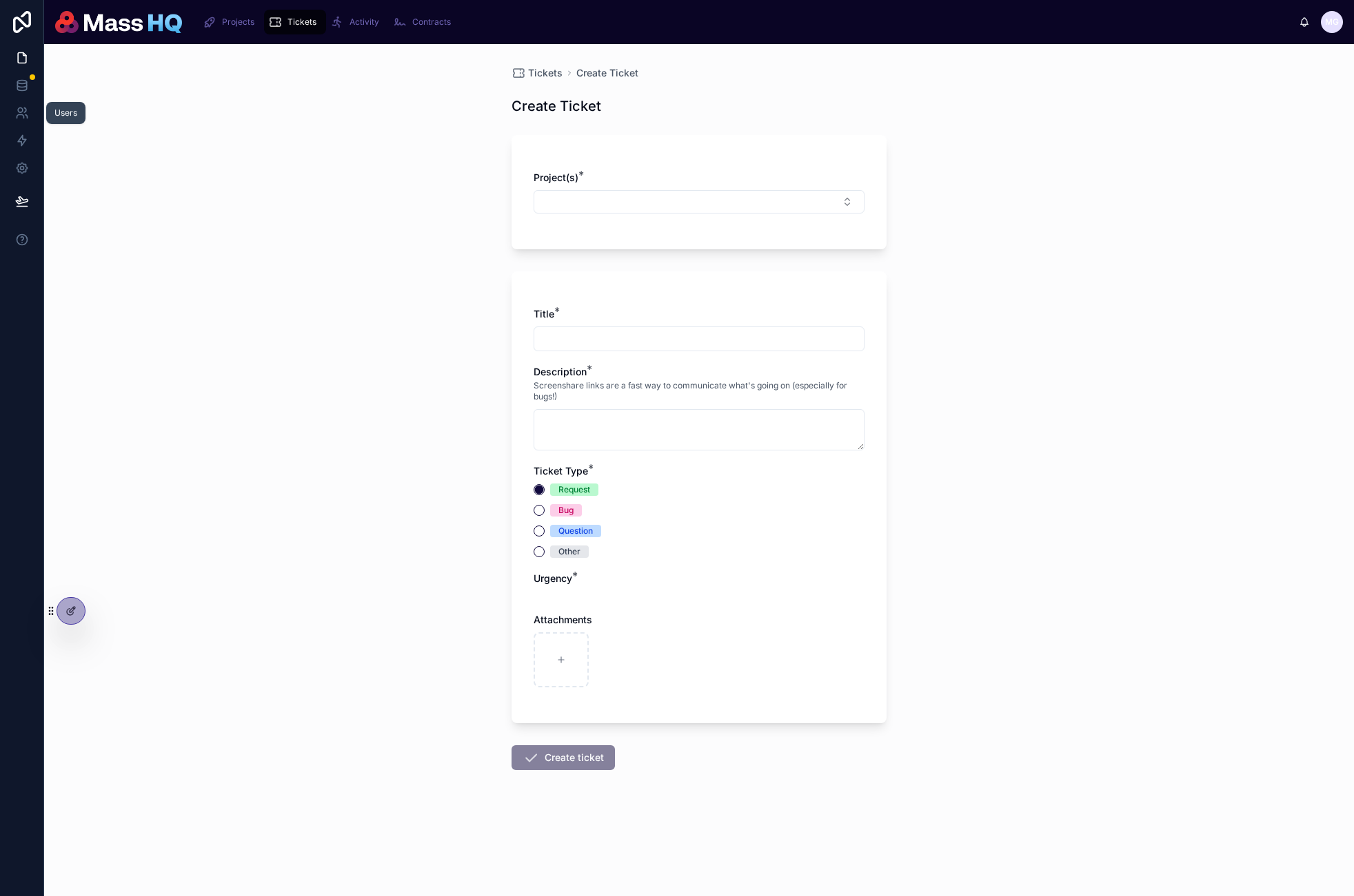
click at [25, 82] on icon at bounding box center [22, 85] width 14 height 14
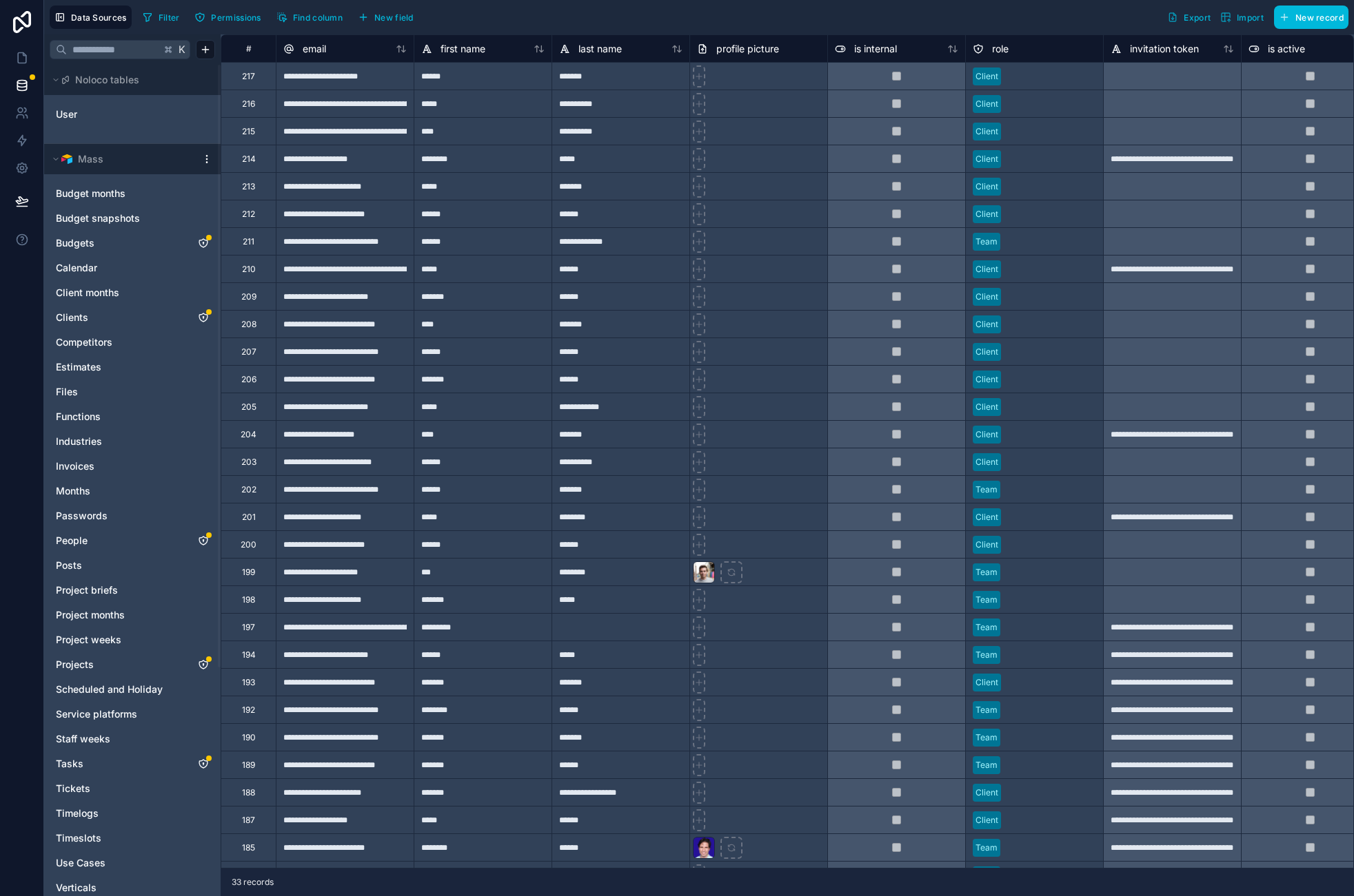
click at [201, 764] on icon "Tasks" at bounding box center [203, 764] width 11 height 11
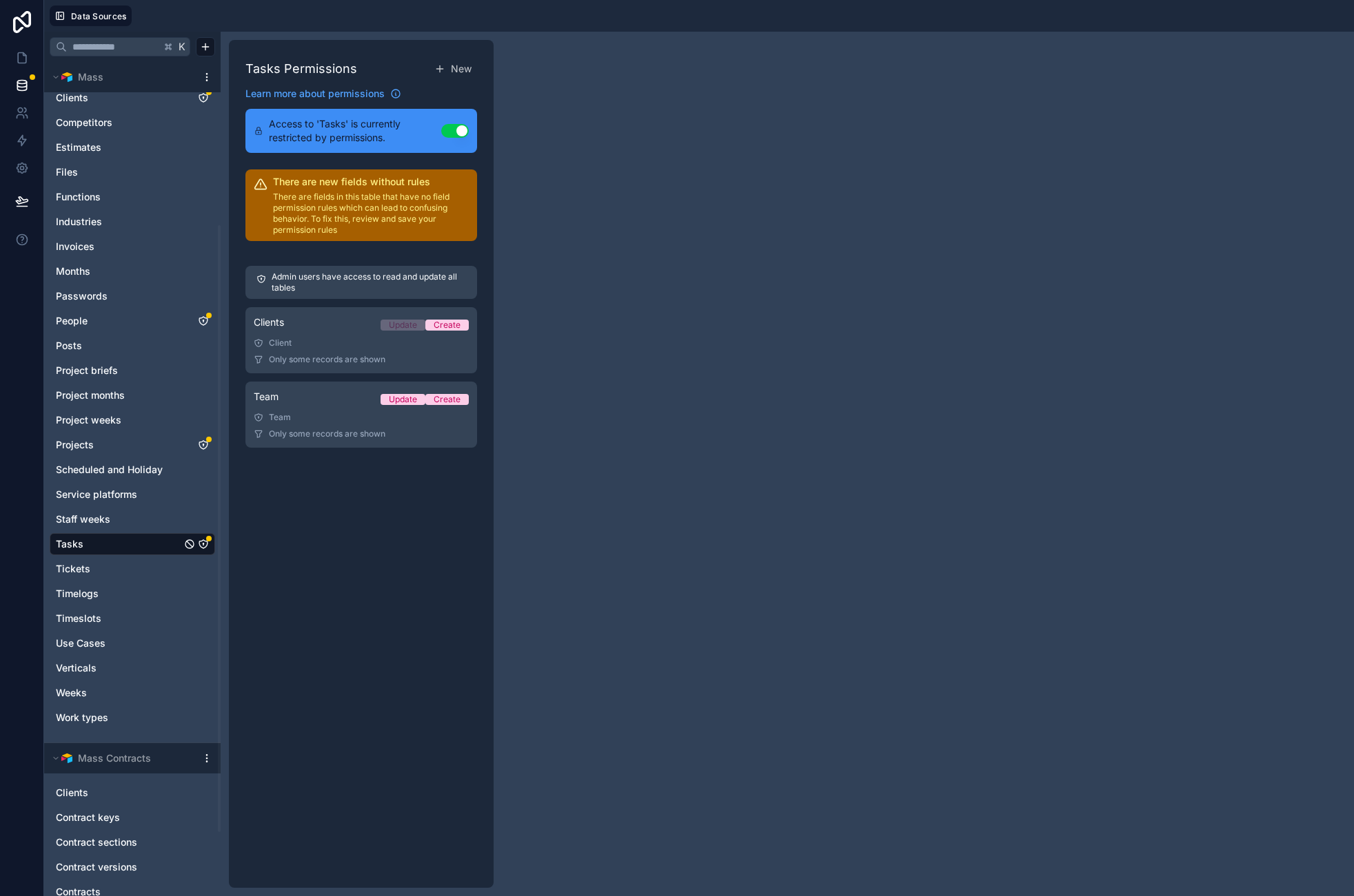
scroll to position [224, 0]
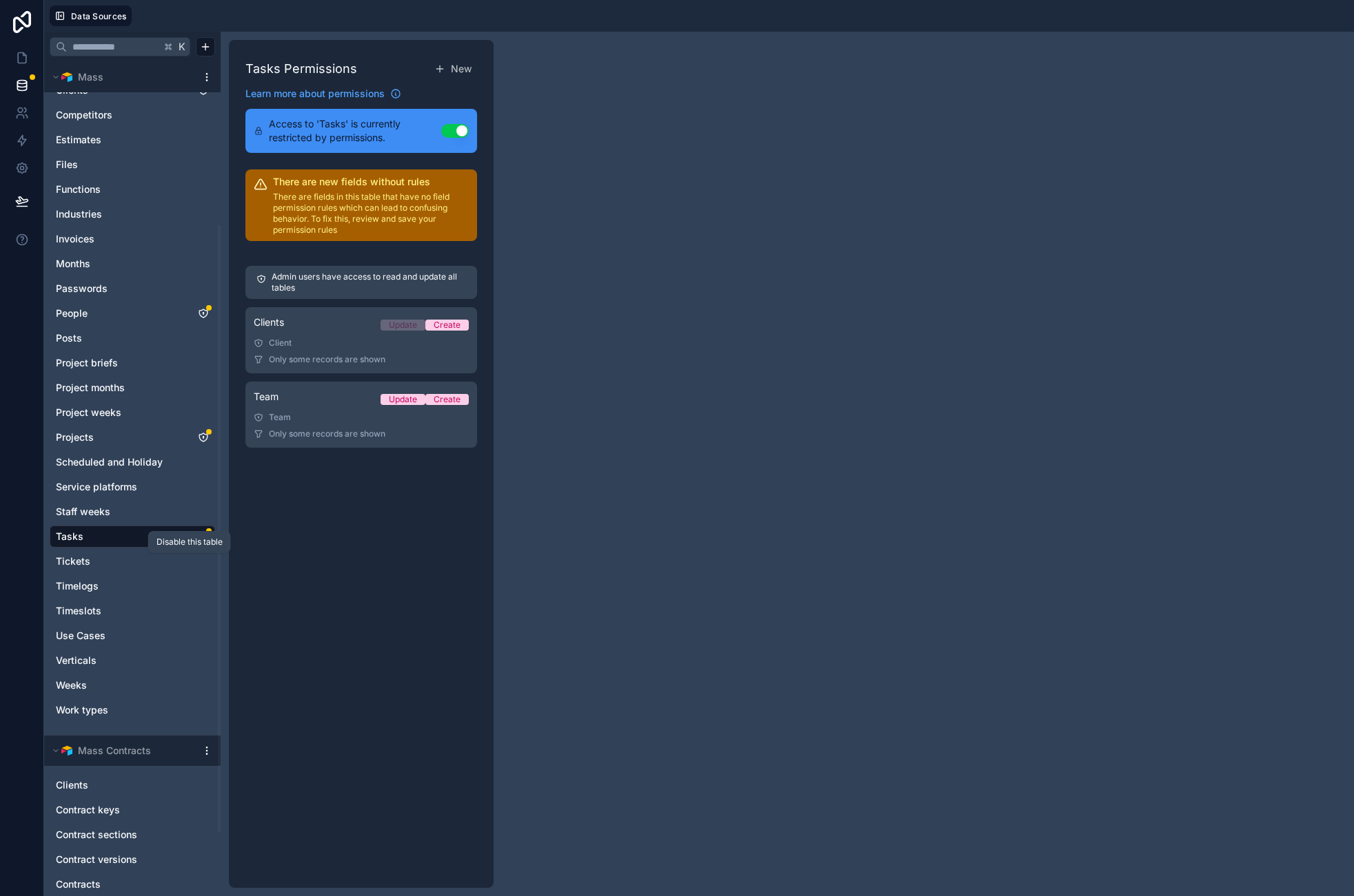
click at [190, 561] on icon "Tickets" at bounding box center [190, 561] width 11 height 11
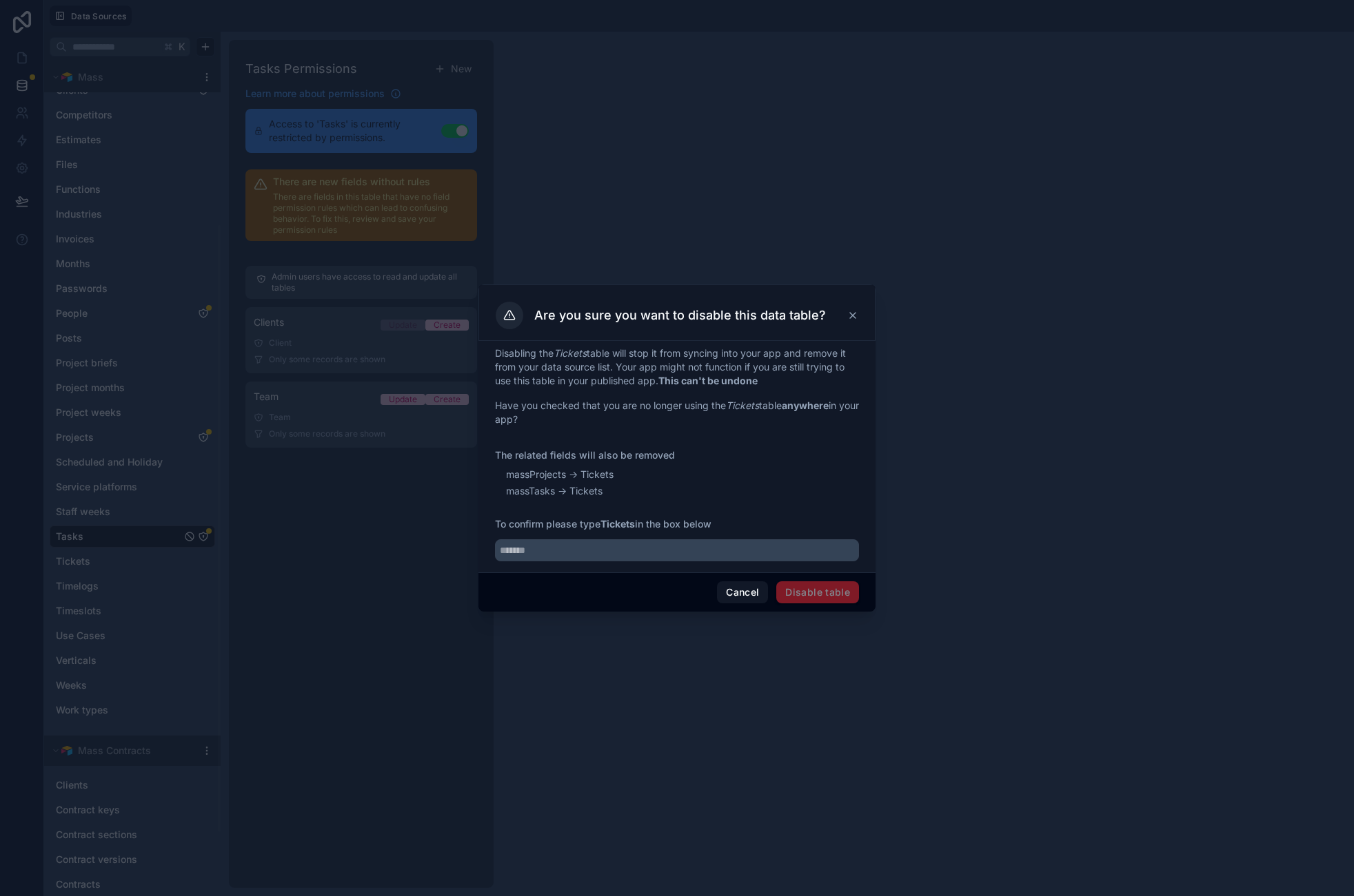
click at [732, 589] on button "Cancel" at bounding box center [743, 592] width 51 height 22
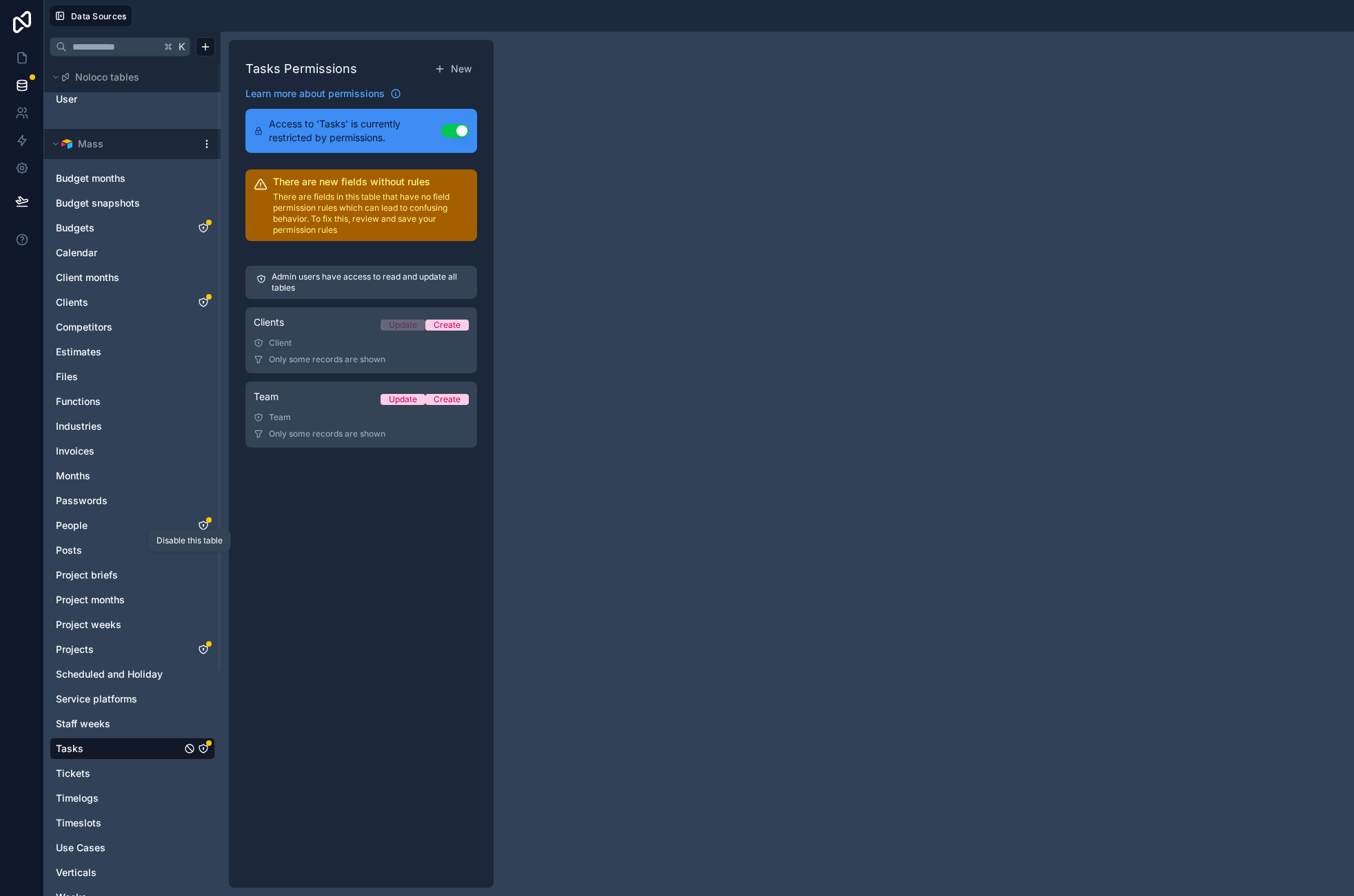
scroll to position [30, 0]
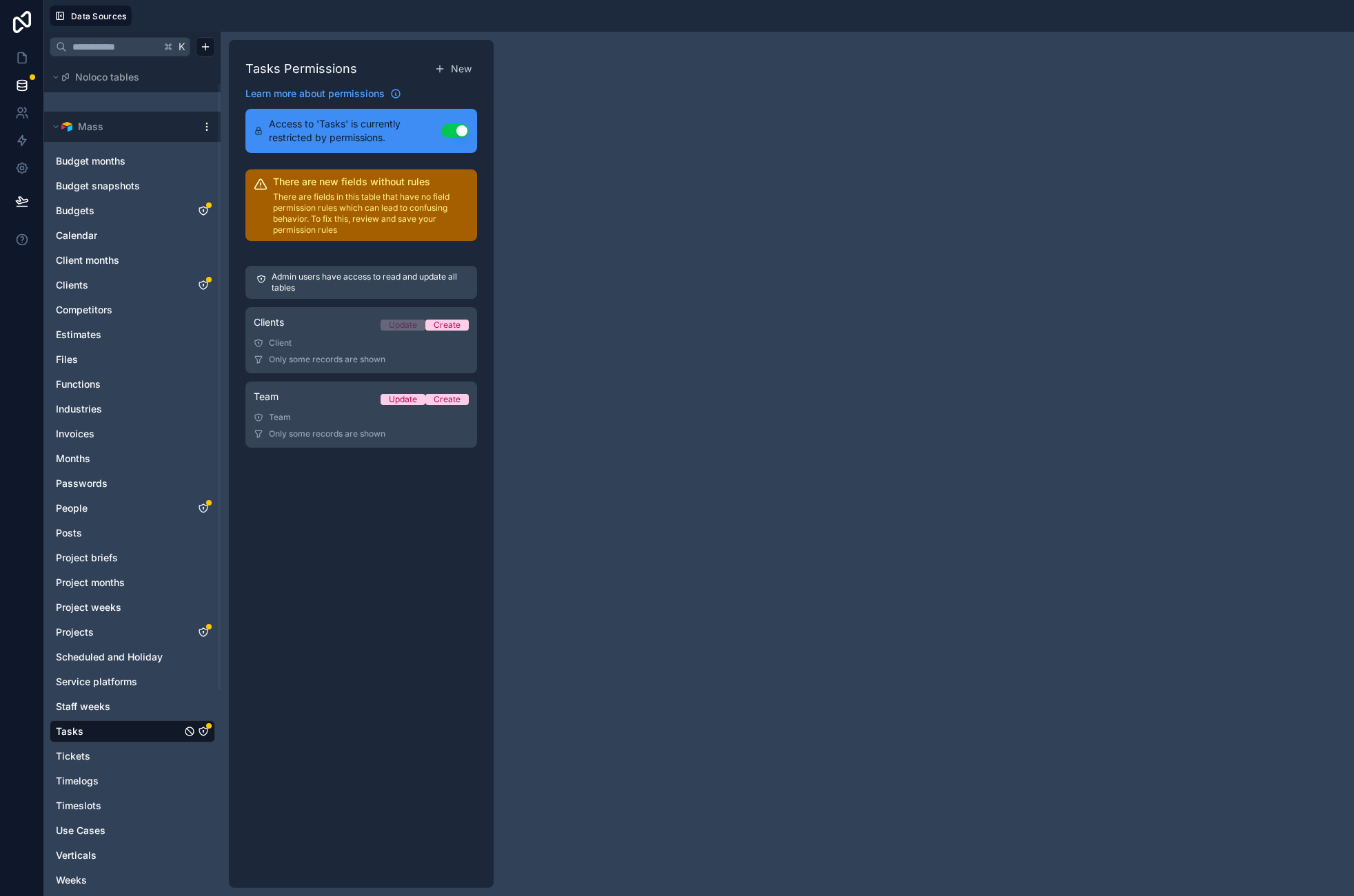
click at [201, 756] on icon "Tickets" at bounding box center [203, 756] width 11 height 11
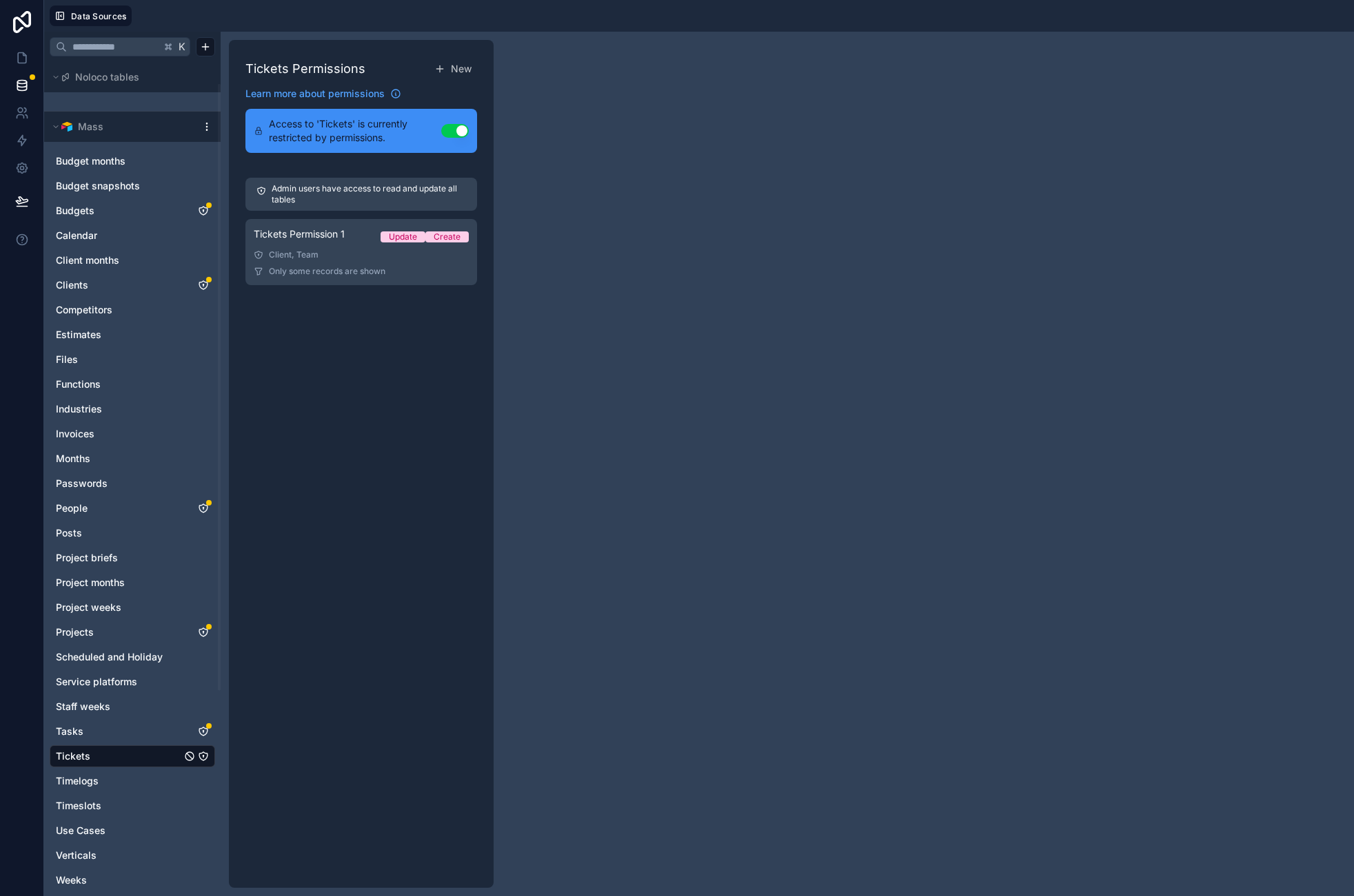
click at [321, 248] on link "Tickets Permission 1 Update Create Client, Team Only some records are shown" at bounding box center [360, 253] width 231 height 67
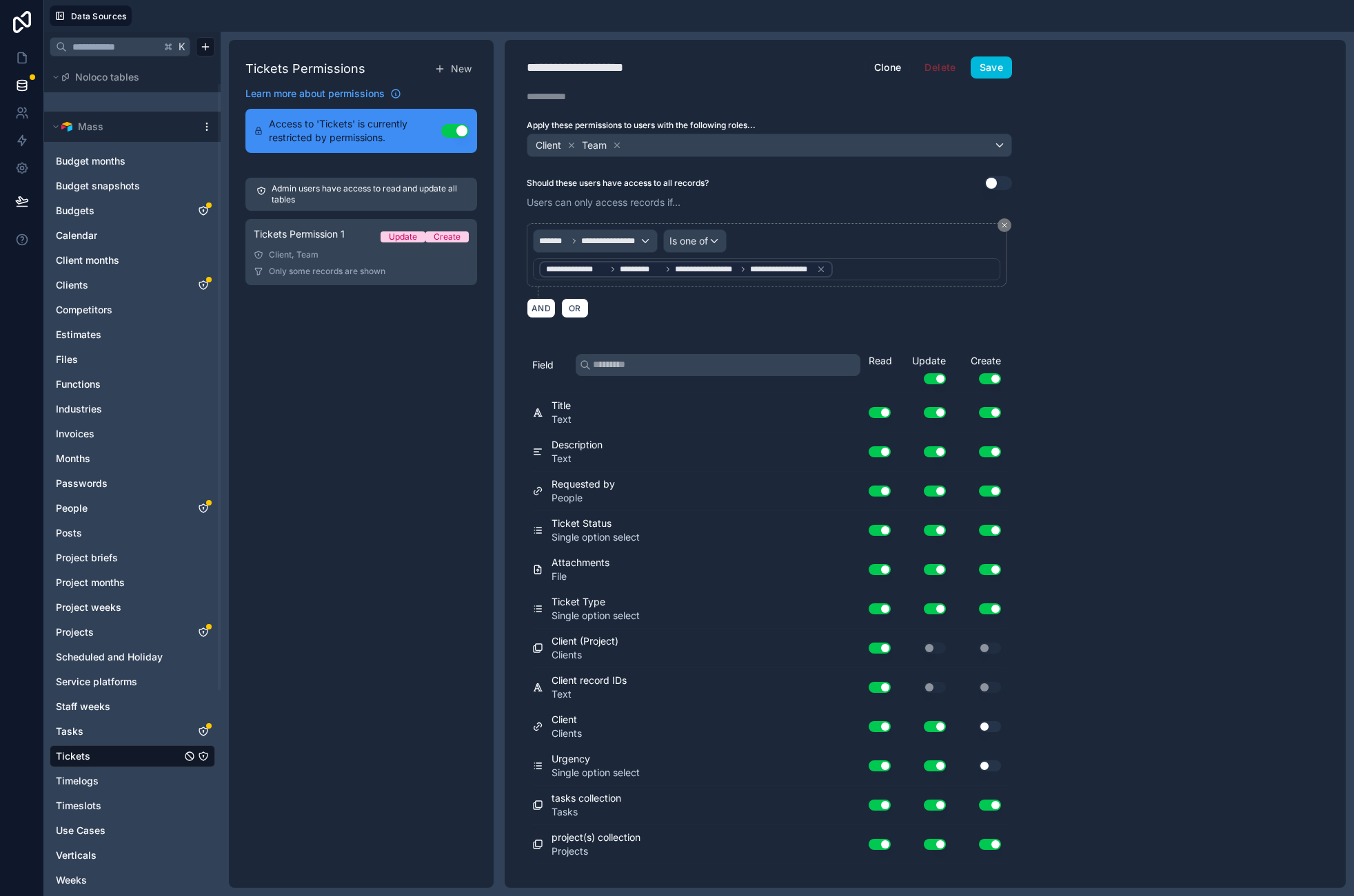
click at [991, 773] on div "Use setting" at bounding box center [978, 766] width 55 height 22
click at [986, 763] on button "Use setting" at bounding box center [990, 765] width 22 height 11
drag, startPoint x: 987, startPoint y: 727, endPoint x: 1032, endPoint y: 739, distance: 46.6
click at [988, 728] on button "Use setting" at bounding box center [990, 726] width 22 height 11
drag, startPoint x: 1279, startPoint y: 745, endPoint x: 1076, endPoint y: 442, distance: 364.7
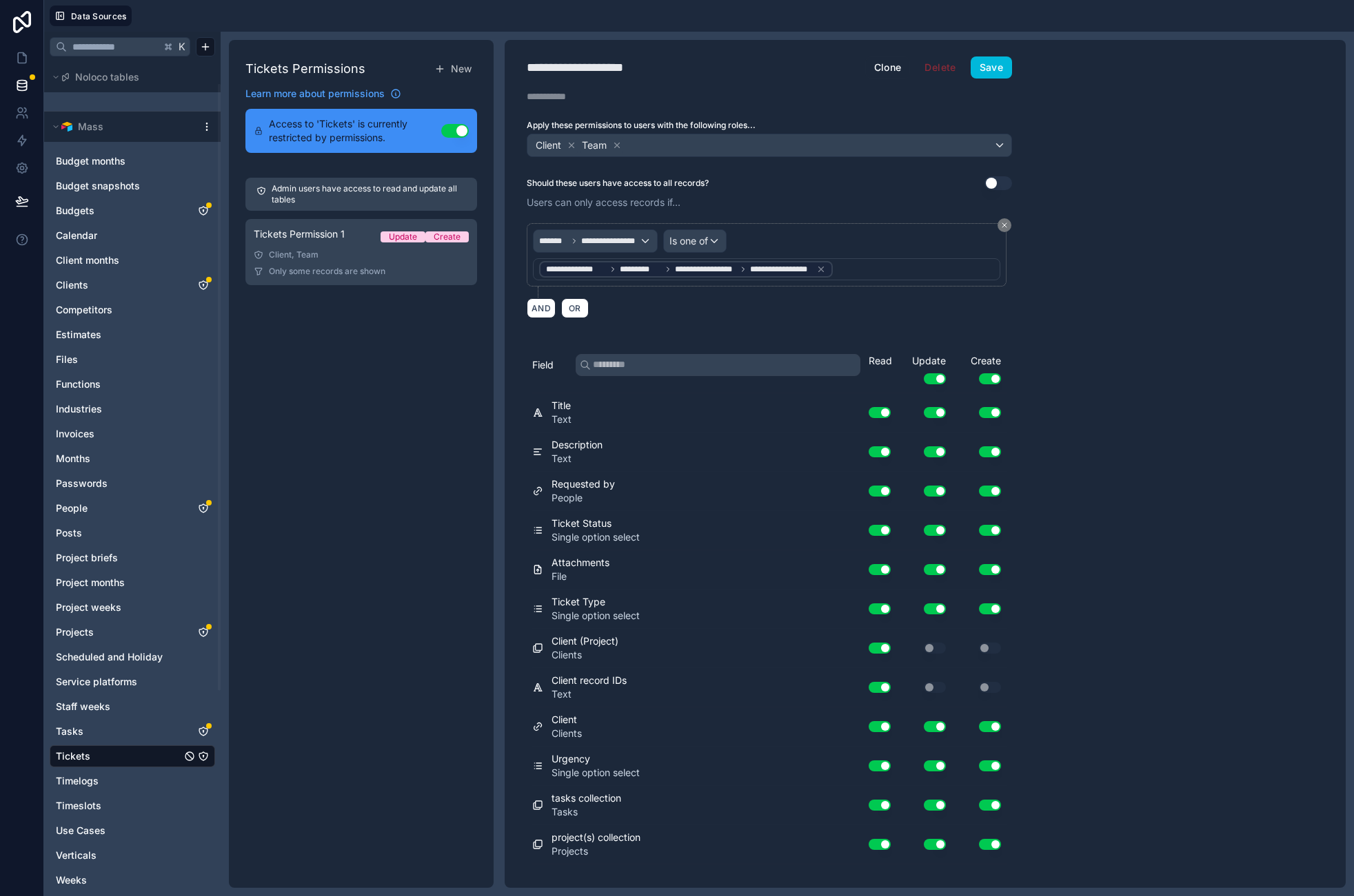
click at [1279, 745] on div "**********" at bounding box center [925, 464] width 841 height 848
click at [1003, 77] on button "Save" at bounding box center [991, 67] width 41 height 22
drag, startPoint x: 1102, startPoint y: 395, endPoint x: 1026, endPoint y: 212, distance: 198.2
click at [1101, 381] on div "**********" at bounding box center [925, 464] width 841 height 848
click at [19, 55] on icon at bounding box center [22, 58] width 14 height 14
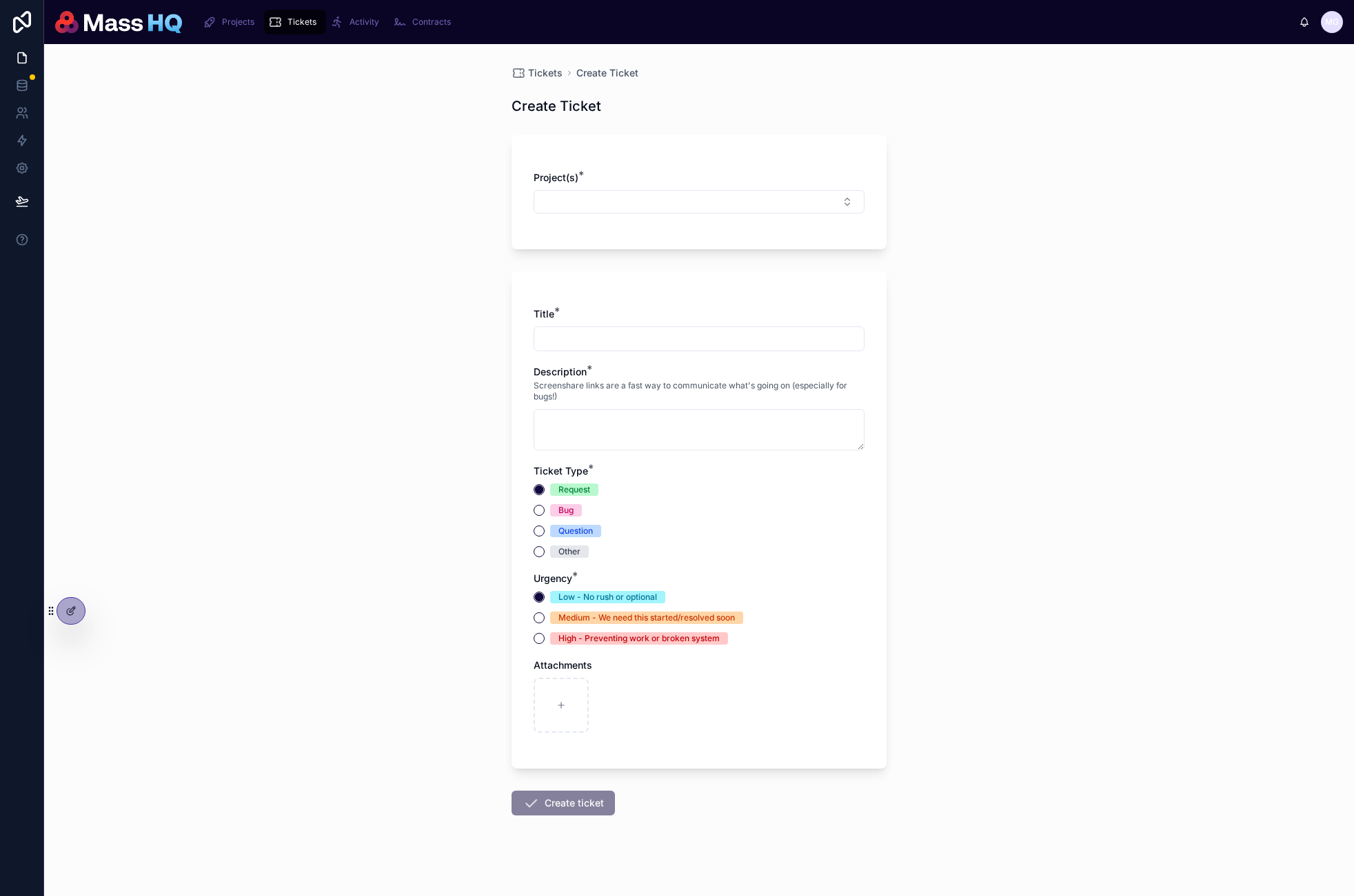
click at [1120, 561] on div "Tickets Create Ticket Create Ticket Project(s) * Title * Description * Screensh…" at bounding box center [699, 470] width 1310 height 852
click at [494, 567] on div "Tickets Create Ticket Create Ticket Project(s) * Title * Description * Screensh…" at bounding box center [699, 470] width 1310 height 852
click at [528, 73] on span "Tickets" at bounding box center [545, 73] width 34 height 14
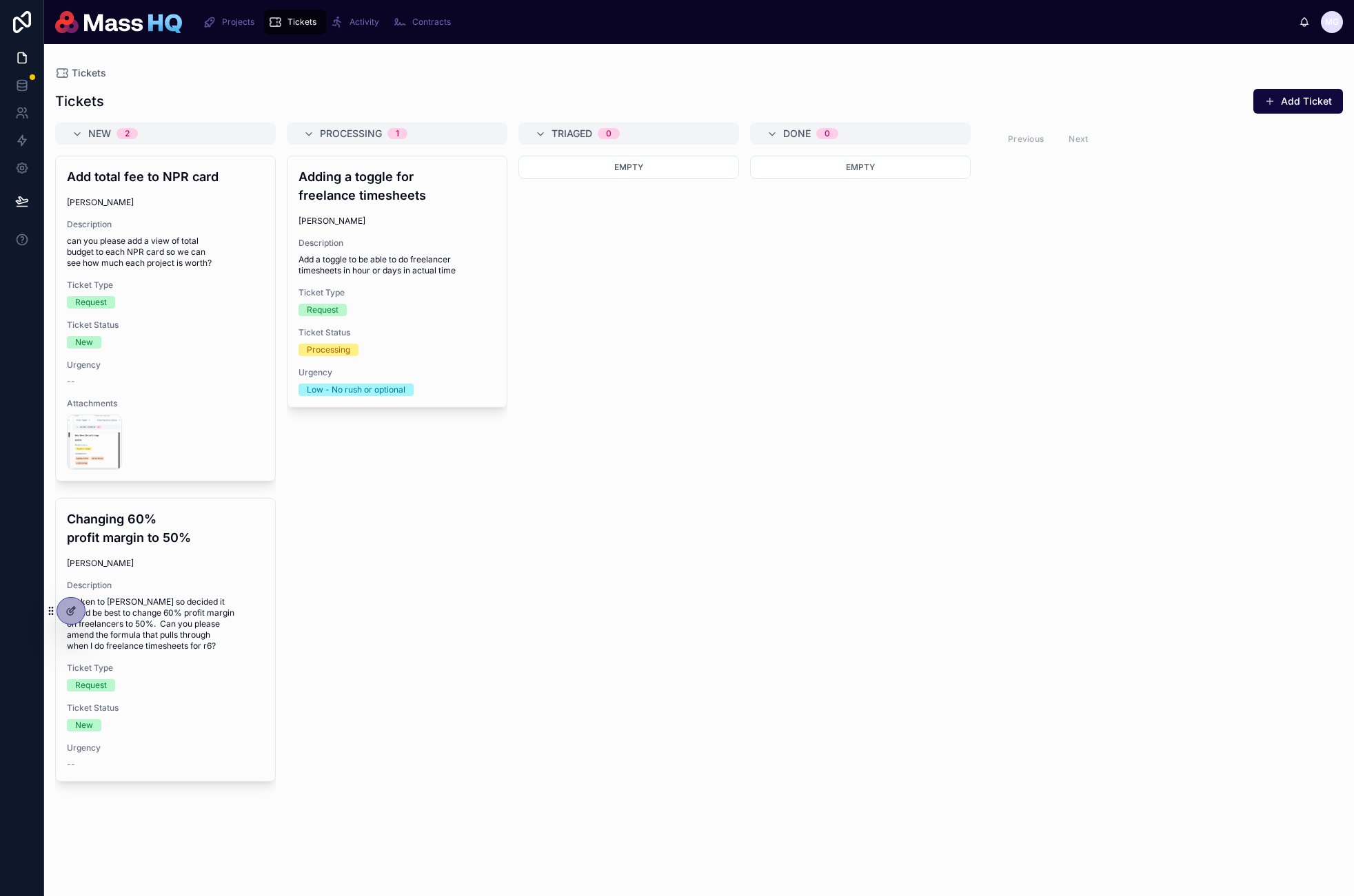
click at [0, 0] on div "Screenshot-2025-10-07-at-13.51.25 .png" at bounding box center [0, 0] width 0 height 0
click at [653, 635] on div "Empty" at bounding box center [628, 517] width 220 height 724
click at [650, 629] on div "Empty" at bounding box center [628, 517] width 220 height 724
